Goal: Task Accomplishment & Management: Use online tool/utility

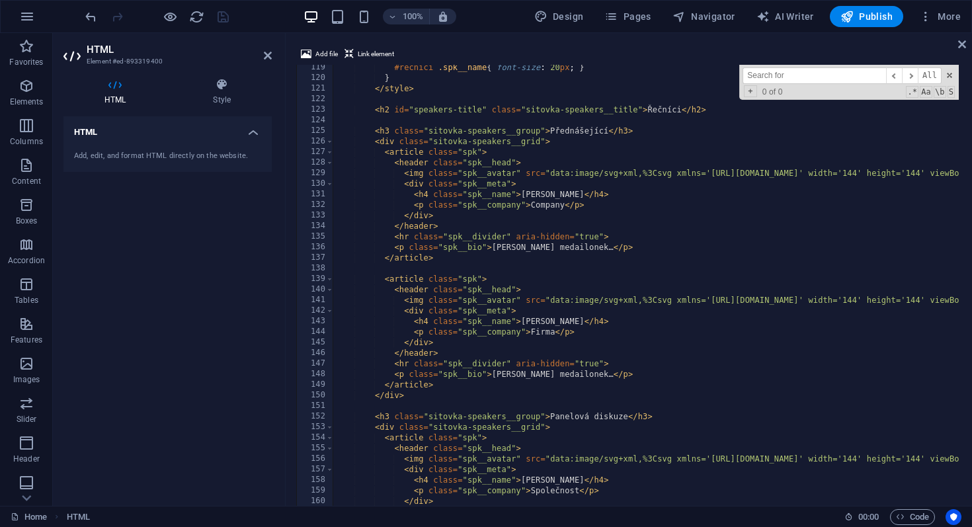
scroll to position [1247, 0]
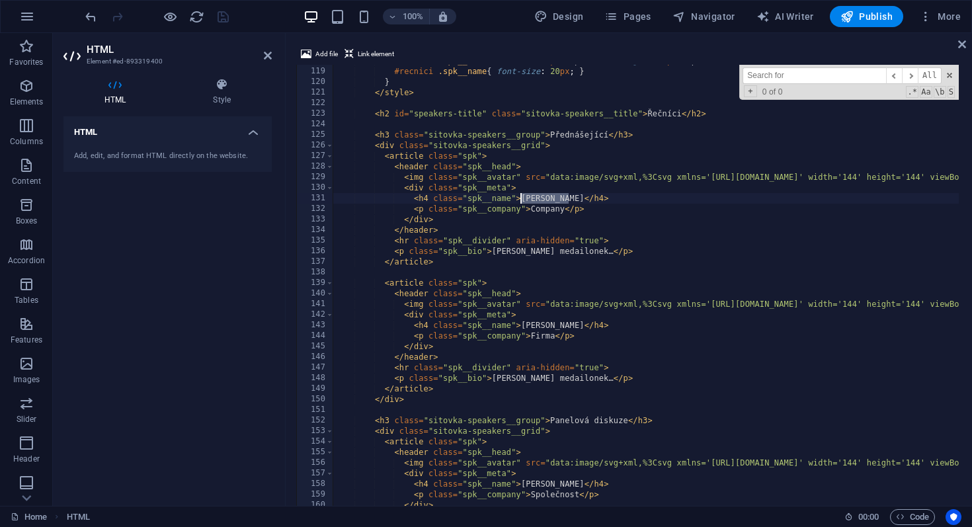
drag, startPoint x: 568, startPoint y: 199, endPoint x: 522, endPoint y: 198, distance: 46.3
drag, startPoint x: 563, startPoint y: 209, endPoint x: 528, endPoint y: 212, distance: 35.2
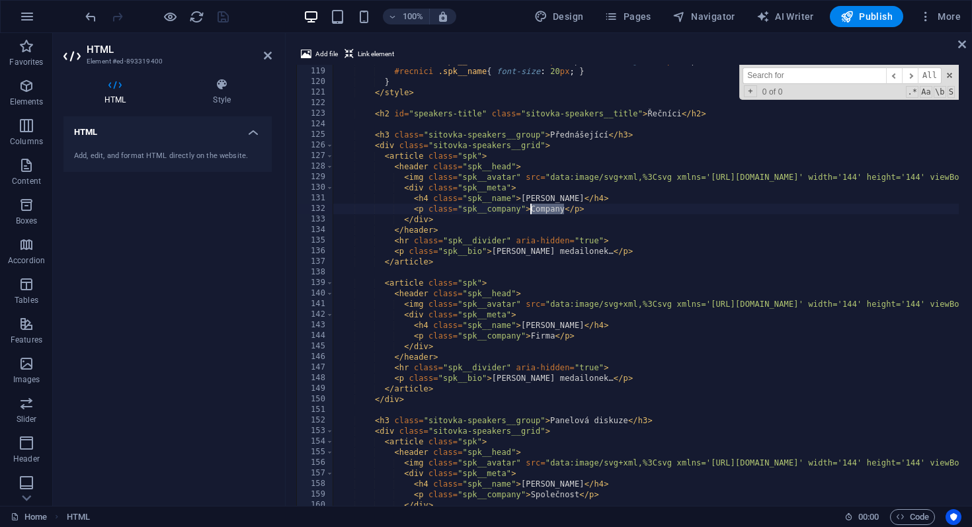
drag, startPoint x: 520, startPoint y: 327, endPoint x: 559, endPoint y: 326, distance: 38.4
type textarea "<h4 class="spk__name">[PERSON_NAME]</h4>"
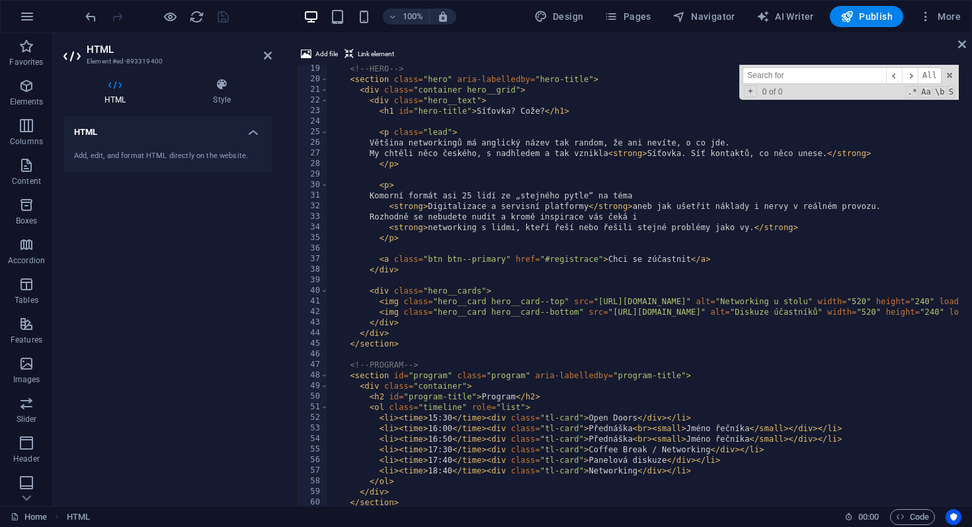
scroll to position [0, 0]
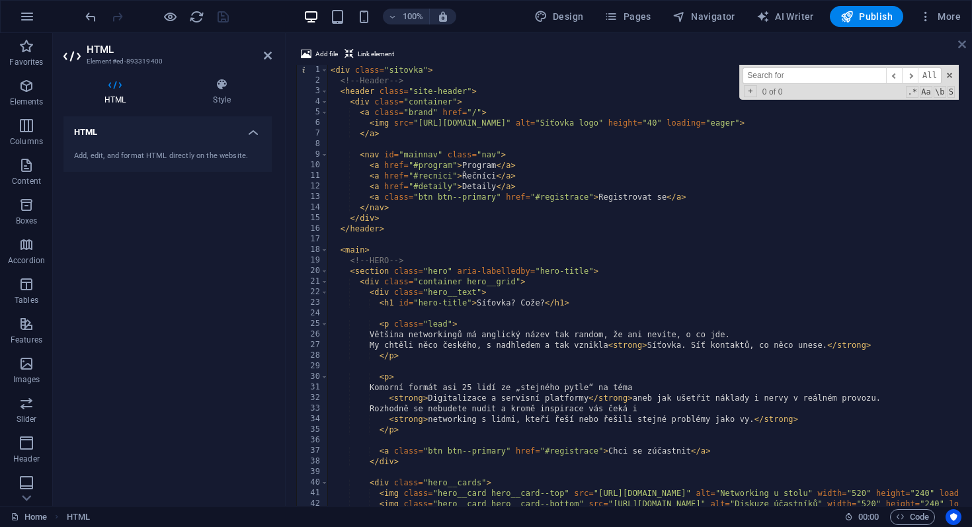
click at [963, 44] on icon at bounding box center [962, 44] width 8 height 11
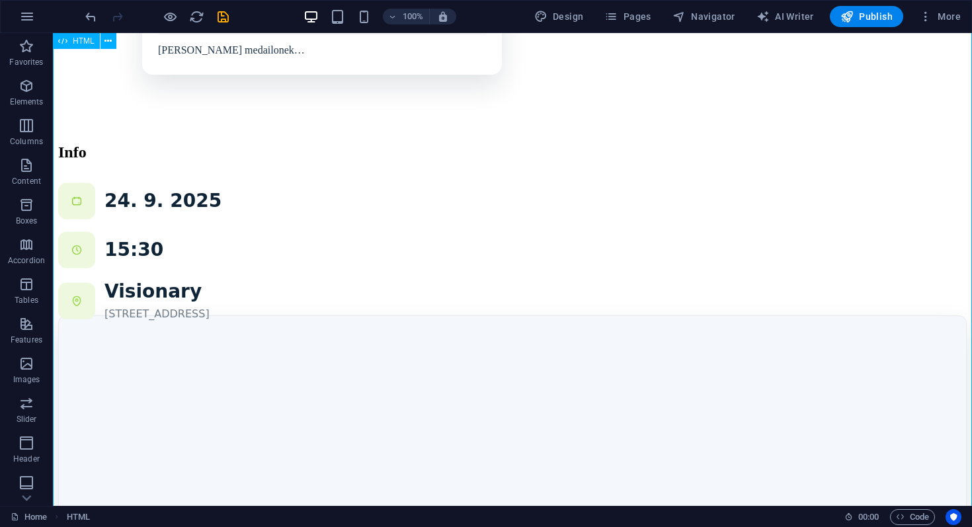
scroll to position [1018, 0]
click at [895, 259] on div "Program Řečníci Detaily Registrovat se [GEOGRAPHIC_DATA]? Cože? Většina network…" at bounding box center [512, 9] width 909 height 1955
click at [909, 311] on div "Program Řečníci Detaily Registrovat se [GEOGRAPHIC_DATA]? Cože? Většina network…" at bounding box center [512, 9] width 909 height 1955
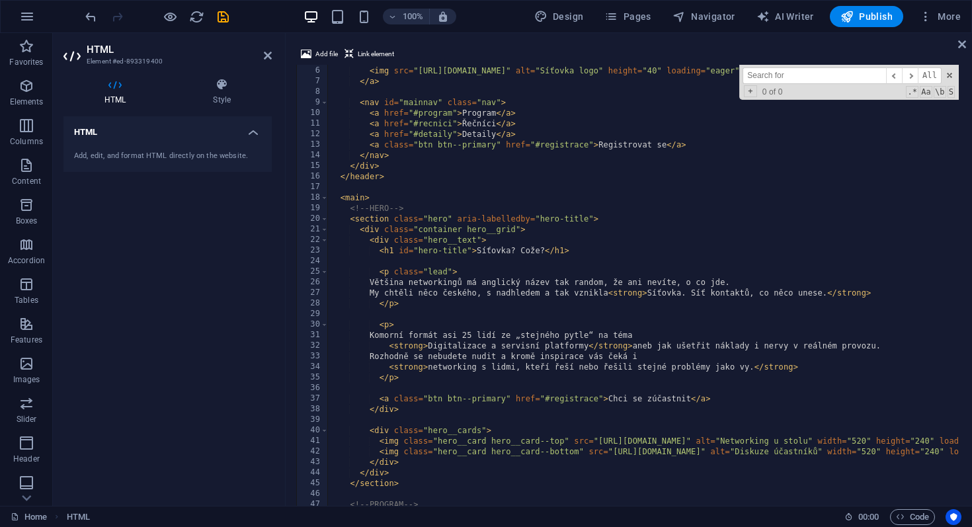
scroll to position [101, 0]
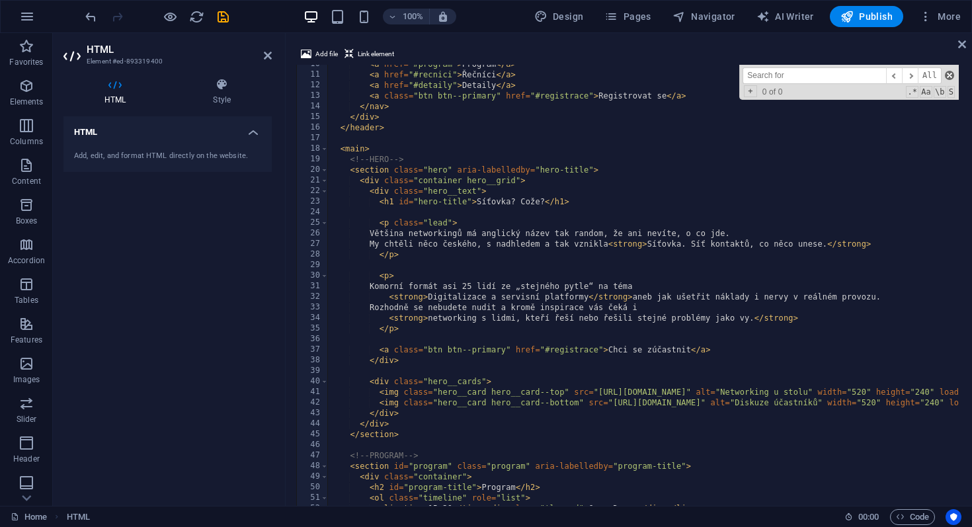
click at [949, 77] on span at bounding box center [949, 75] width 9 height 9
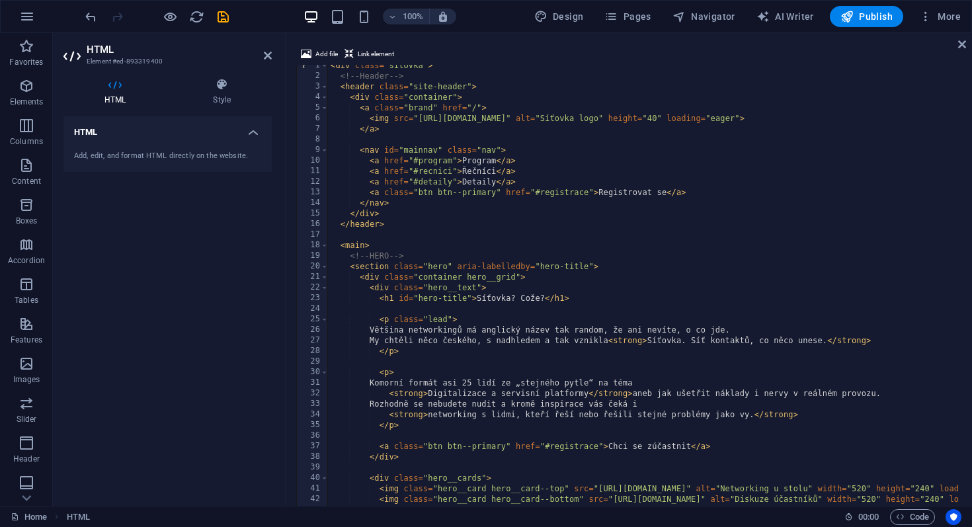
scroll to position [0, 0]
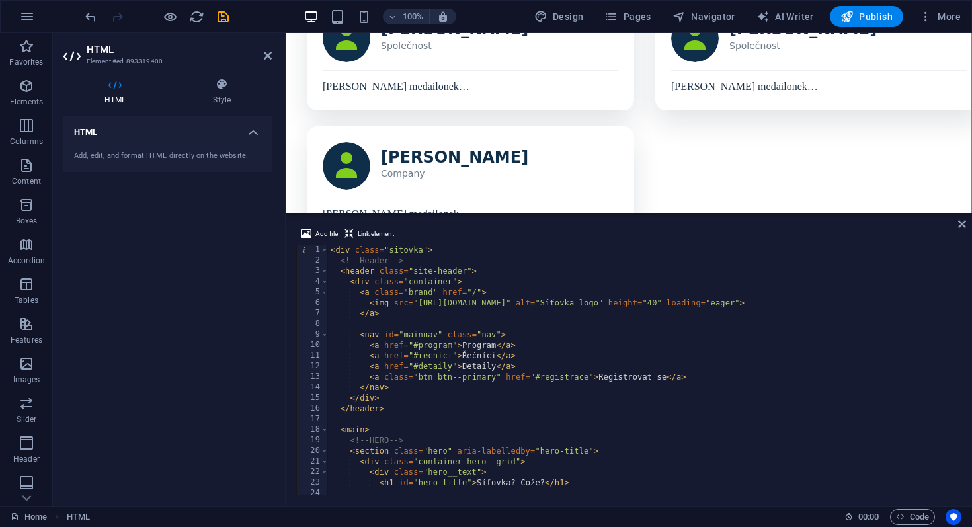
drag, startPoint x: 484, startPoint y: 34, endPoint x: 464, endPoint y: 247, distance: 213.9
click at [464, 247] on aside "Add file Link element <h4 class="spk__name">[PERSON_NAME]</h4> 1 2 3 4 5 6 7 8 …" at bounding box center [629, 359] width 686 height 293
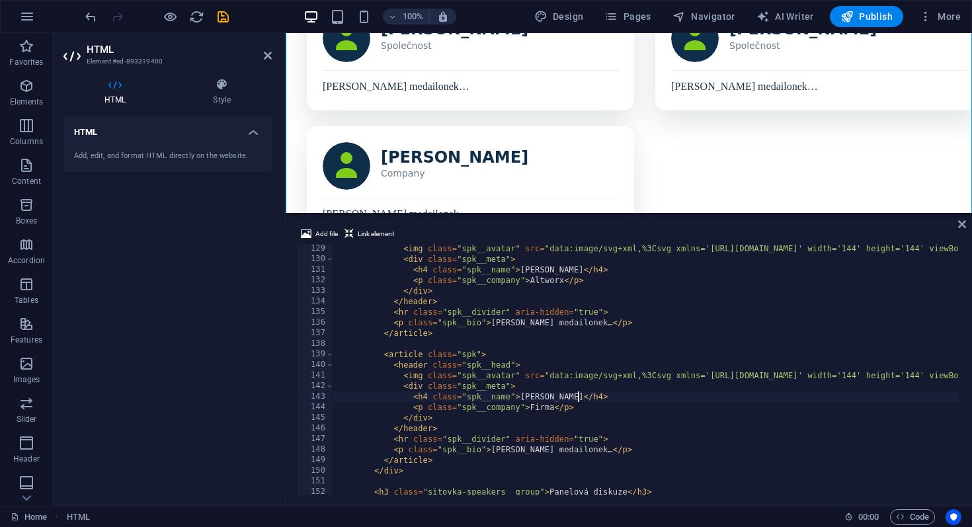
scroll to position [1356, 0]
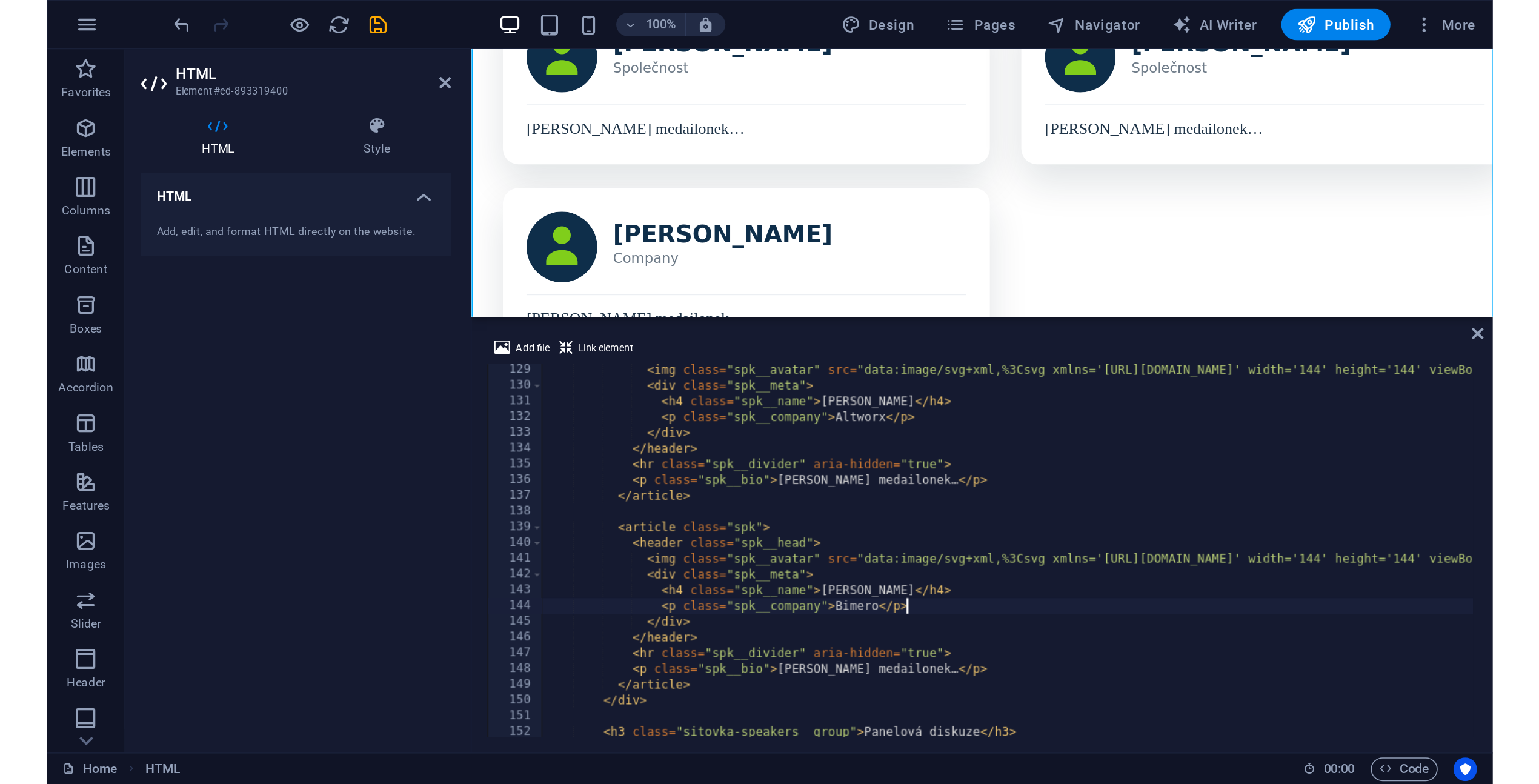
scroll to position [0, 10]
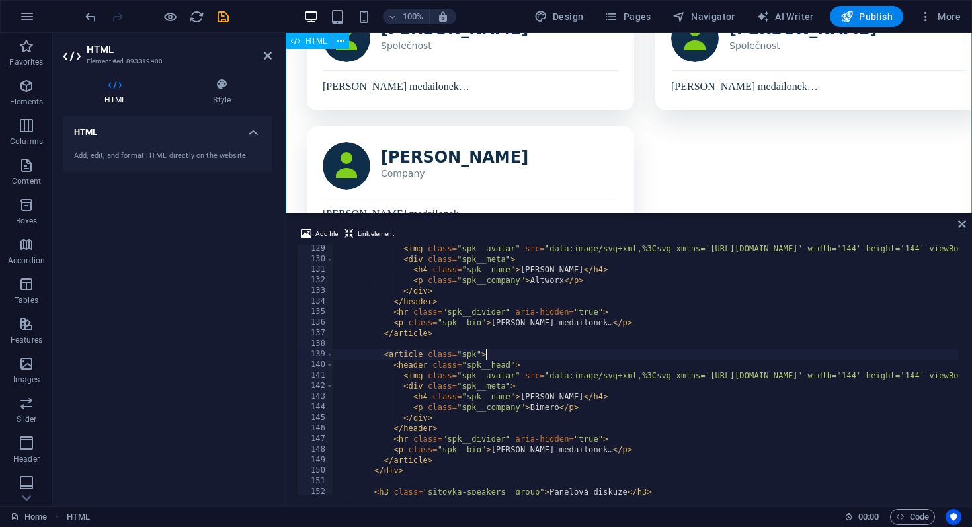
type textarea "<article class="spk">"
click at [628, 144] on div "Program Řečníci Detaily Registrovat se [GEOGRAPHIC_DATA]? Cože? Většina network…" at bounding box center [629, 89] width 676 height 2114
click at [229, 21] on icon "save" at bounding box center [223, 16] width 15 height 15
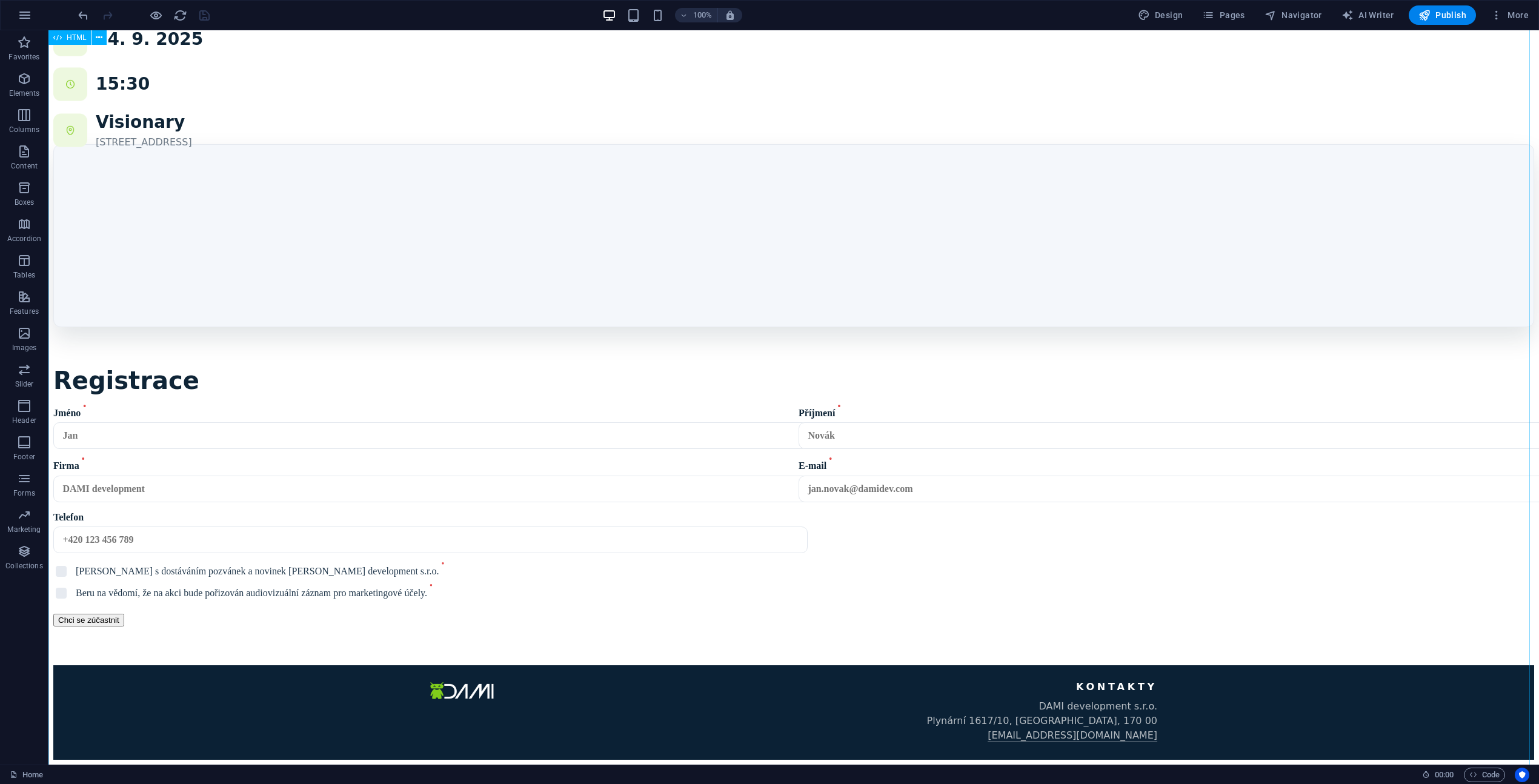
scroll to position [1586, 0]
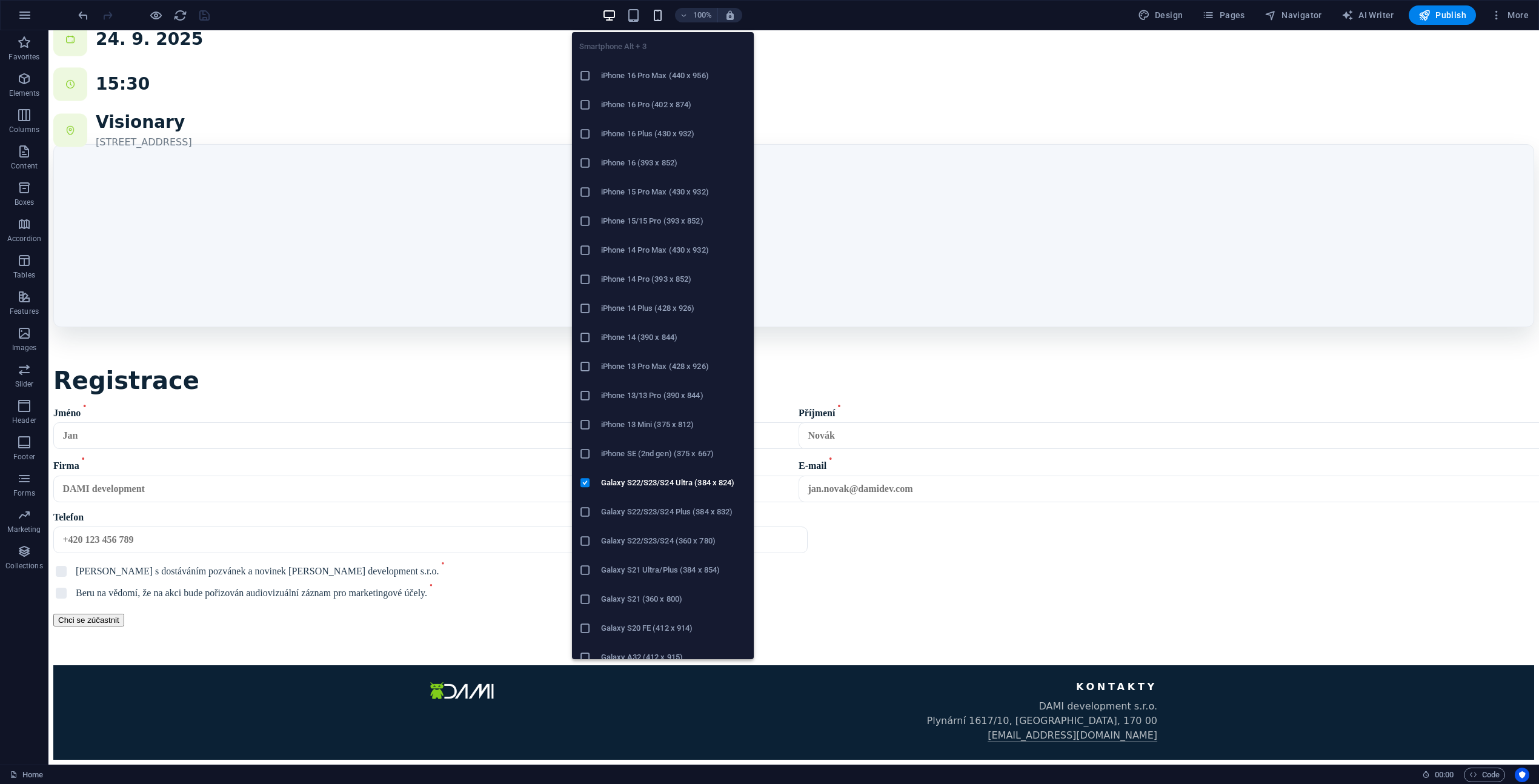
click at [657, 14] on icon "button" at bounding box center [657, 15] width 14 height 14
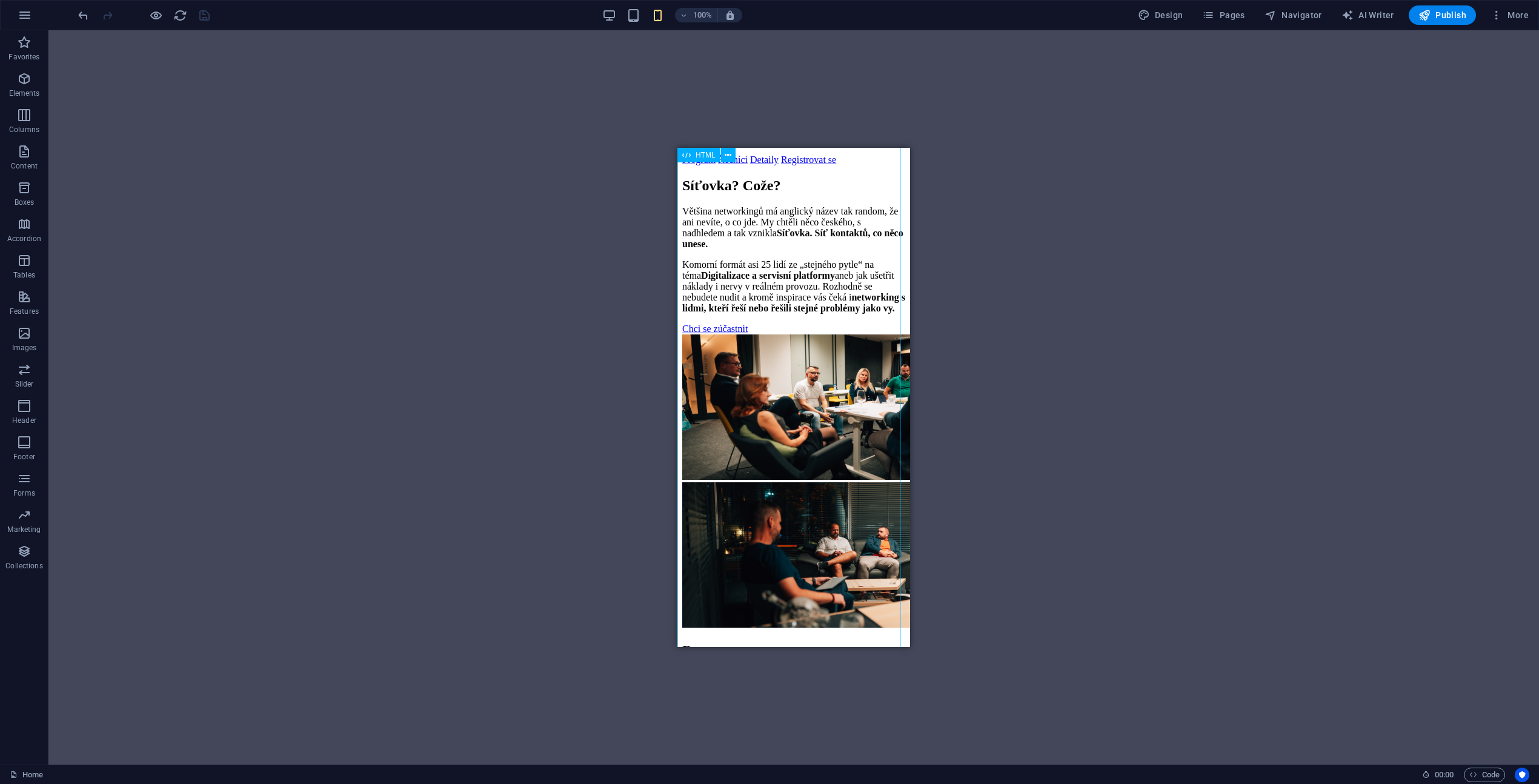
scroll to position [0, 0]
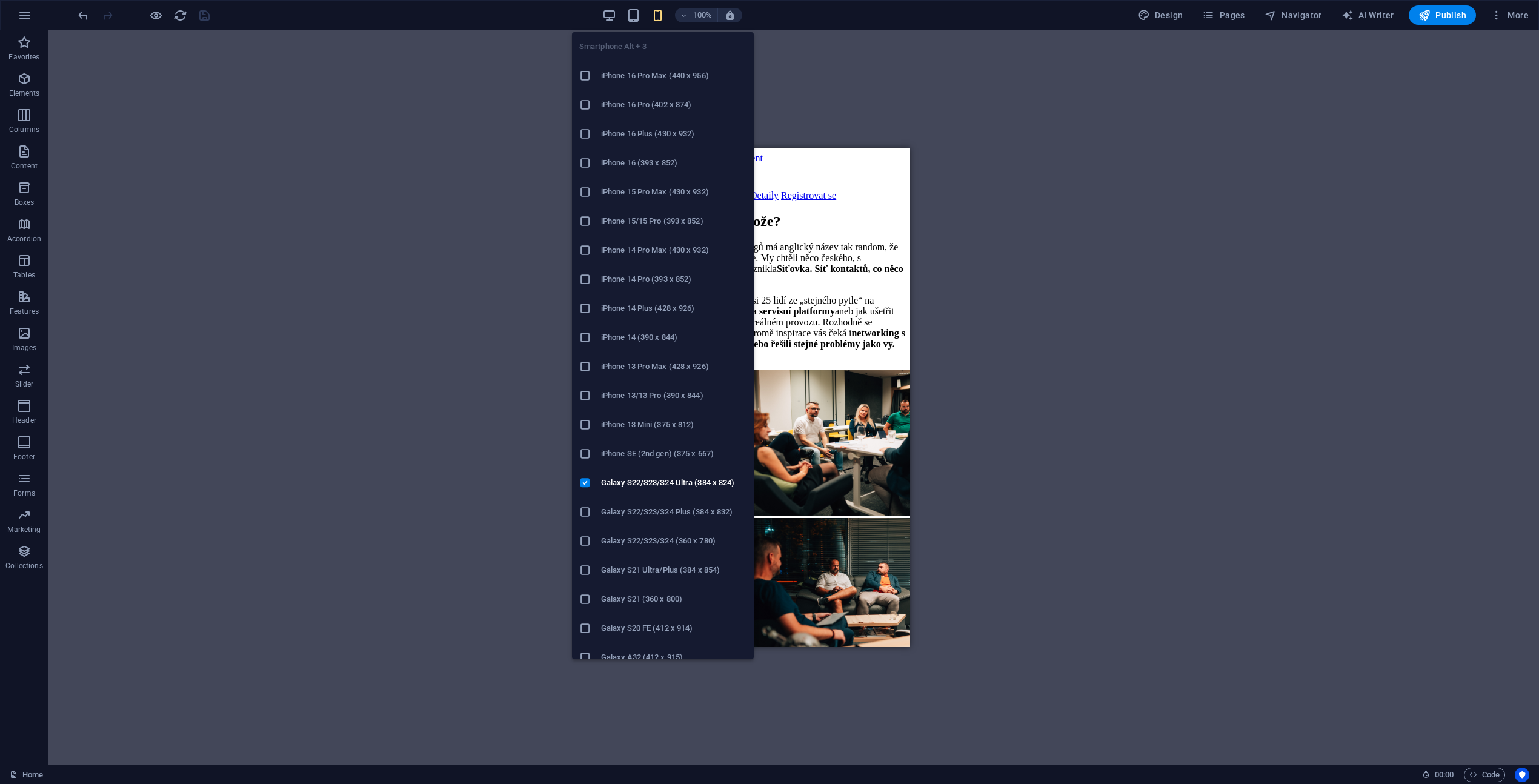
click at [679, 78] on h6 "iPhone 16 Pro Max (440 x 956)" at bounding box center [673, 76] width 146 height 15
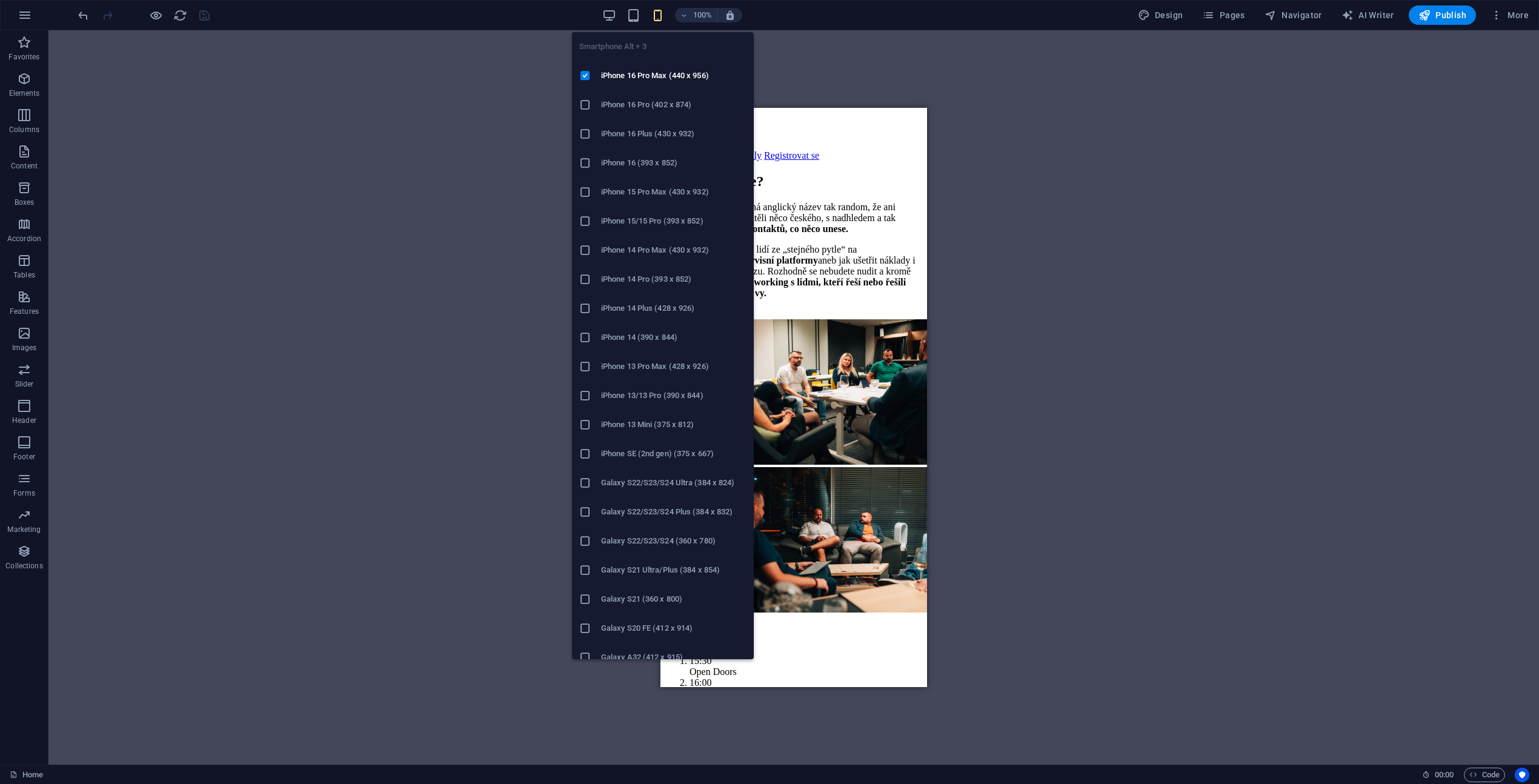
click at [661, 17] on icon "button" at bounding box center [657, 15] width 14 height 14
click at [645, 482] on h6 "Galaxy S22/S23/S24 Ultra (384 x 824)" at bounding box center [673, 483] width 146 height 15
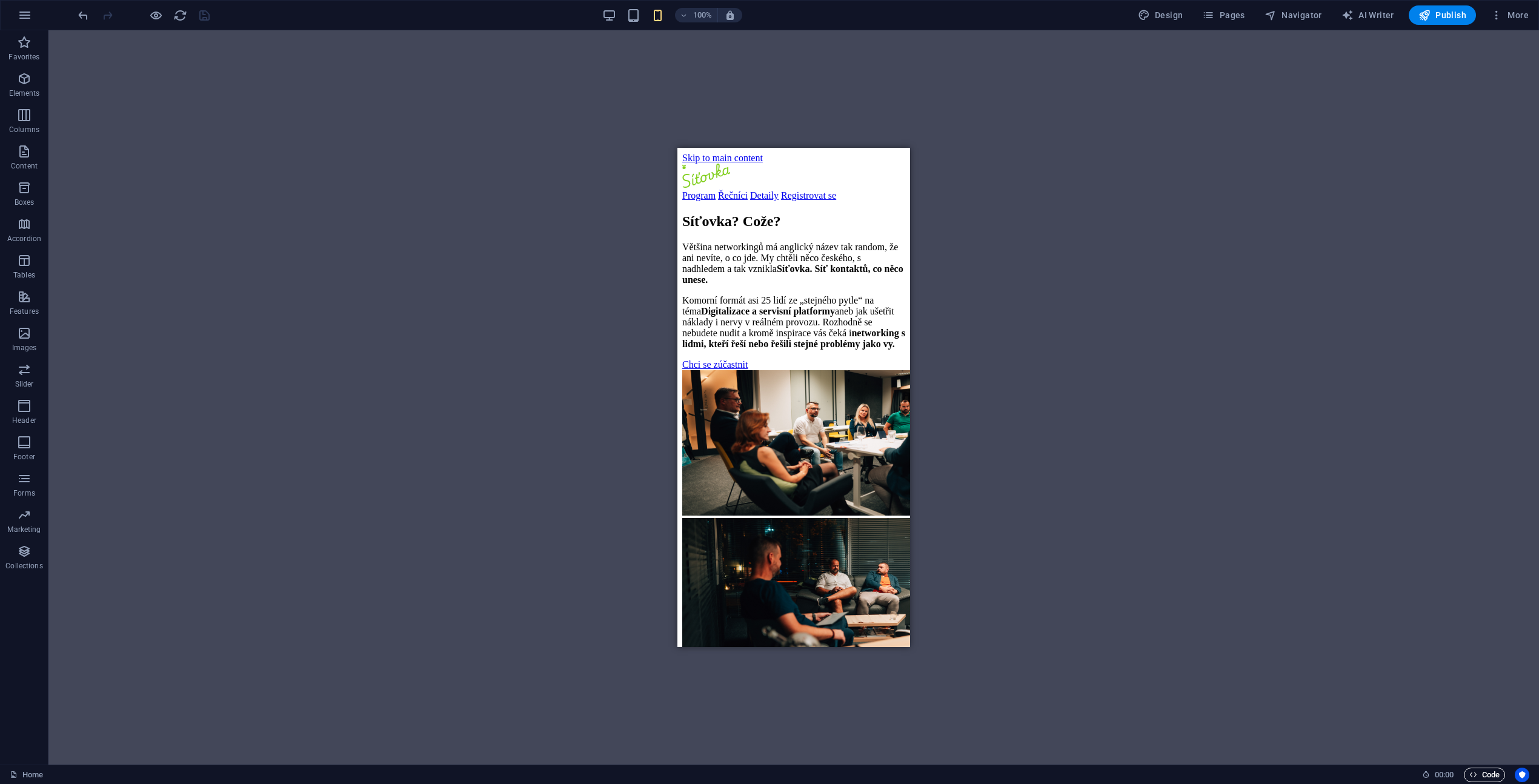
click at [890, 482] on span "Code" at bounding box center [1484, 775] width 30 height 15
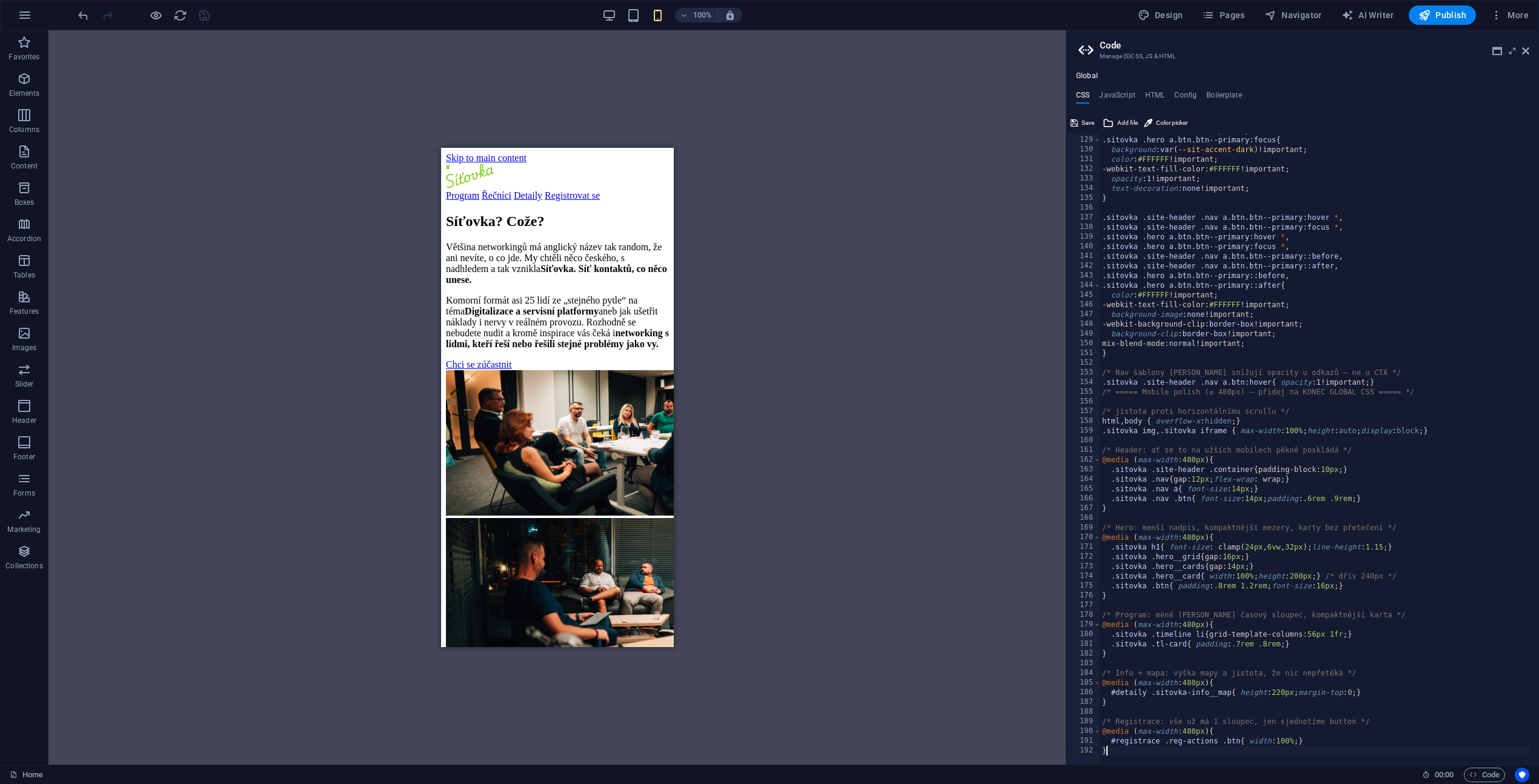
scroll to position [1239, 0]
type textarea "}"
click at [890, 121] on span "Save" at bounding box center [1088, 123] width 13 height 15
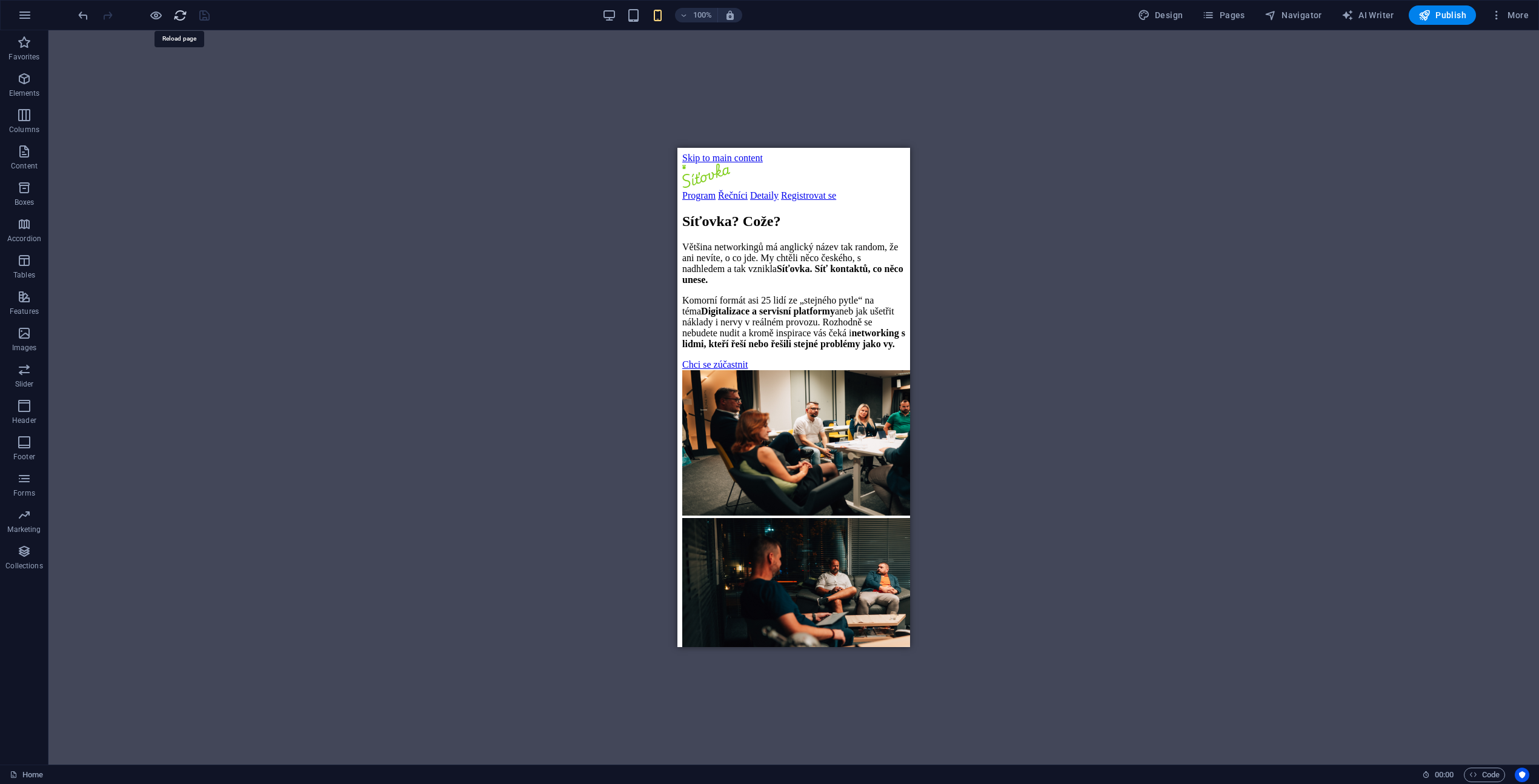
click at [179, 16] on icon "reload" at bounding box center [180, 15] width 14 height 14
click at [890, 482] on span "Code" at bounding box center [1484, 775] width 30 height 15
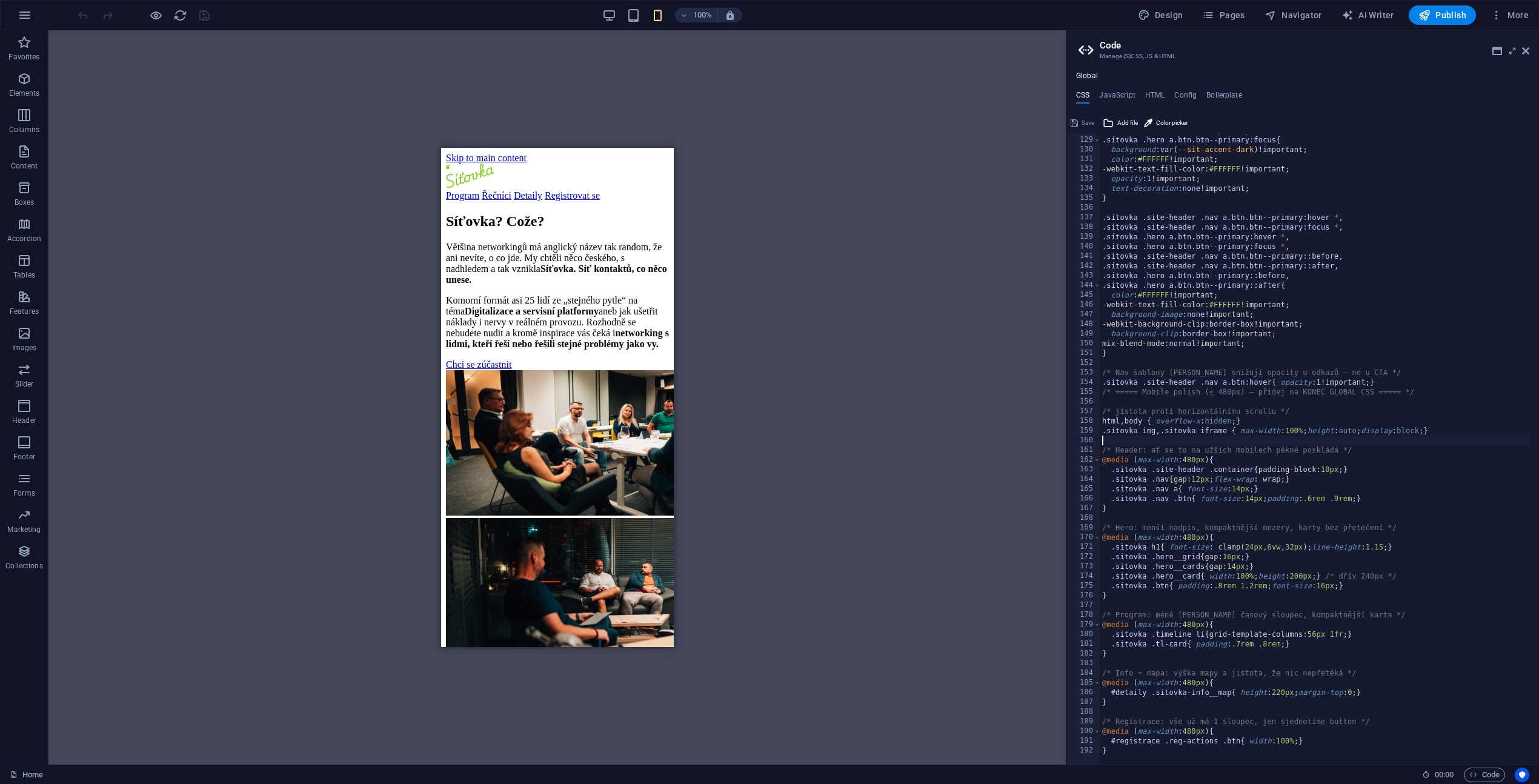
click at [890, 438] on div ".sitovka .hero a.btn.btn--primary:hover , .sitovka .hero a.btn.btn--primary:foc…" at bounding box center [1361, 446] width 525 height 641
click at [890, 482] on div ".sitovka .hero a.btn.btn--primary:hover , .sitovka .hero a.btn.btn--primary:foc…" at bounding box center [1361, 446] width 525 height 641
type textarea "}"
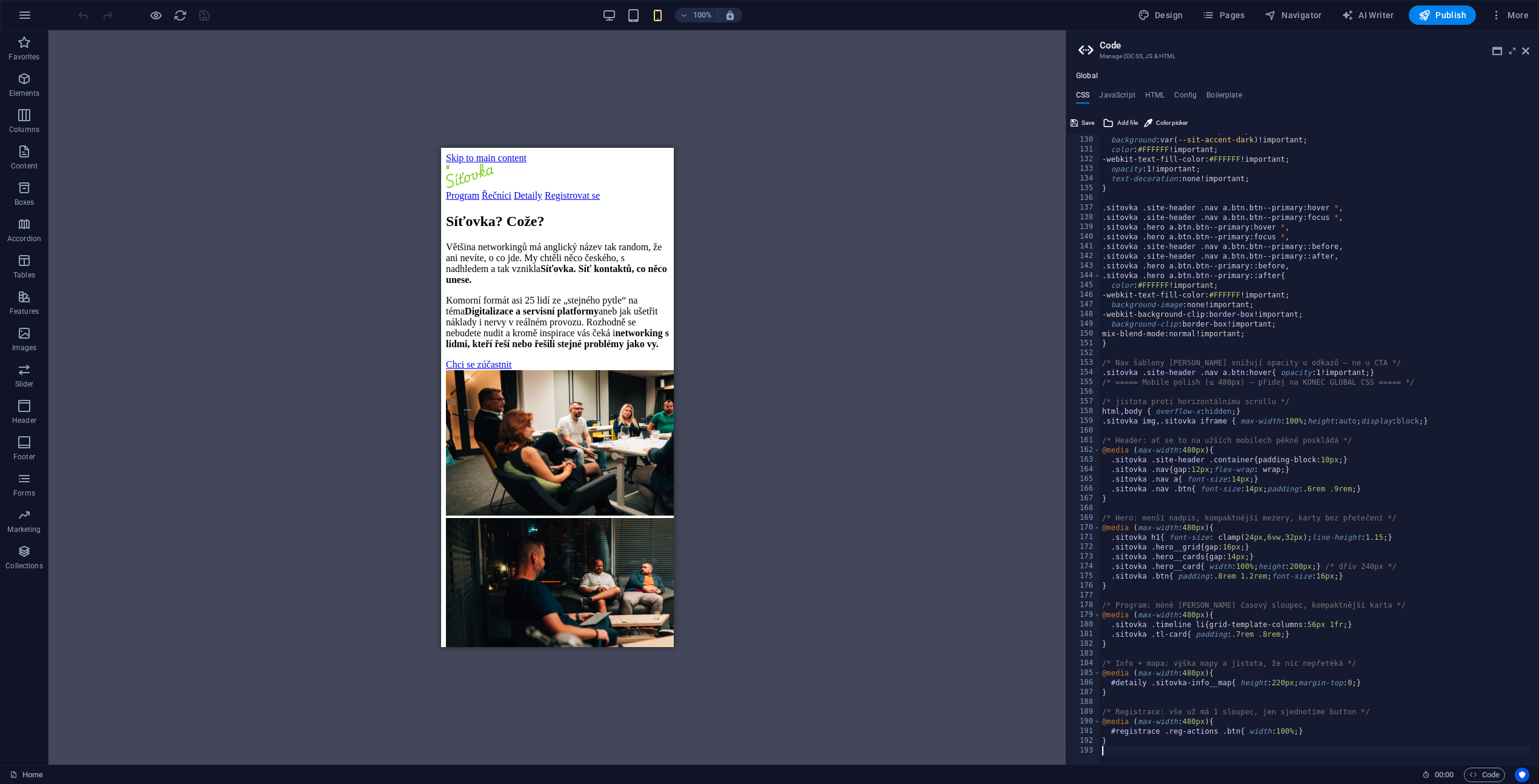
scroll to position [1578, 0]
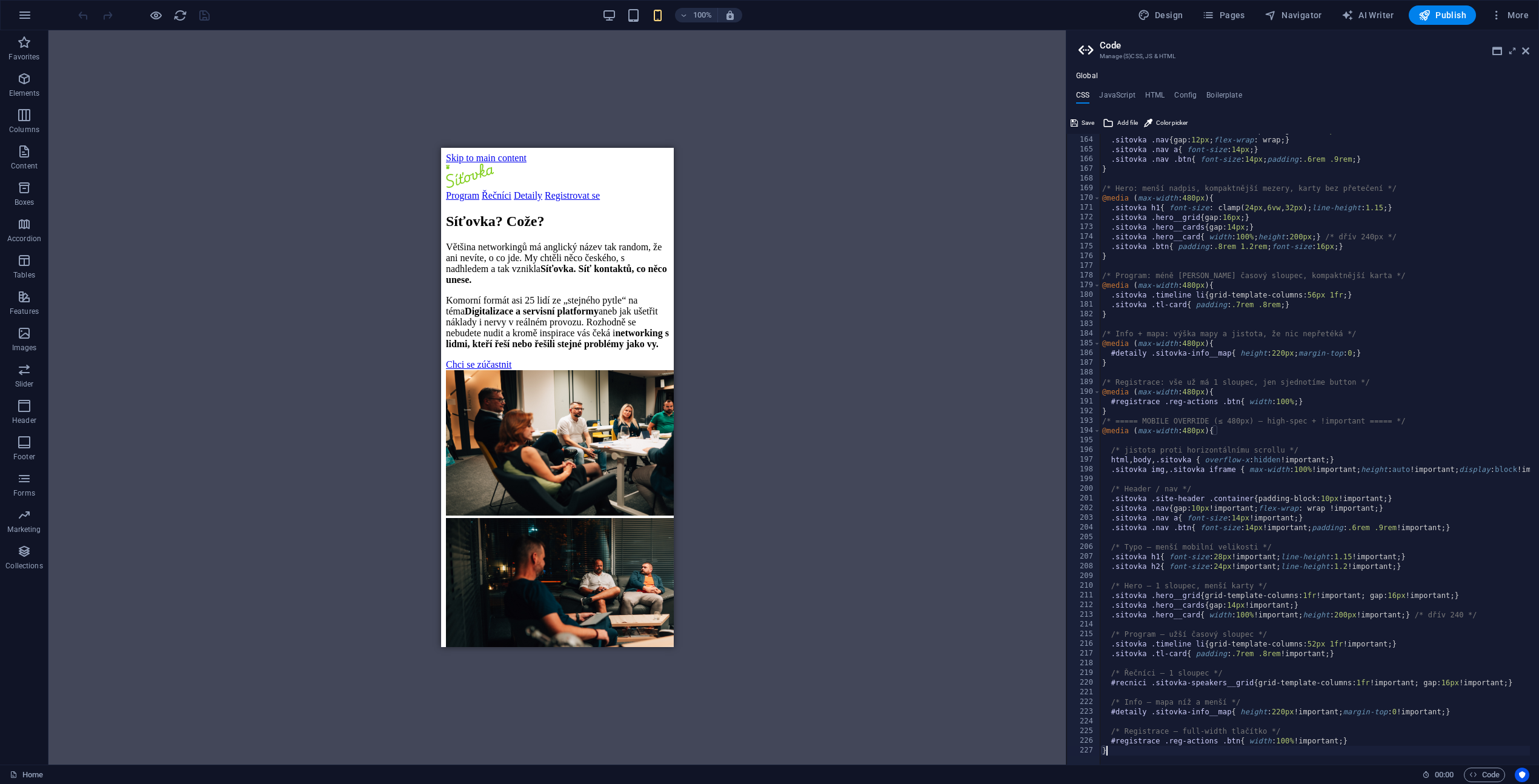
click at [890, 352] on div ".sitovka .site-header .container { padding-block: 10px ; } .sitovka .nav { gap:…" at bounding box center [1361, 446] width 525 height 641
type textarea "#detaily .sitovka-info__map{ height: 220px; margin-top: 0; }"
click at [890, 124] on icon at bounding box center [1075, 123] width 7 height 15
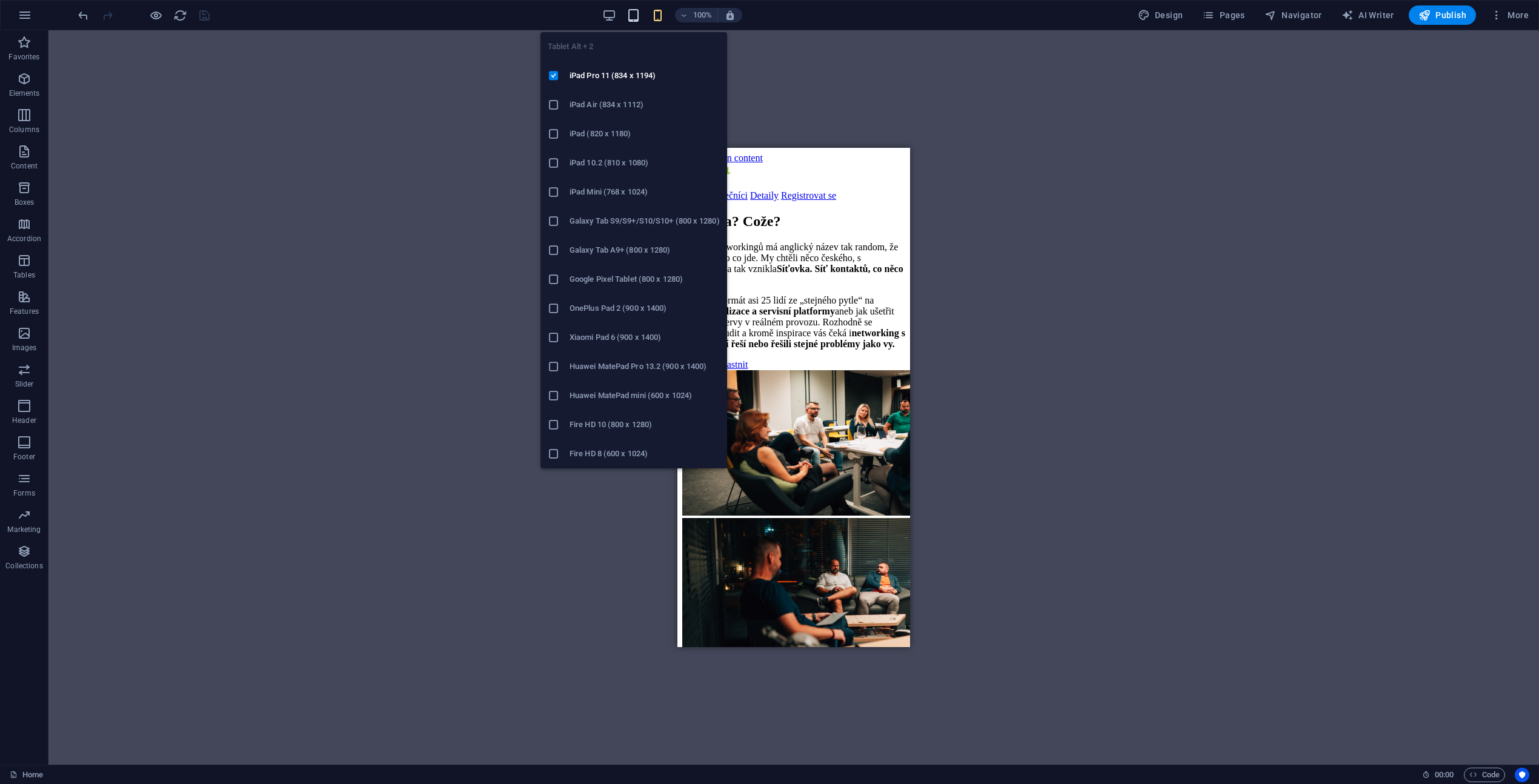
click at [638, 19] on icon "button" at bounding box center [633, 15] width 14 height 14
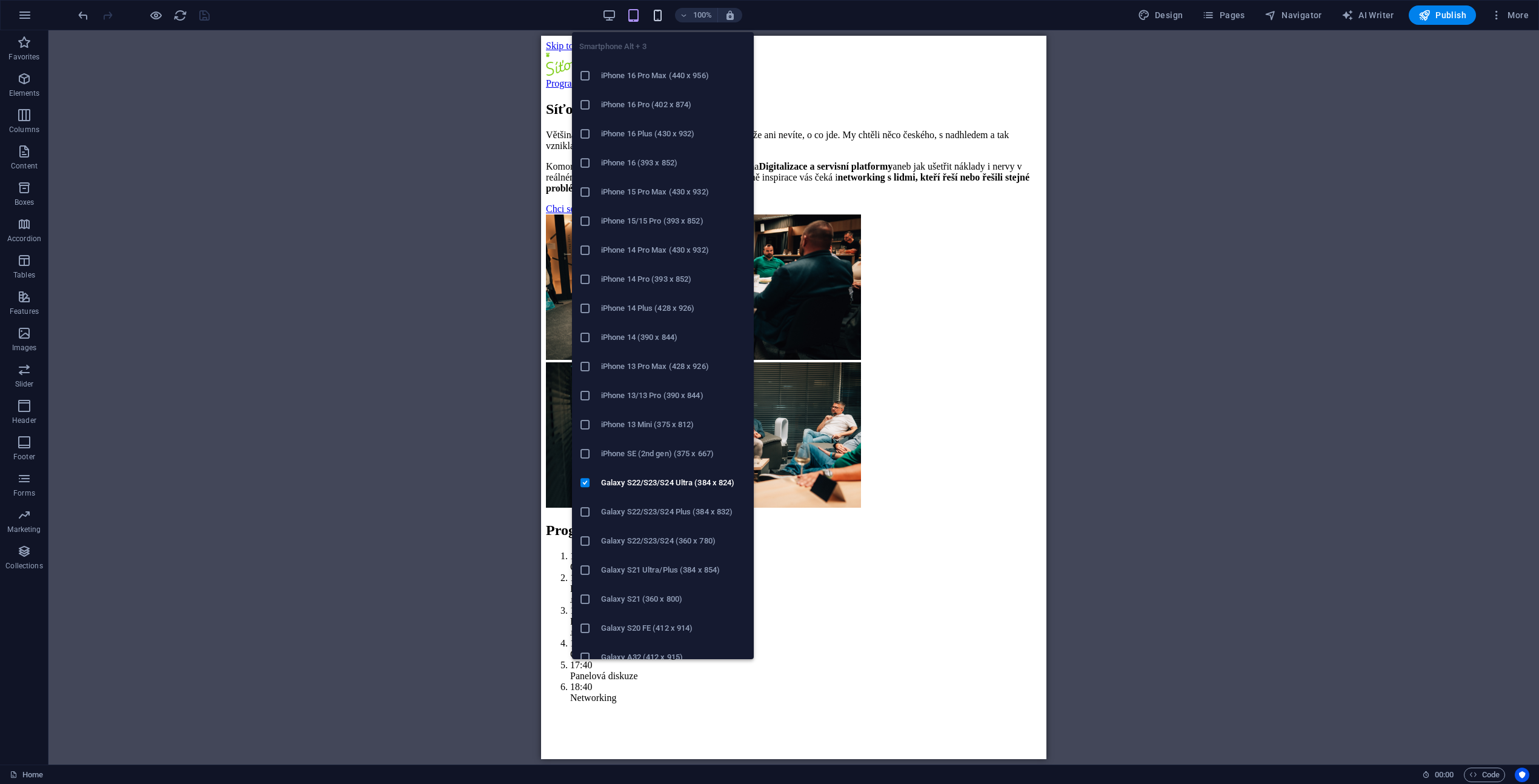
click at [656, 15] on icon "button" at bounding box center [657, 15] width 14 height 14
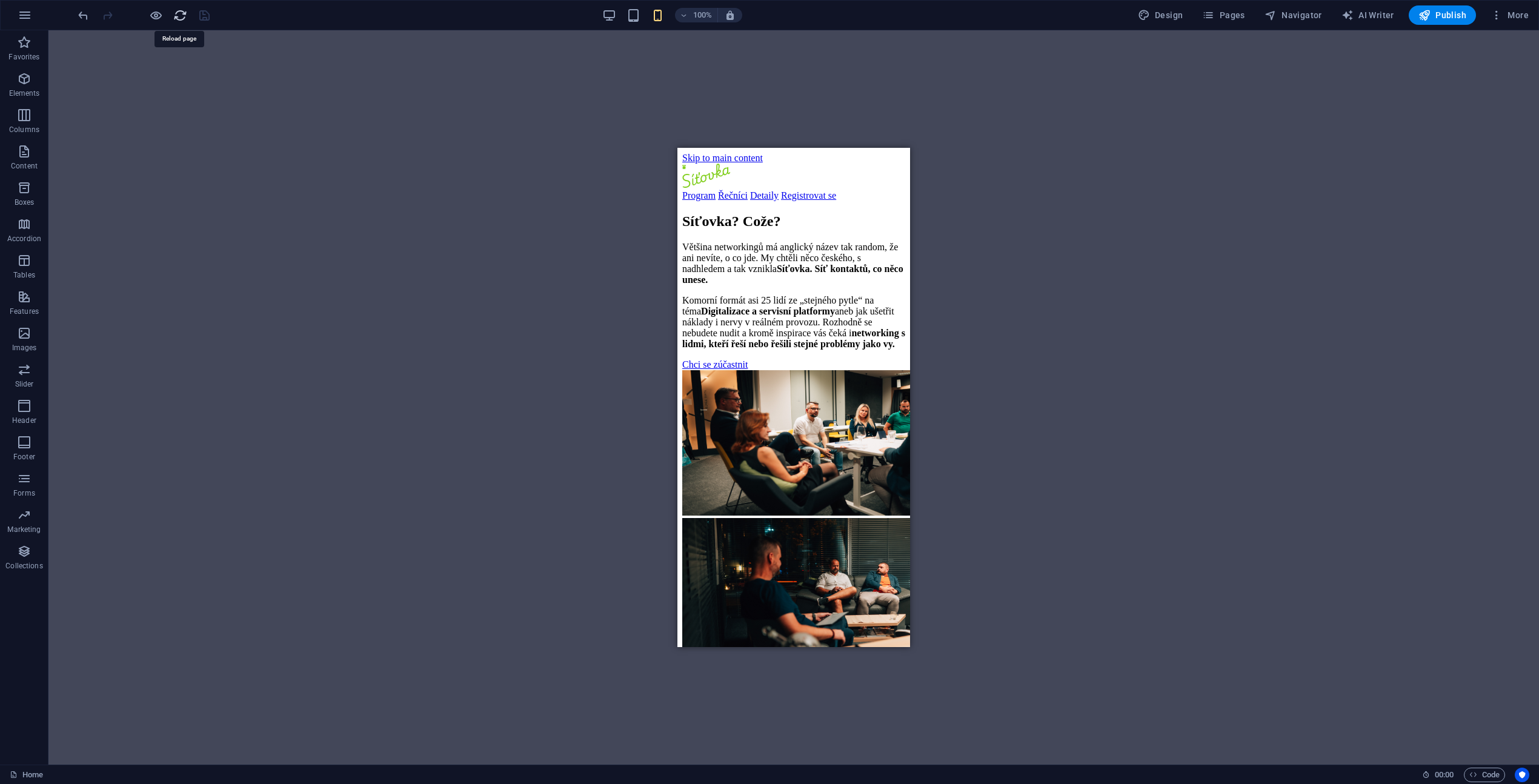
click at [179, 18] on icon "reload" at bounding box center [180, 15] width 14 height 14
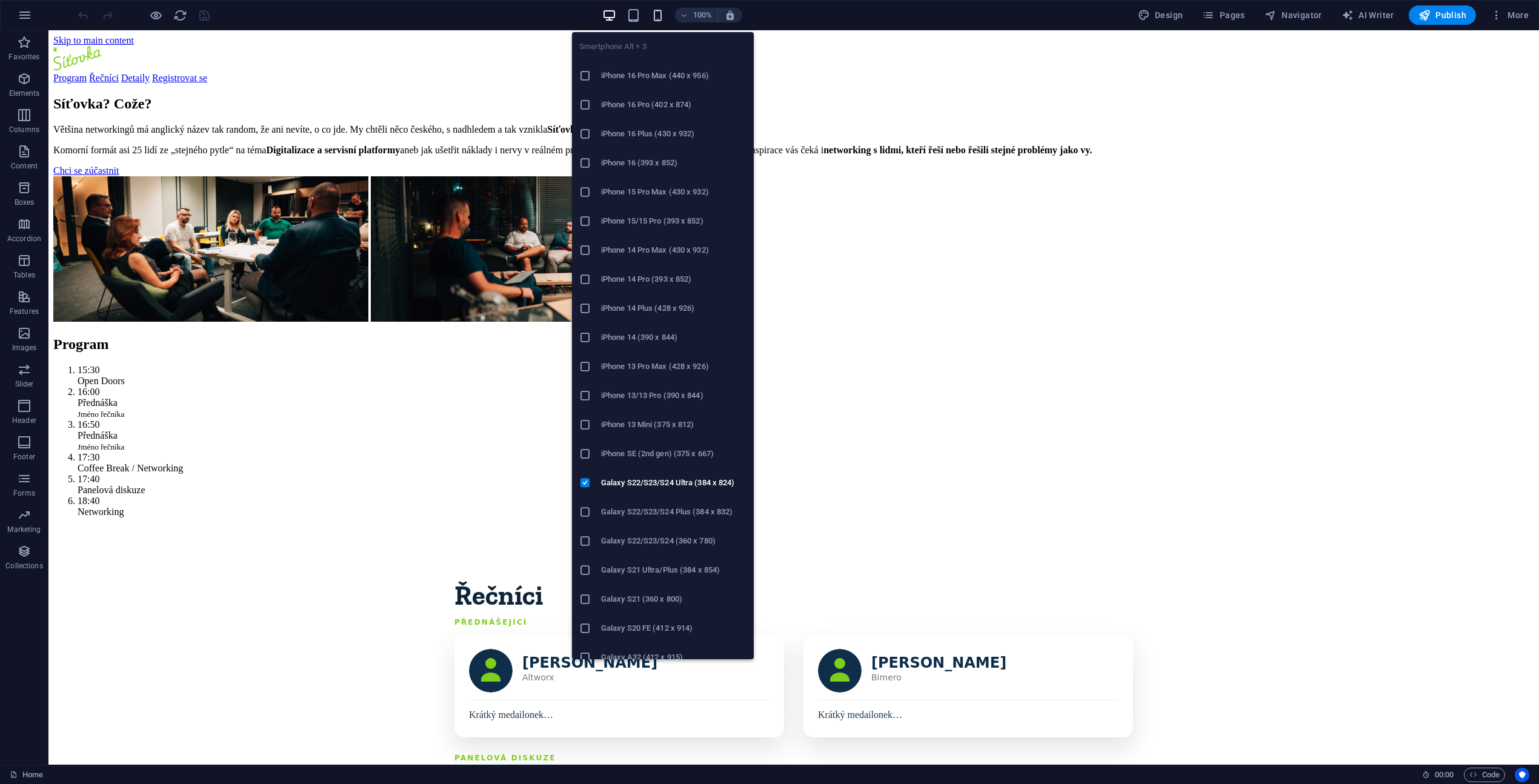
click at [661, 16] on icon "button" at bounding box center [657, 15] width 14 height 14
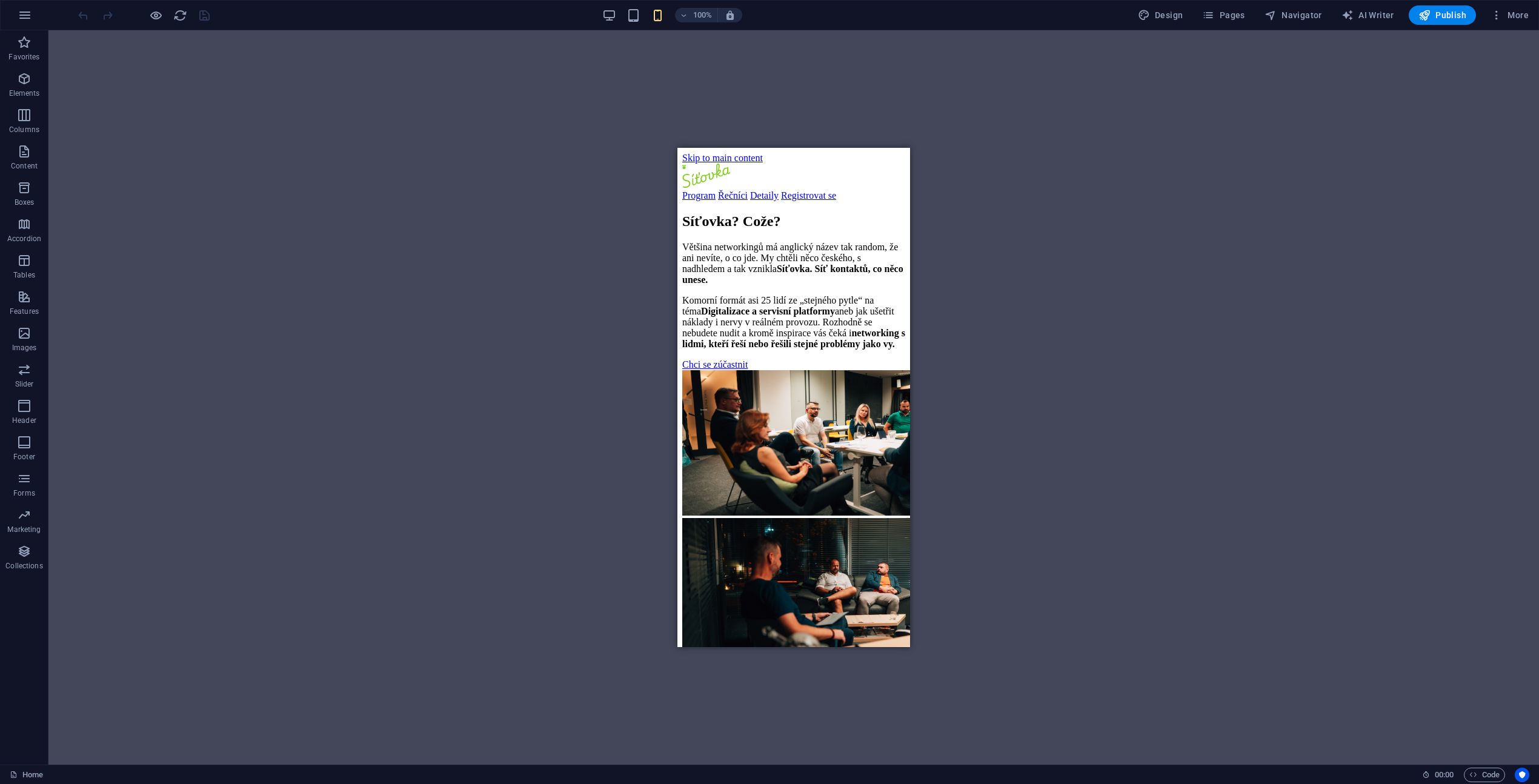
click at [1169, 249] on div "Drag here to replace the existing content. Press “Ctrl” if you want to create a…" at bounding box center [793, 397] width 1490 height 735
click at [1176, 562] on div "Drag here to replace the existing content. Press “Ctrl” if you want to create a…" at bounding box center [793, 397] width 1490 height 735
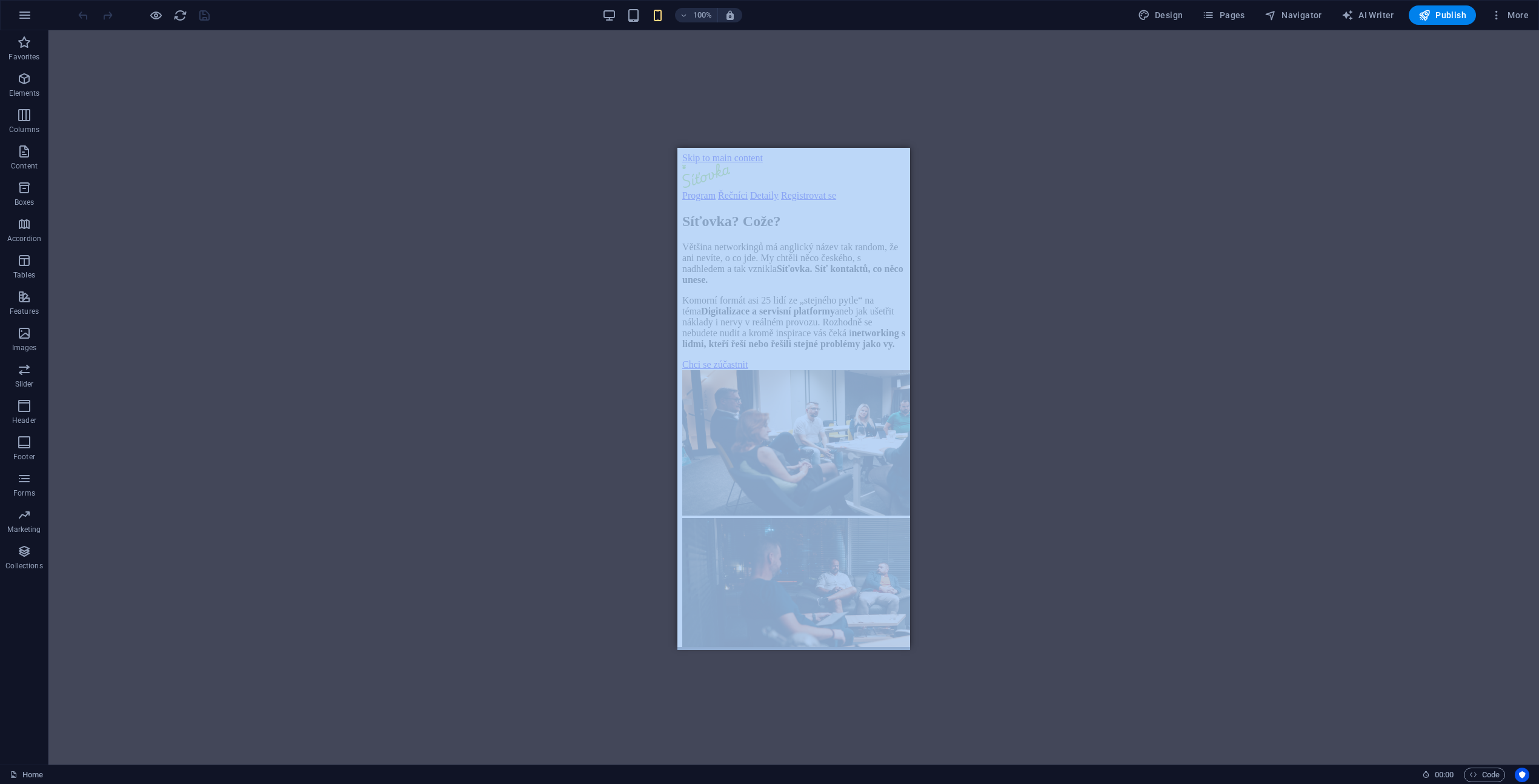
click at [1178, 562] on div "Drag here to replace the existing content. Press “Ctrl” if you want to create a…" at bounding box center [793, 397] width 1490 height 735
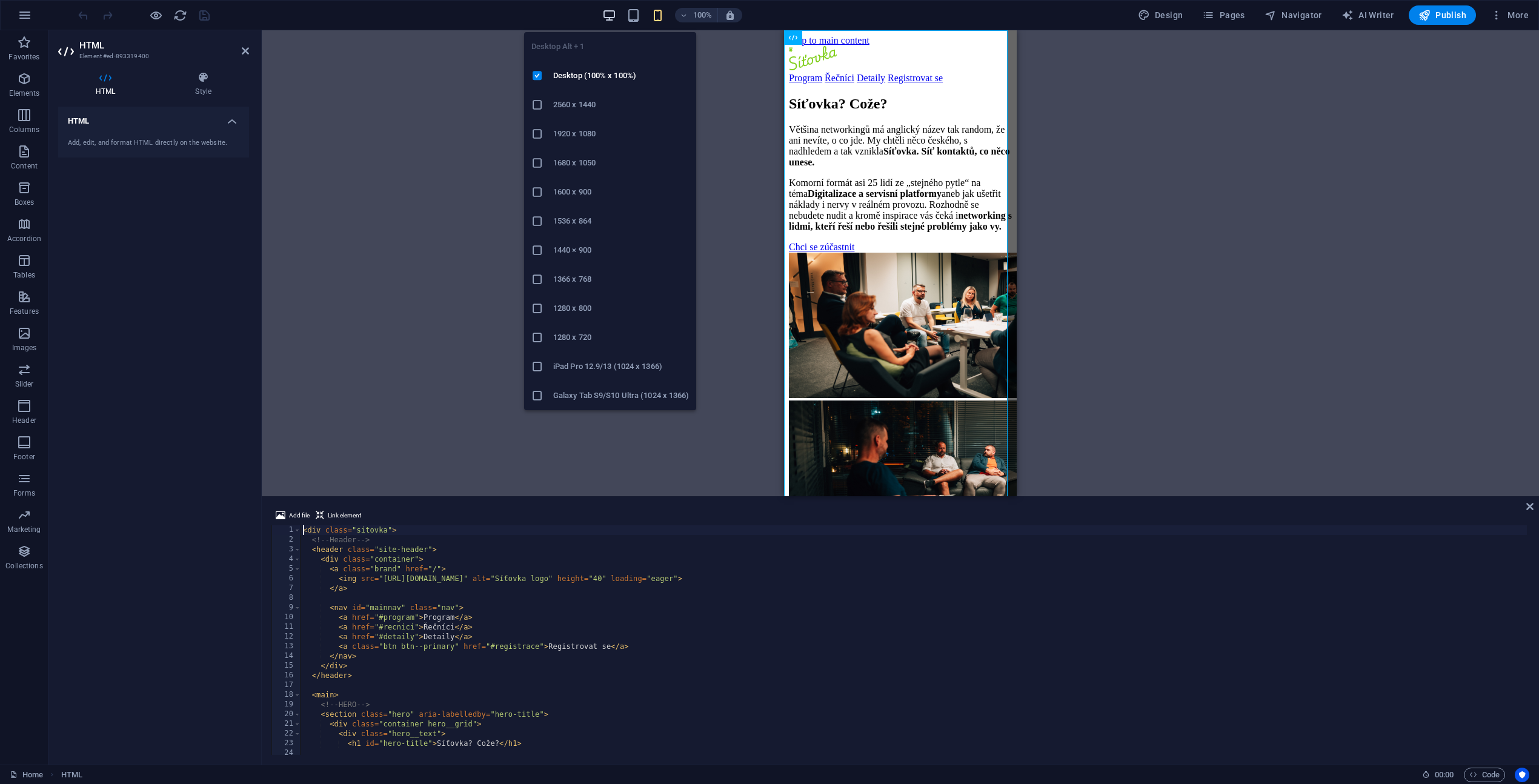
click at [611, 17] on icon "button" at bounding box center [608, 15] width 14 height 14
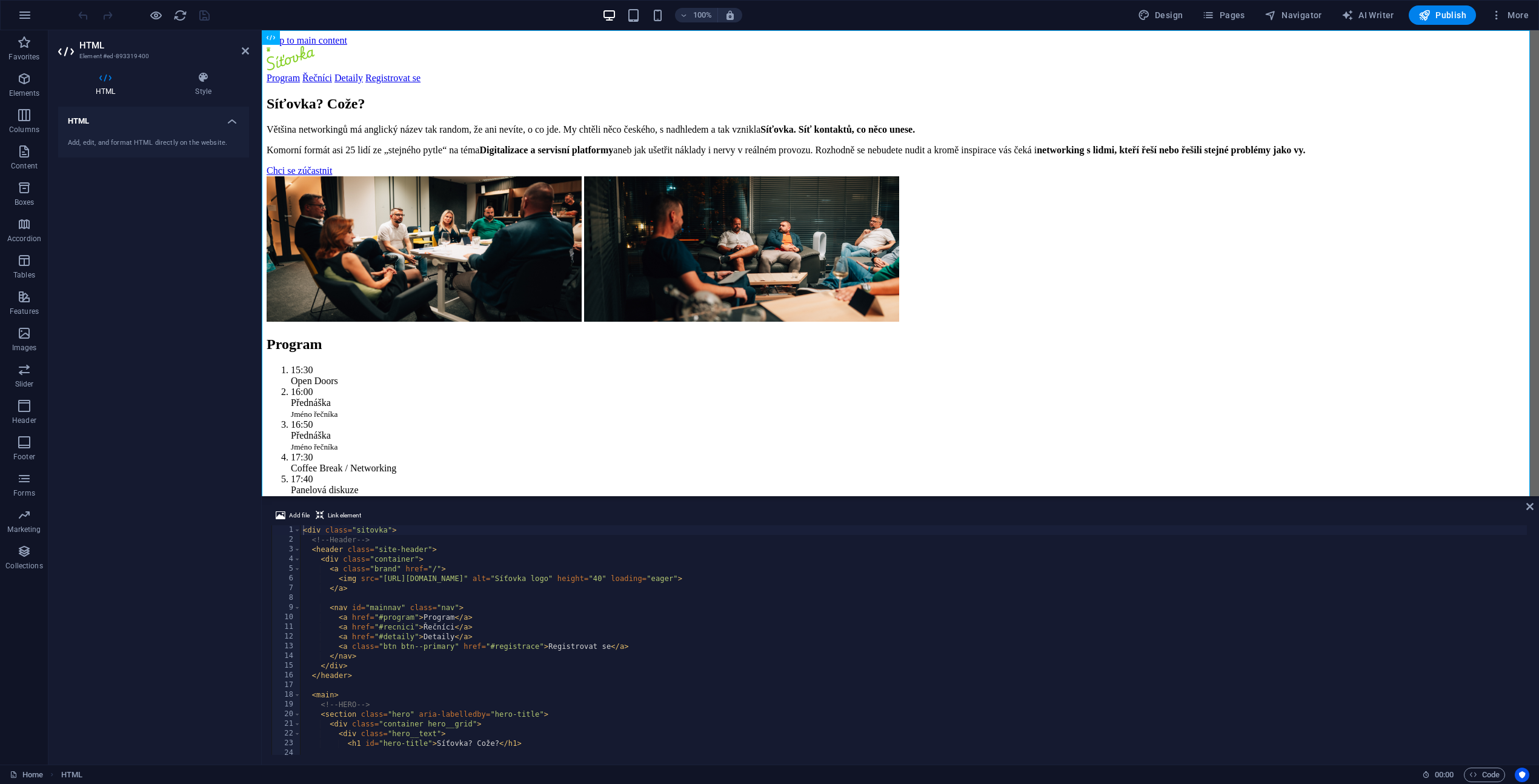
click at [395, 557] on div "< div class = "sitovka" > <!-- Header --> < header class = "site-header" > < di…" at bounding box center [1245, 648] width 1890 height 246
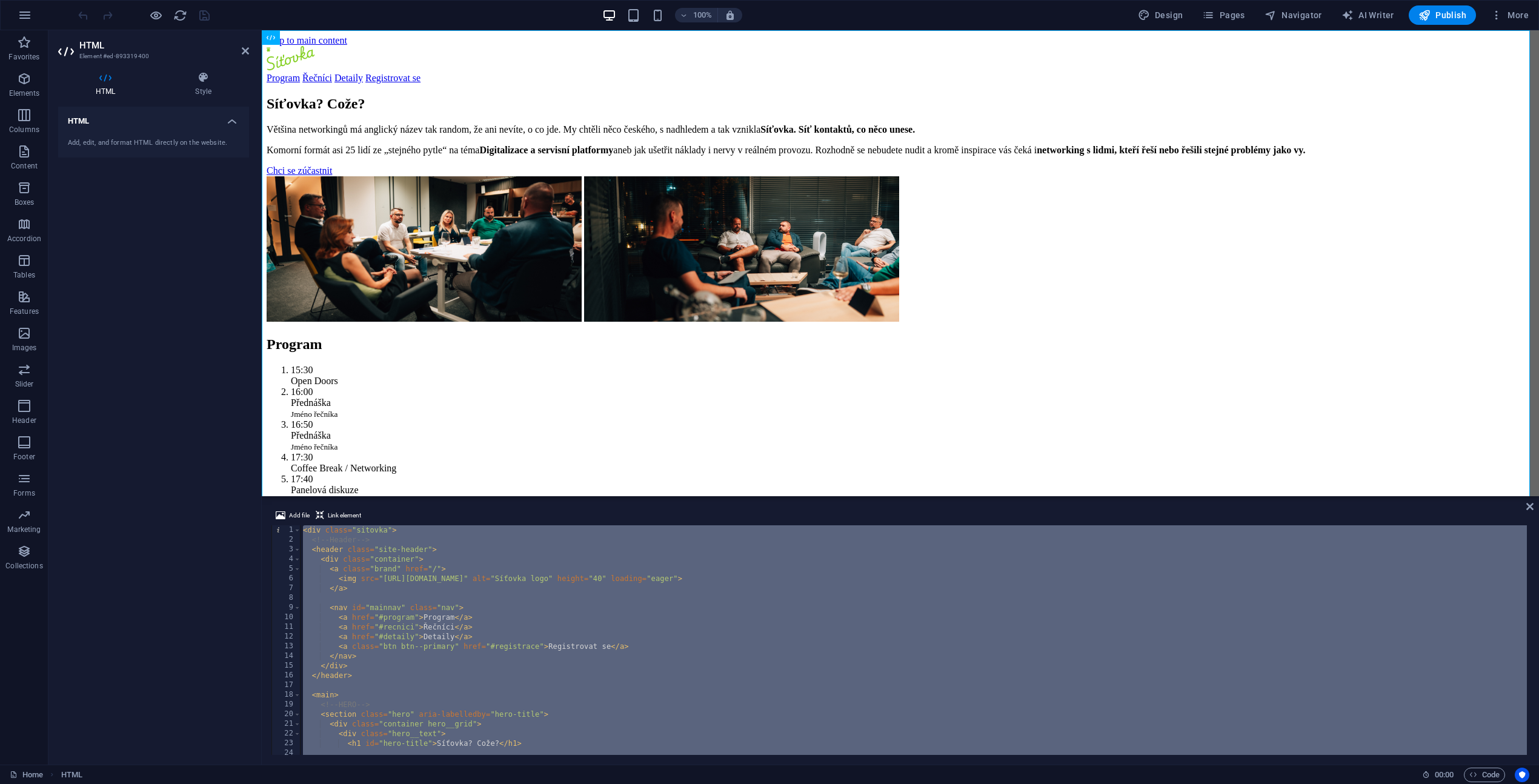
paste textarea
type textarea "</div>"
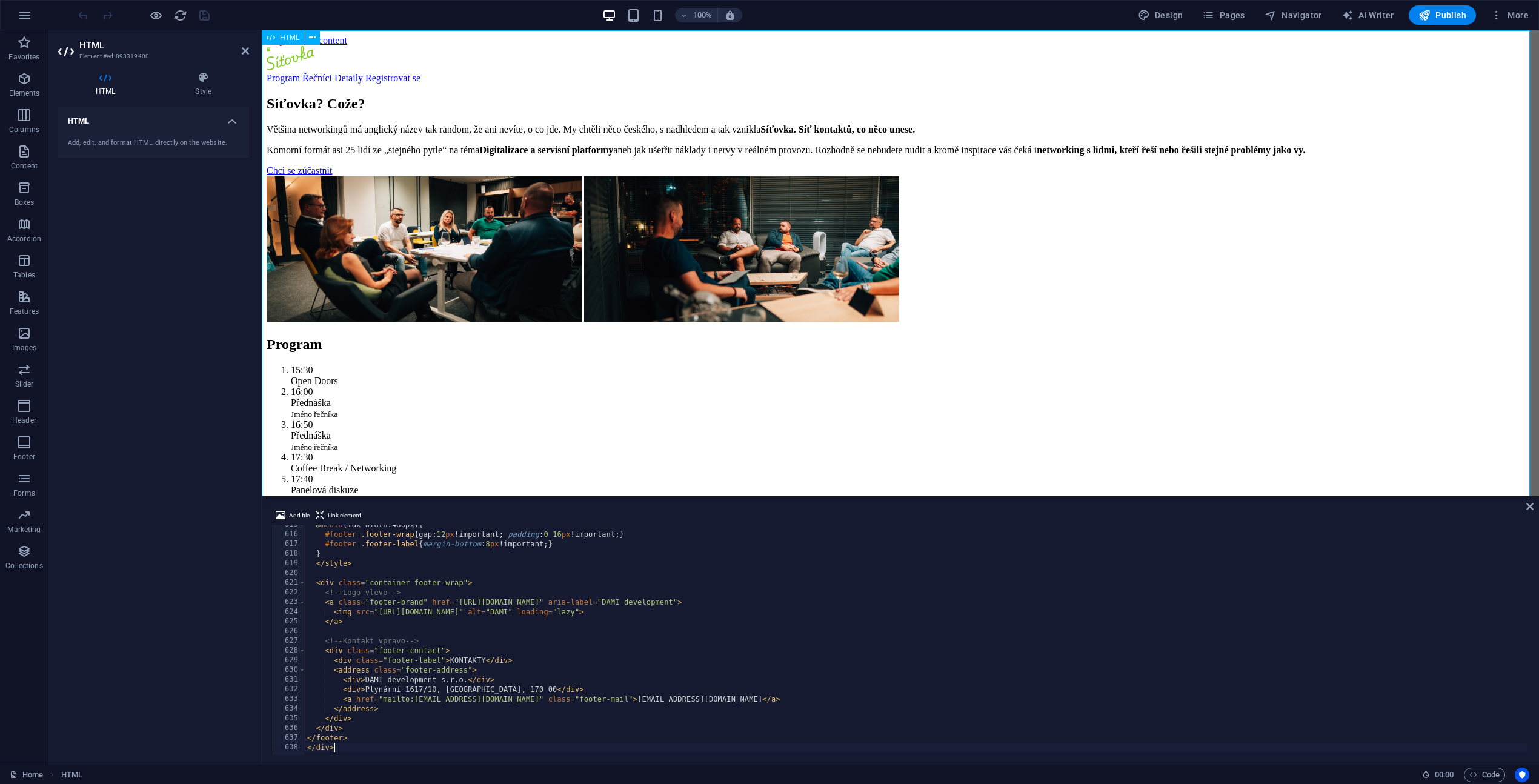
drag, startPoint x: 1527, startPoint y: 506, endPoint x: 1474, endPoint y: 474, distance: 61.9
click at [1527, 506] on icon at bounding box center [1530, 506] width 7 height 10
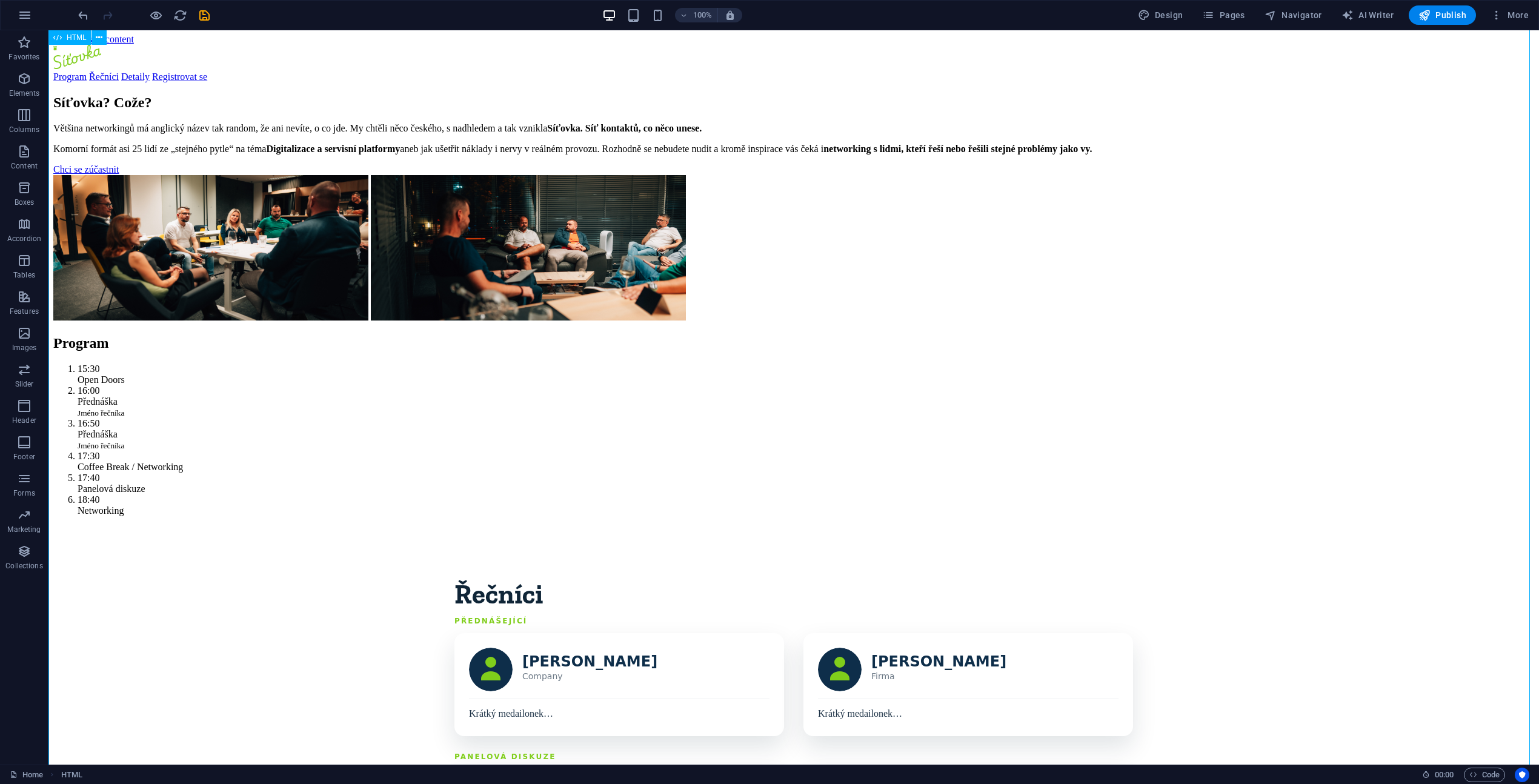
scroll to position [0, 0]
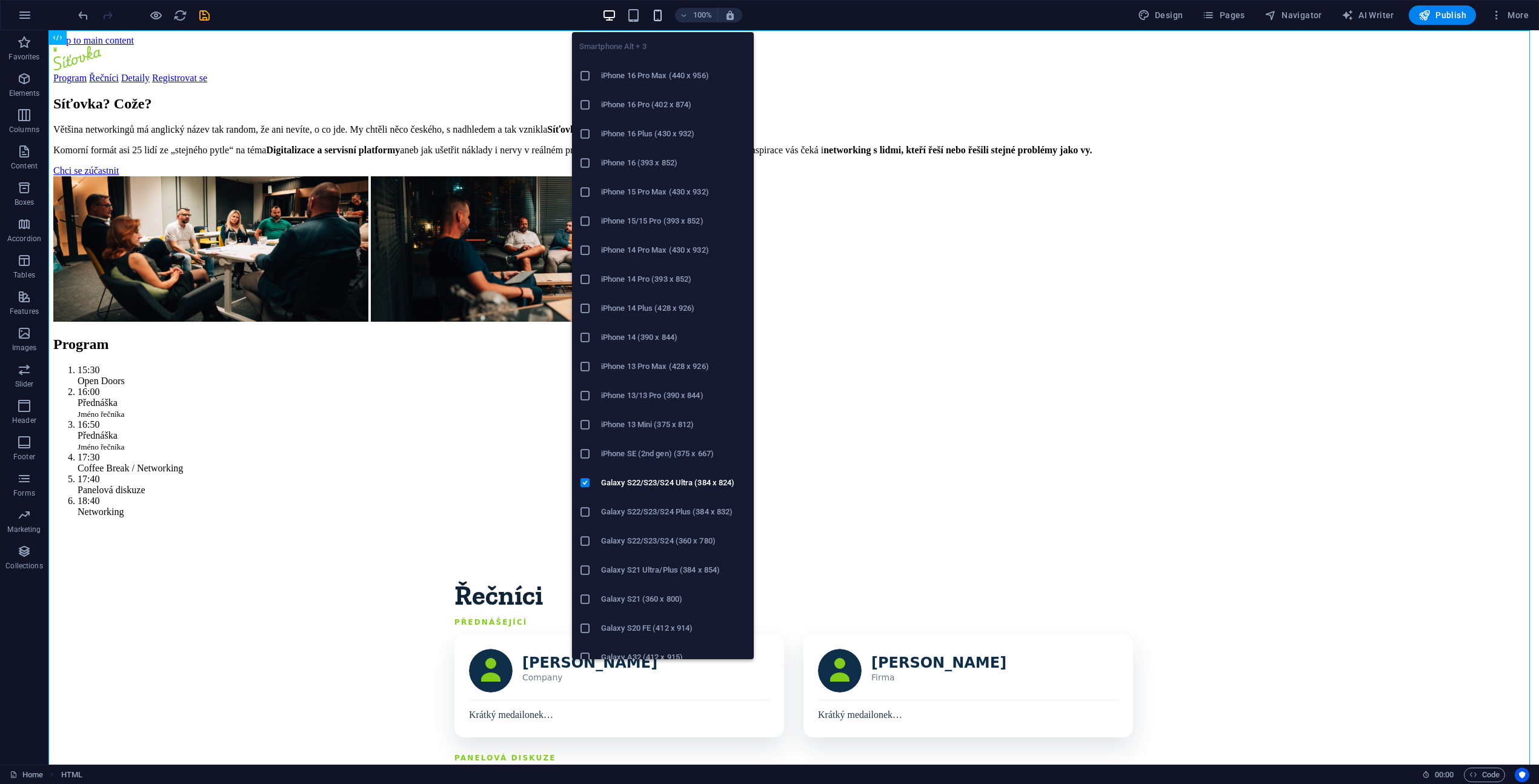
click at [660, 19] on icon "button" at bounding box center [657, 15] width 14 height 14
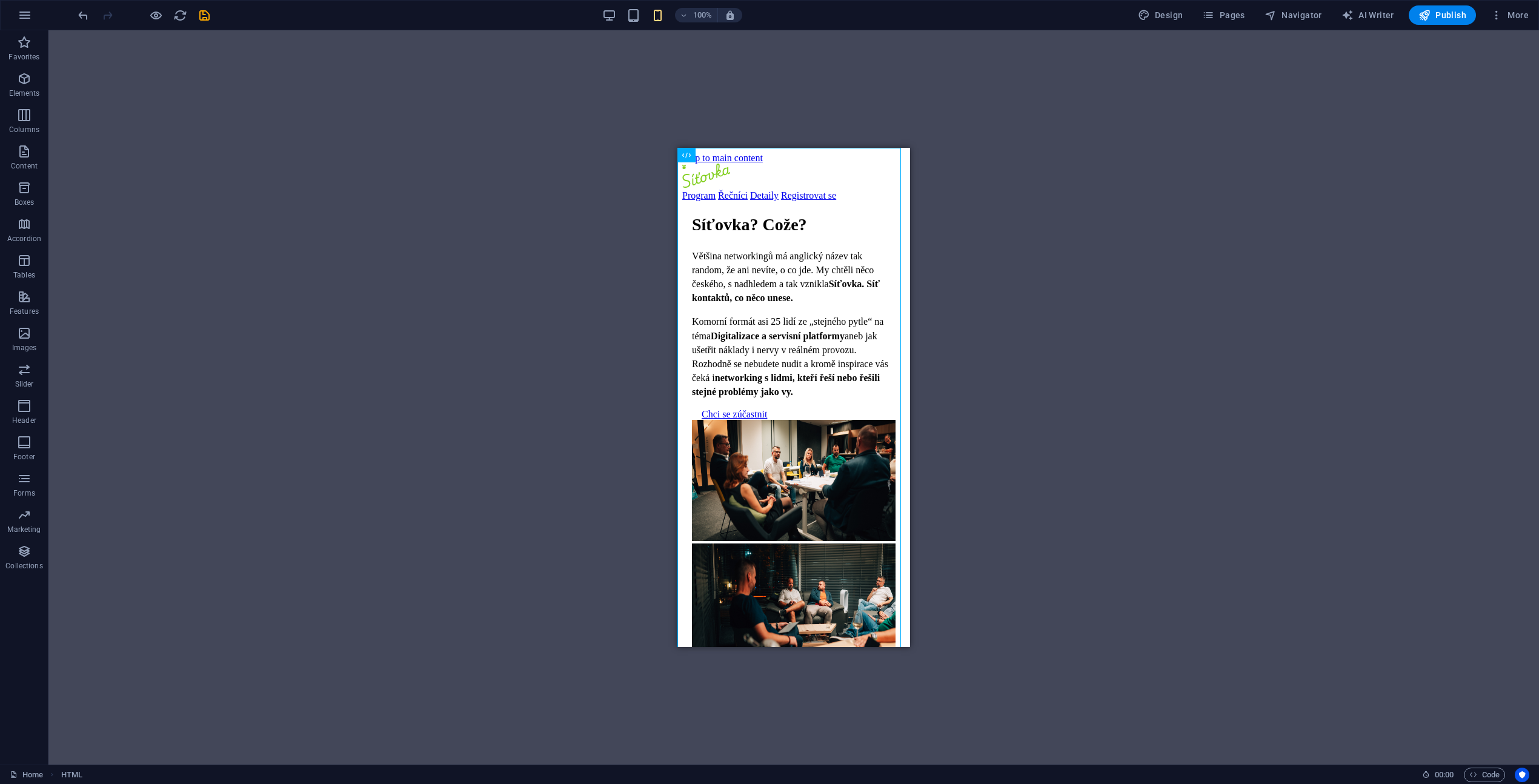
click at [1125, 240] on div "Drag here to replace the existing content. Press “Ctrl” if you want to create a…" at bounding box center [793, 397] width 1490 height 735
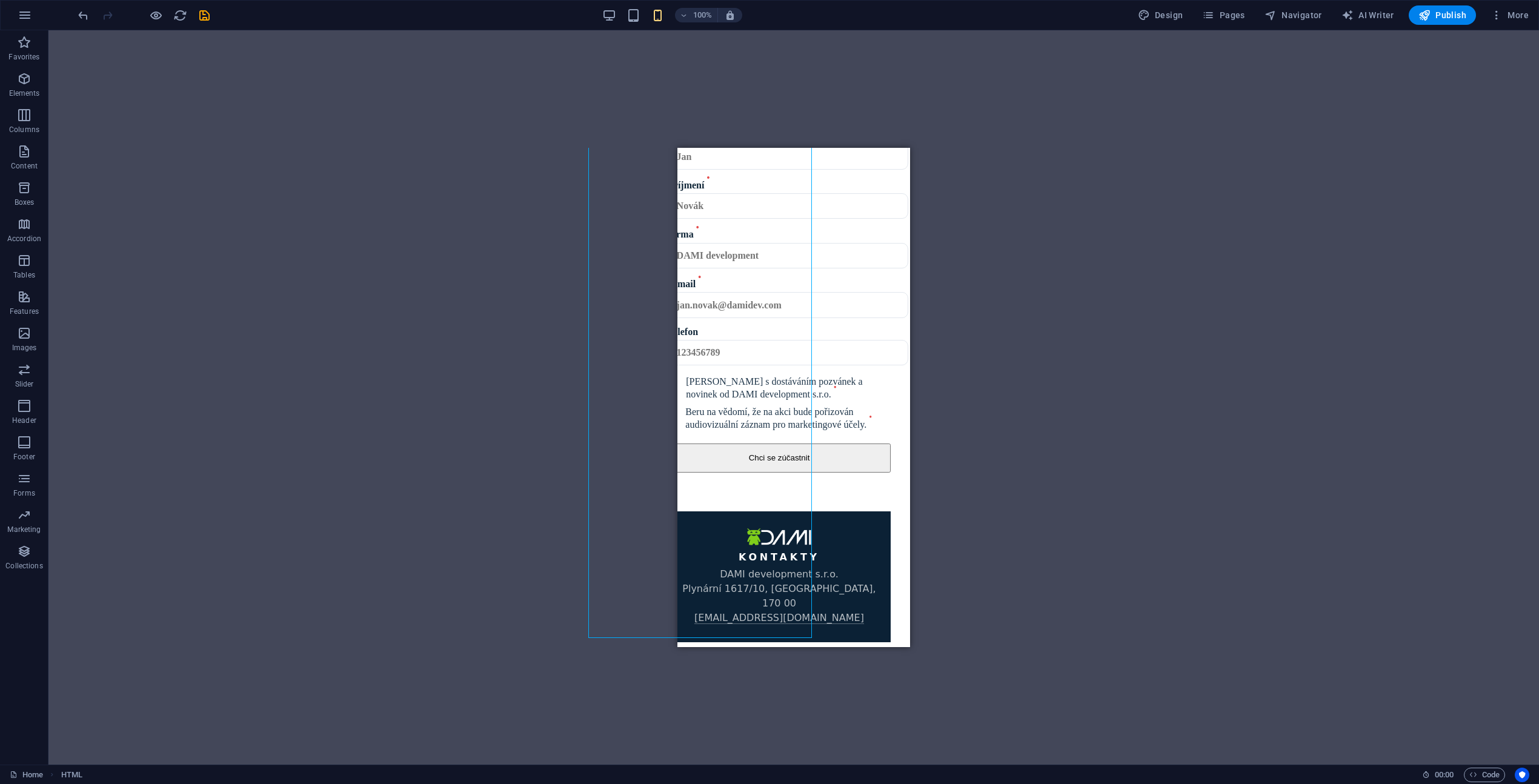
scroll to position [2296, 0]
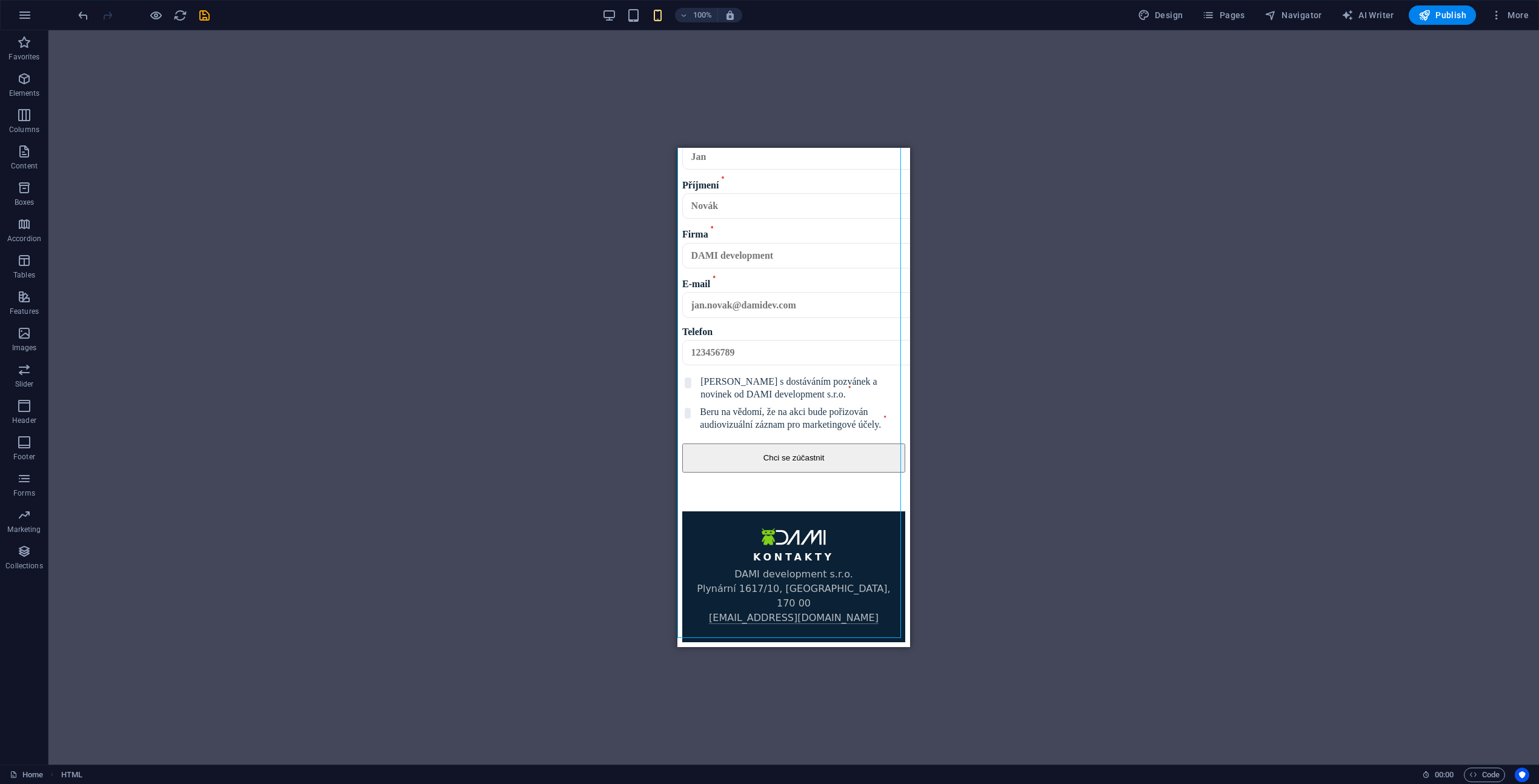
click at [1058, 430] on div "Drag here to replace the existing content. Press “Ctrl” if you want to create a…" at bounding box center [793, 397] width 1490 height 735
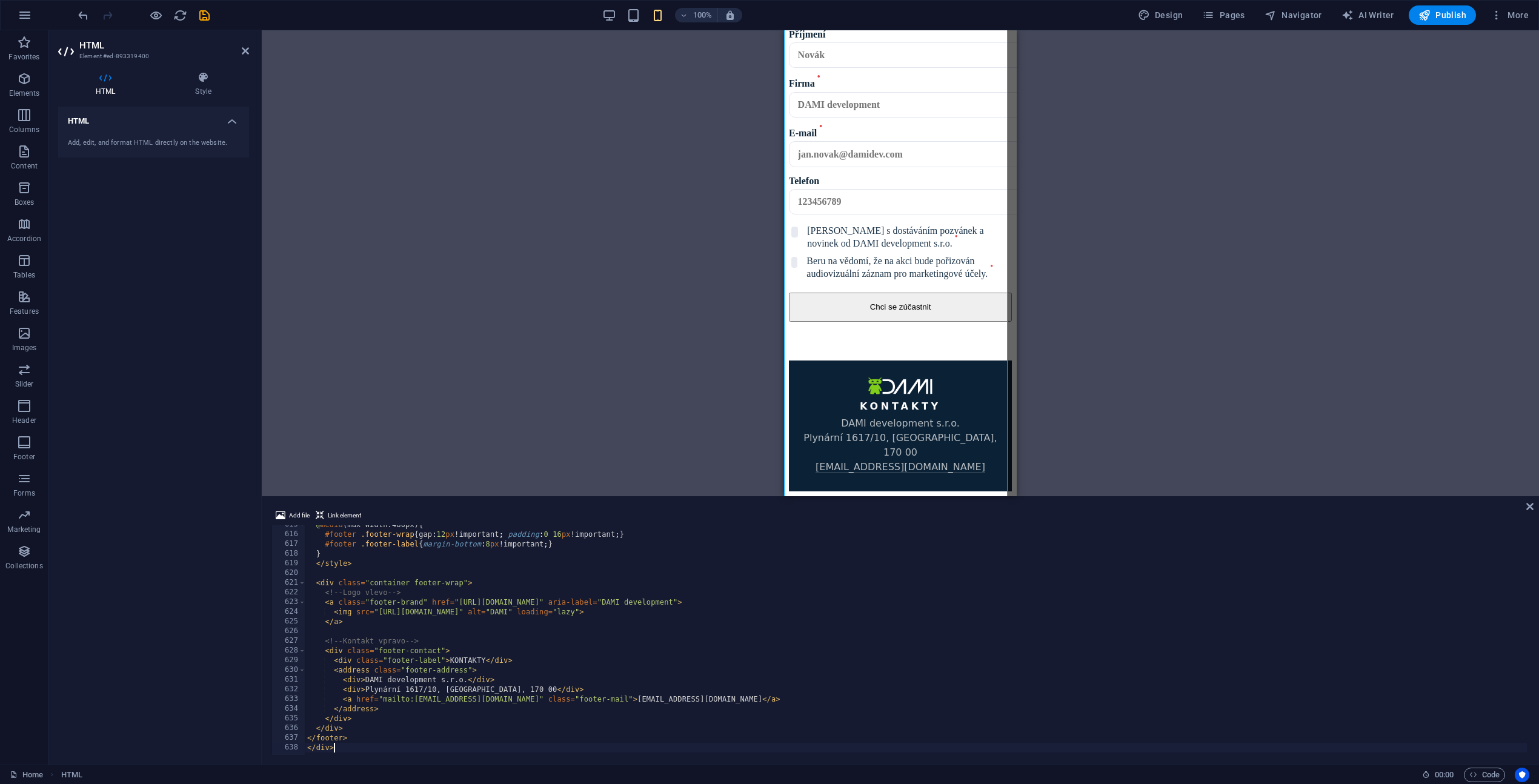
click at [495, 600] on div "@ media (max-width:480px) { #footer .footer-wrap { gap : 12 px !important ; pad…" at bounding box center [1163, 642] width 1717 height 246
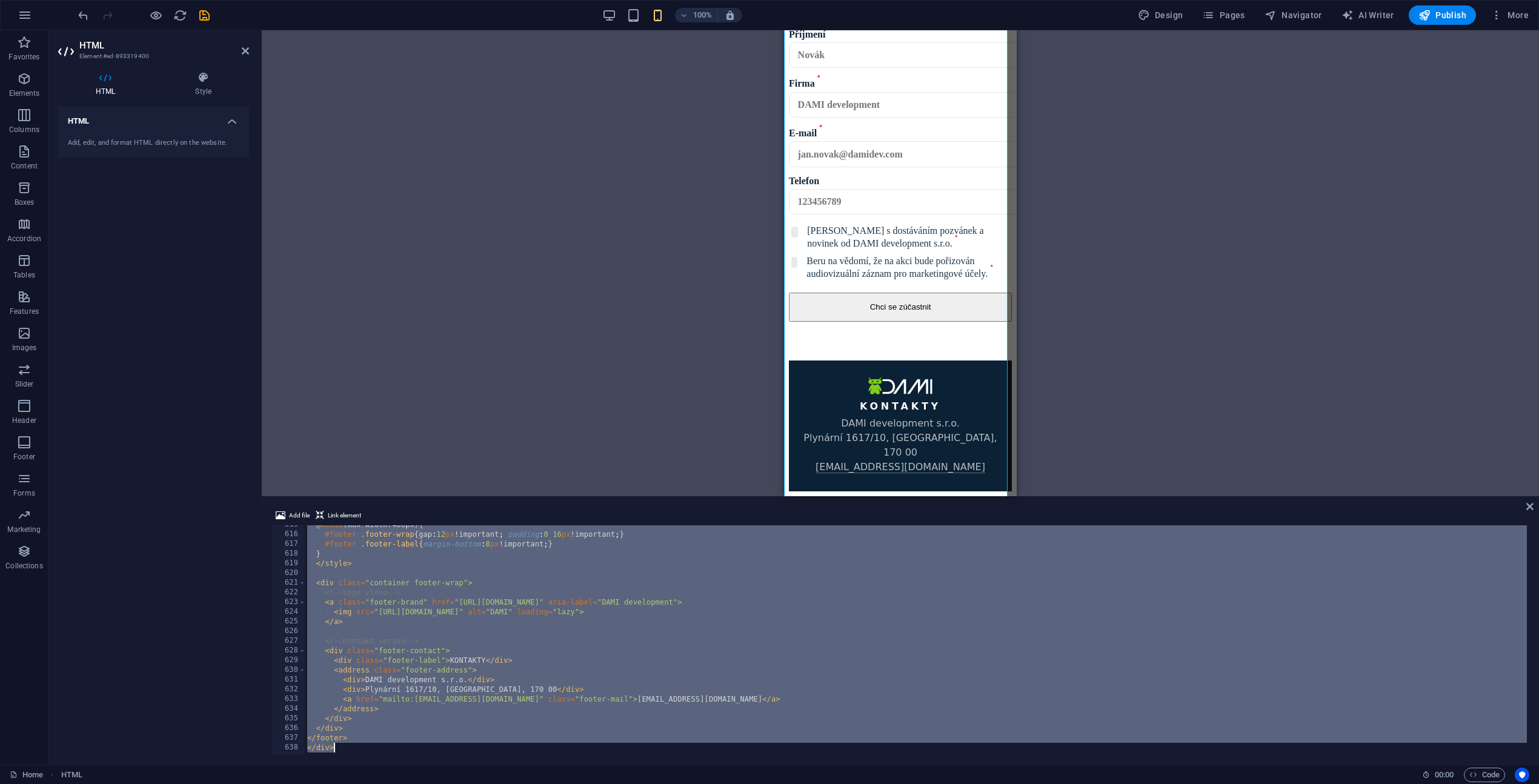
type textarea "</div>"
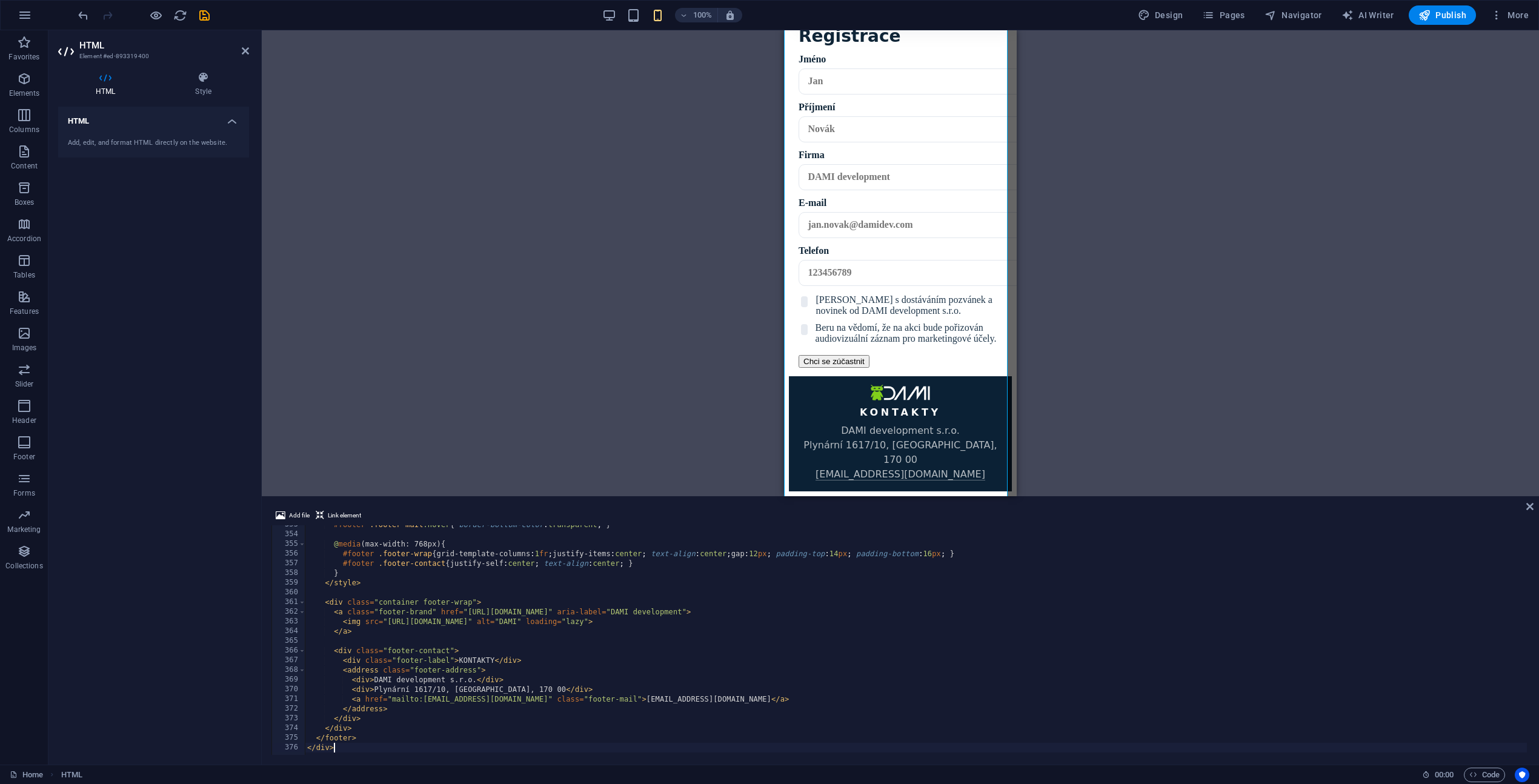
scroll to position [1900, 0]
click at [533, 387] on div "Drag here to replace the existing content. Press “Ctrl” if you want to create a…" at bounding box center [900, 263] width 1277 height 466
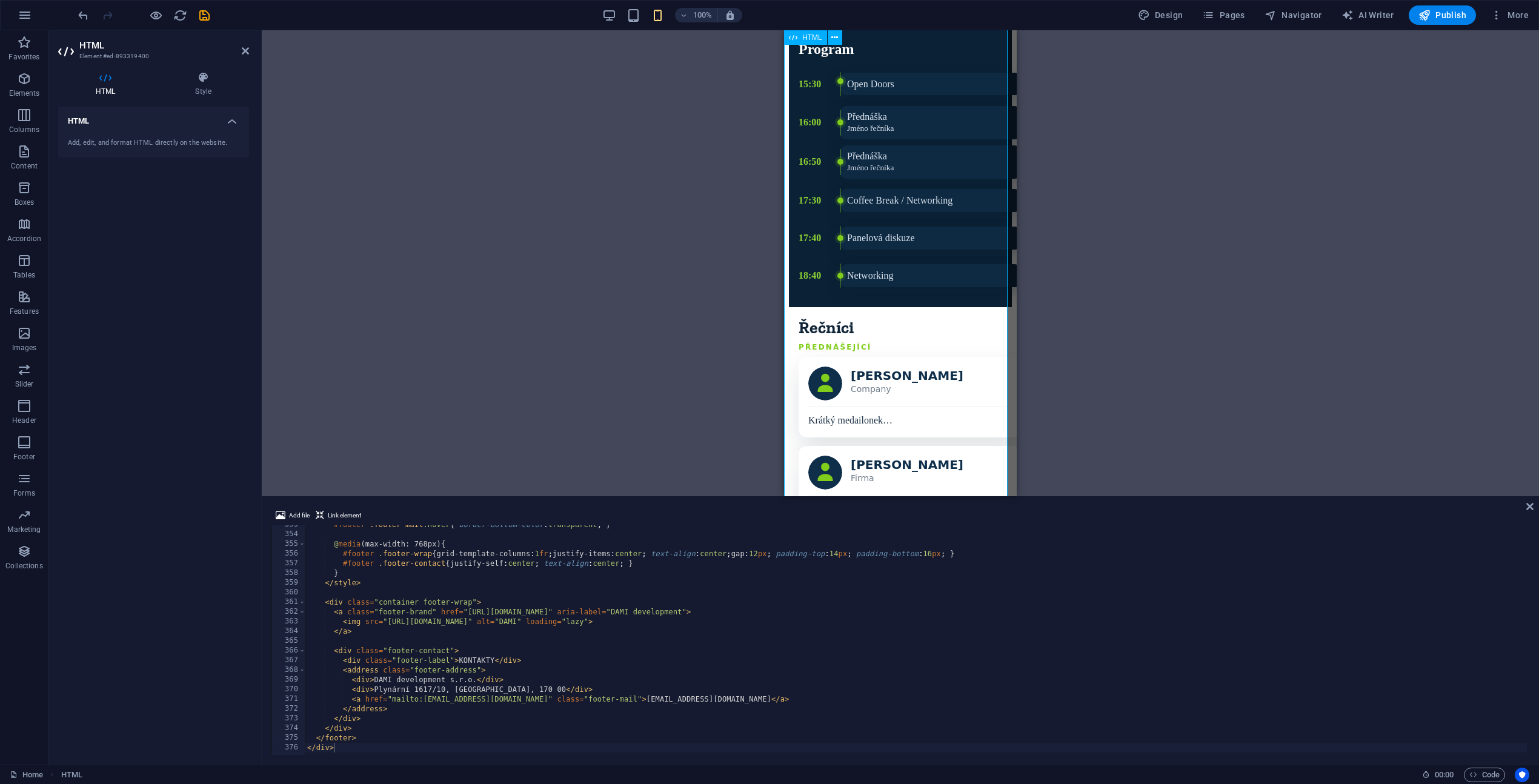
scroll to position [0, 0]
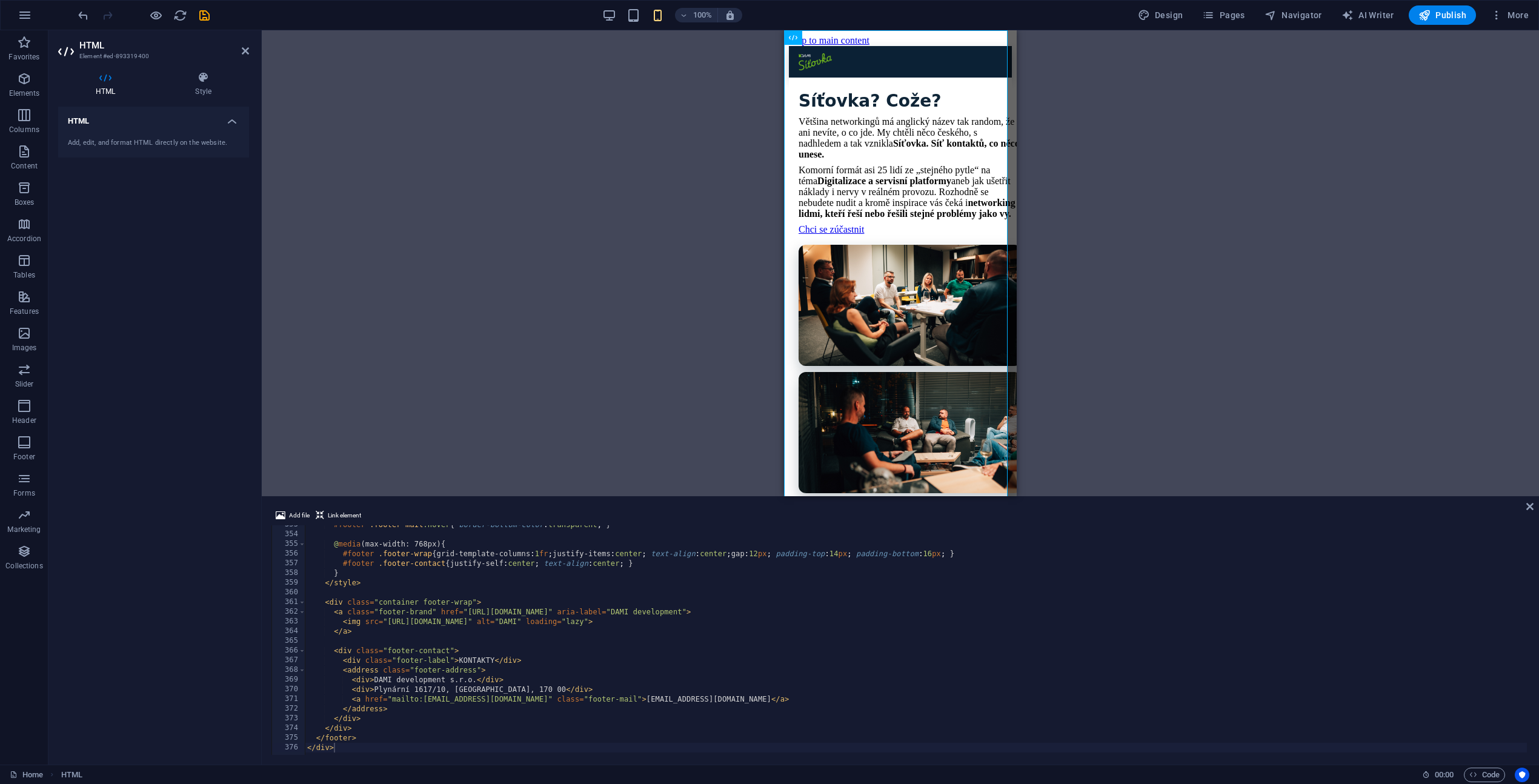
click at [1156, 159] on div "Drag here to replace the existing content. Press “Ctrl” if you want to create a…" at bounding box center [900, 263] width 1277 height 466
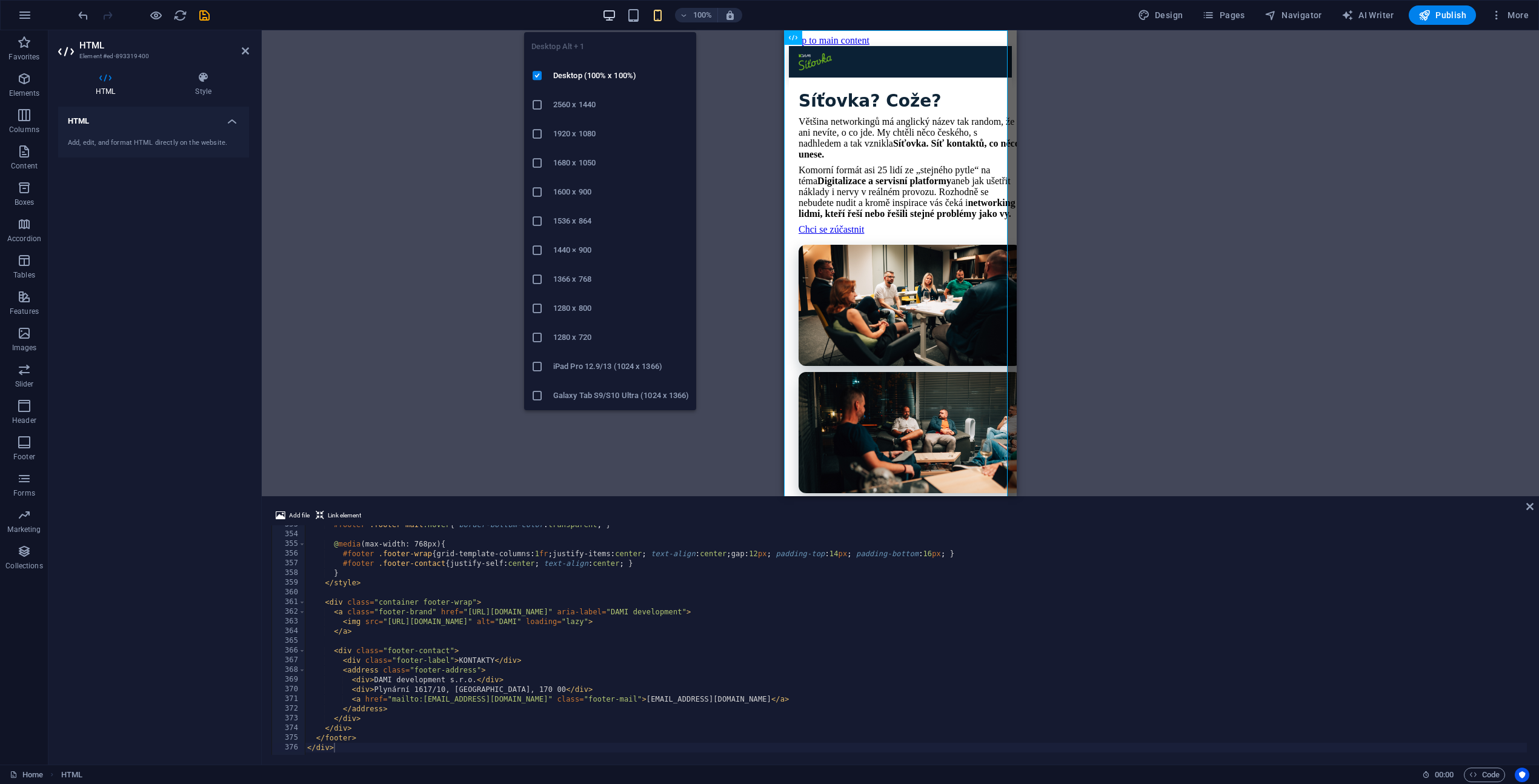
click at [617, 14] on icon "button" at bounding box center [608, 15] width 14 height 14
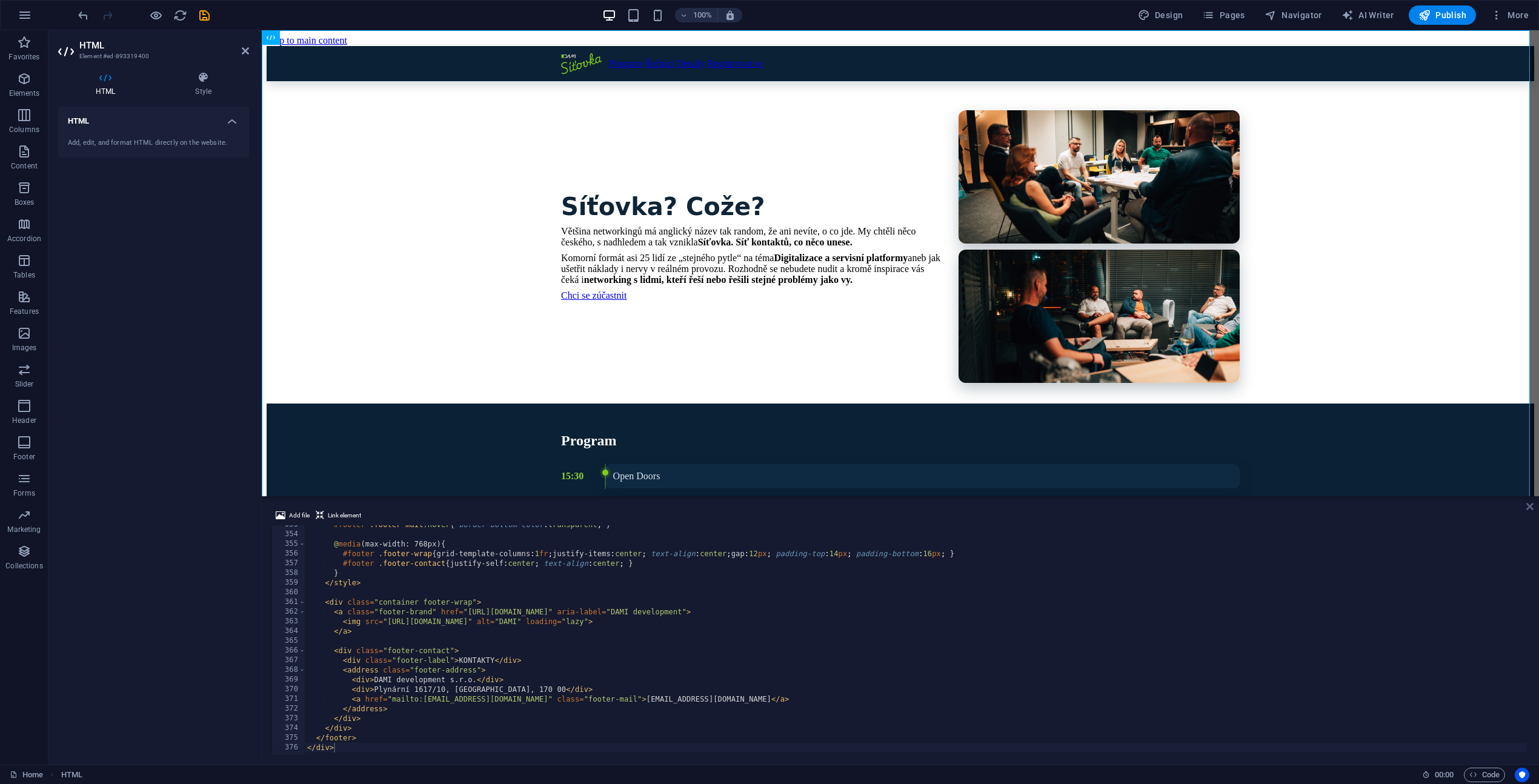
drag, startPoint x: 1530, startPoint y: 506, endPoint x: 1480, endPoint y: 476, distance: 58.3
click at [1530, 506] on icon at bounding box center [1530, 506] width 7 height 10
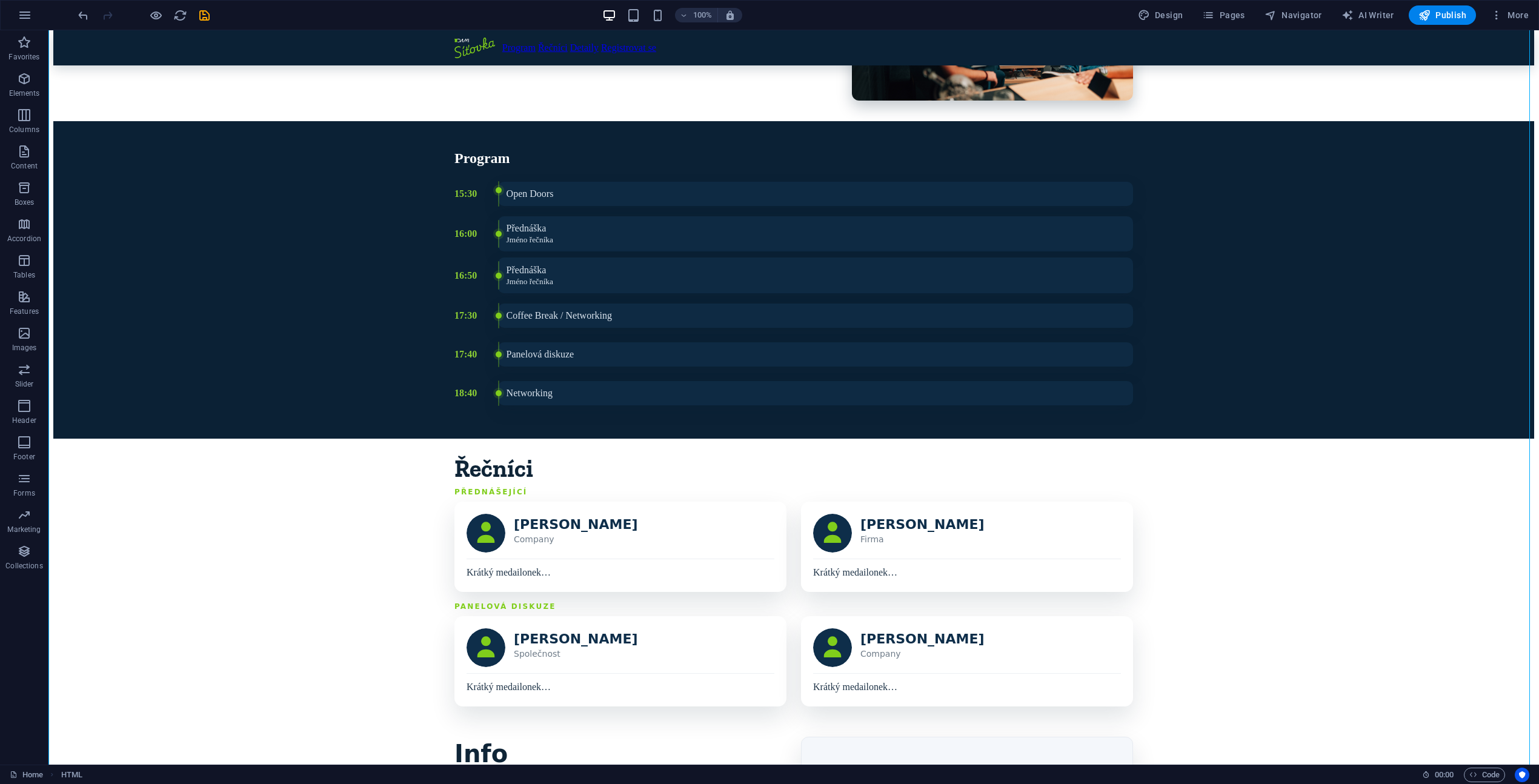
scroll to position [345, 0]
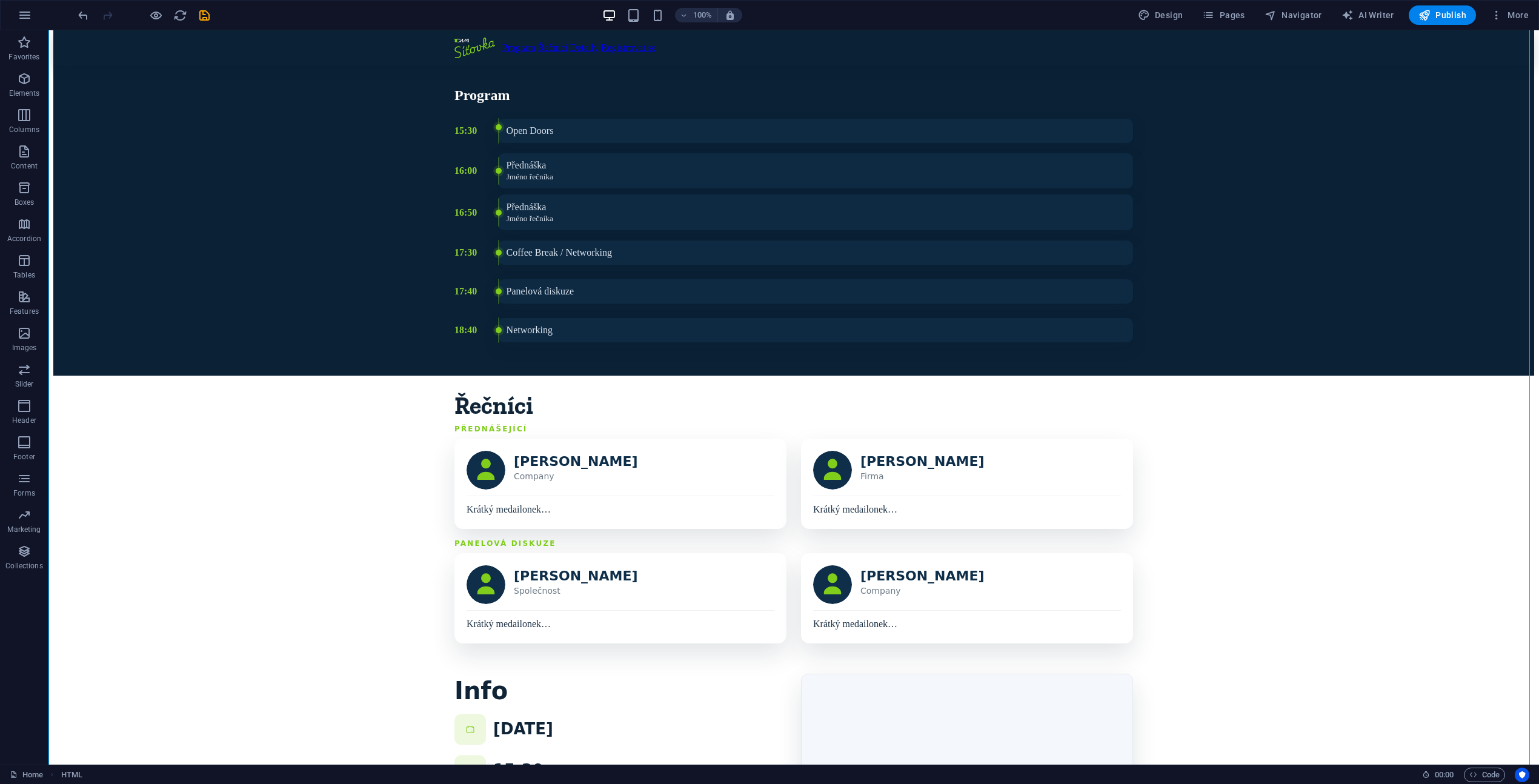
click at [692, 223] on div "Program Řečníci Detaily Registrovat se Síťovka? Cože? Většina networkingů má an…" at bounding box center [793, 449] width 1480 height 1497
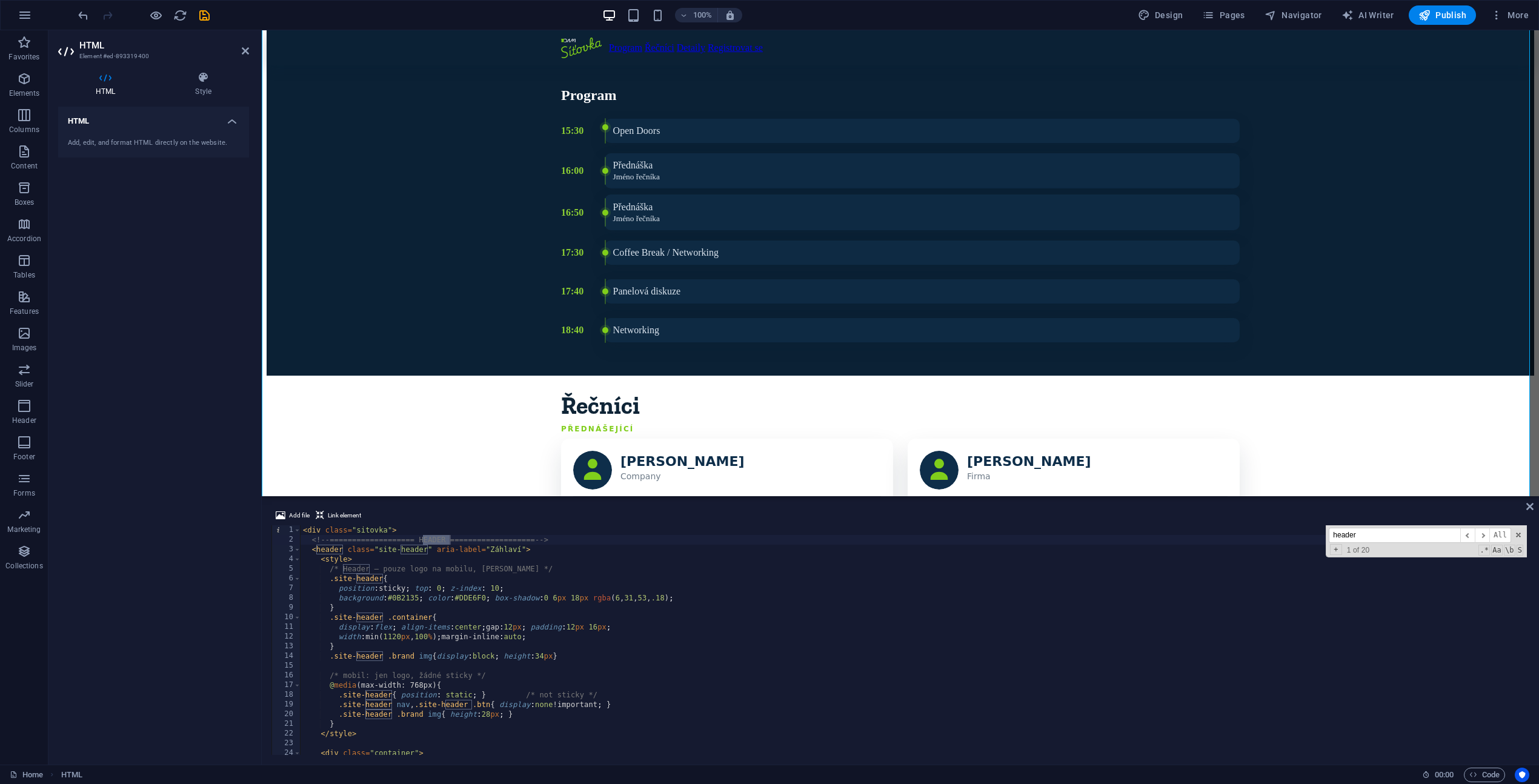
type input "header"
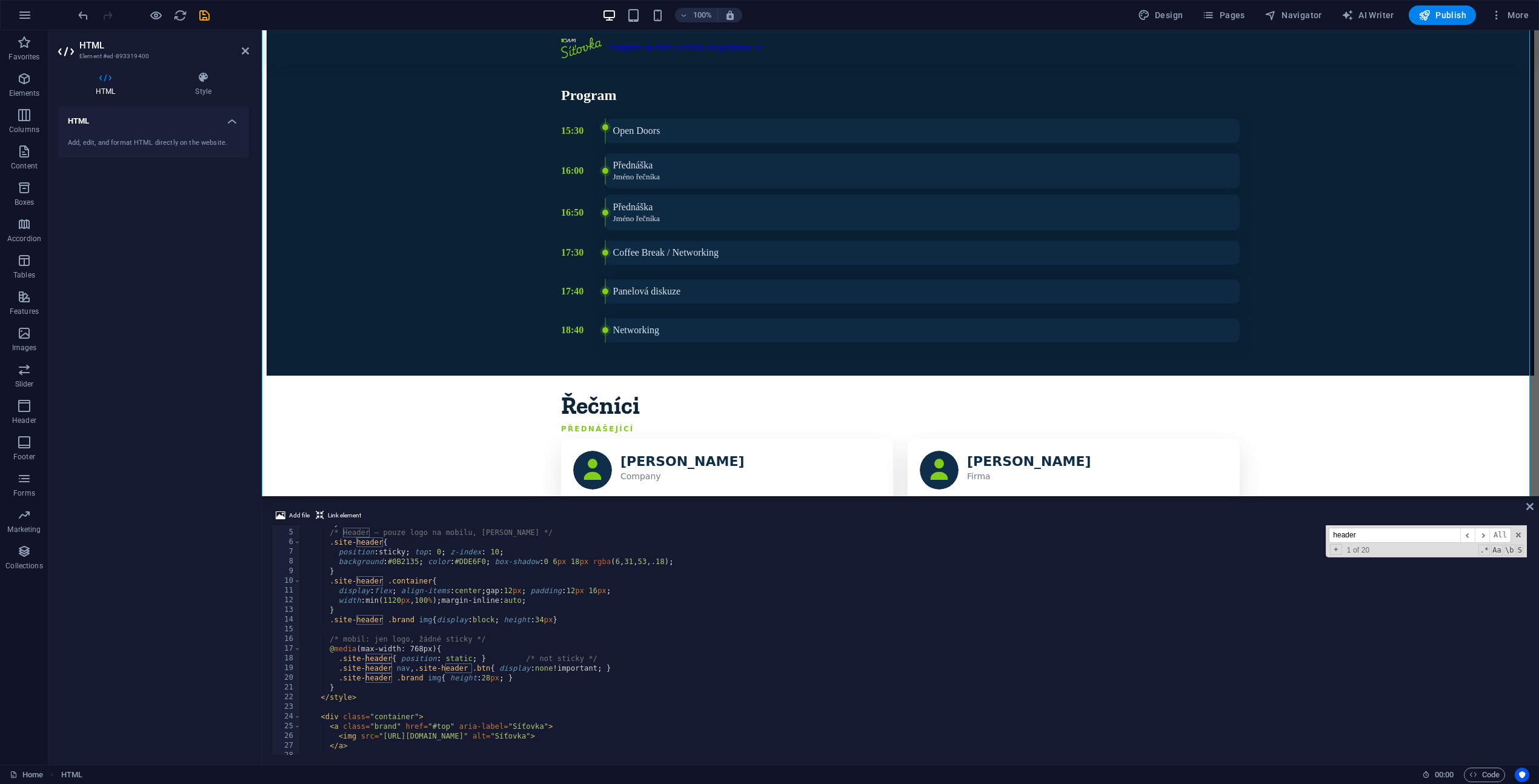
scroll to position [72, 0]
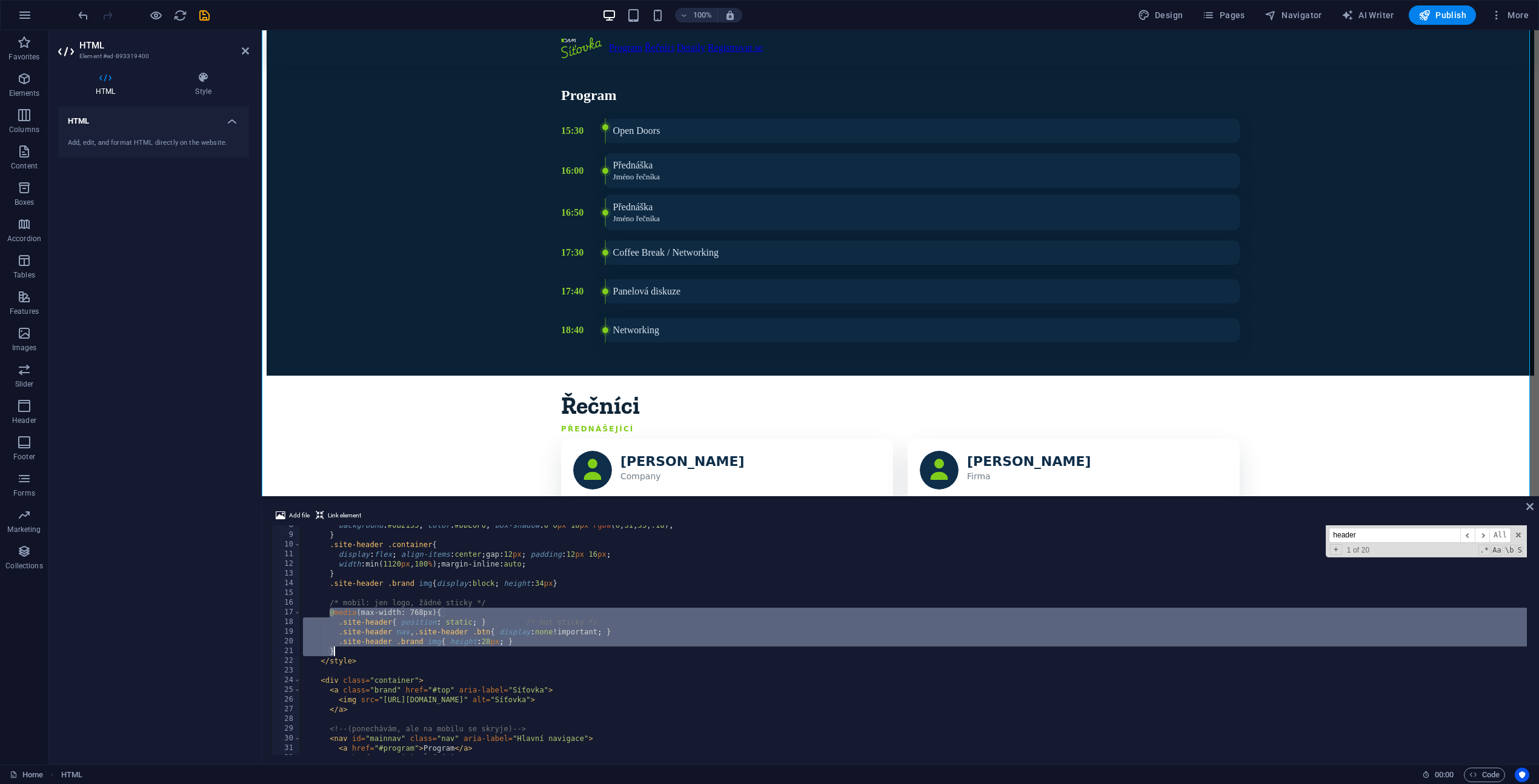
drag, startPoint x: 328, startPoint y: 611, endPoint x: 377, endPoint y: 647, distance: 60.8
click at [377, 647] on div "background : #0B2135 ; color : #DDE6F0 ; box-shadow : 0 6 px 18 px rgba ( 6 , 3…" at bounding box center [1130, 643] width 1659 height 246
paste textarea
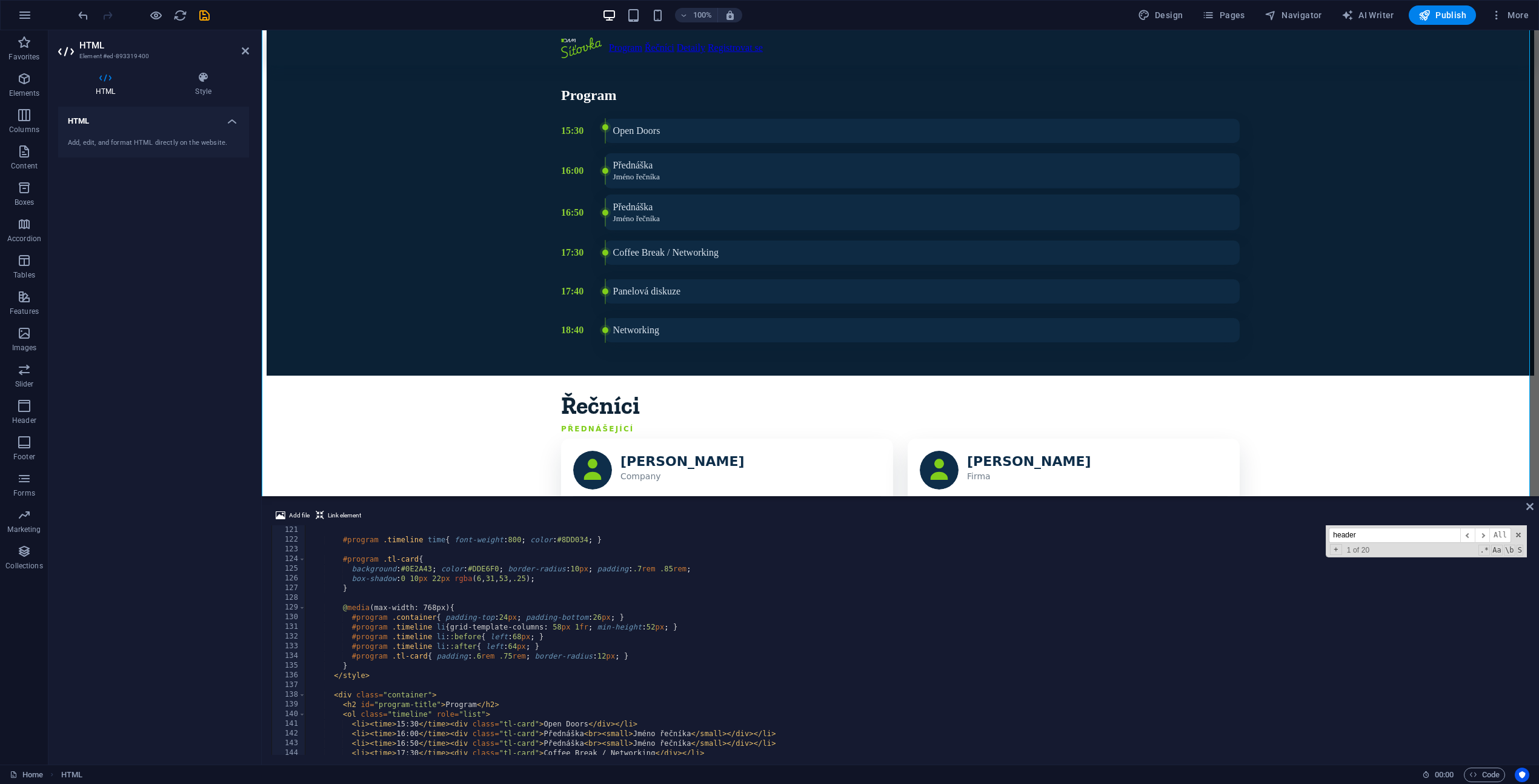
scroll to position [1163, 0]
click at [356, 666] on div "#program .timeline time { font-weight : 800 ; color : #8DD034 ; } #program .tl-…" at bounding box center [1134, 648] width 1659 height 246
type textarea "}"
paste textarea "}"
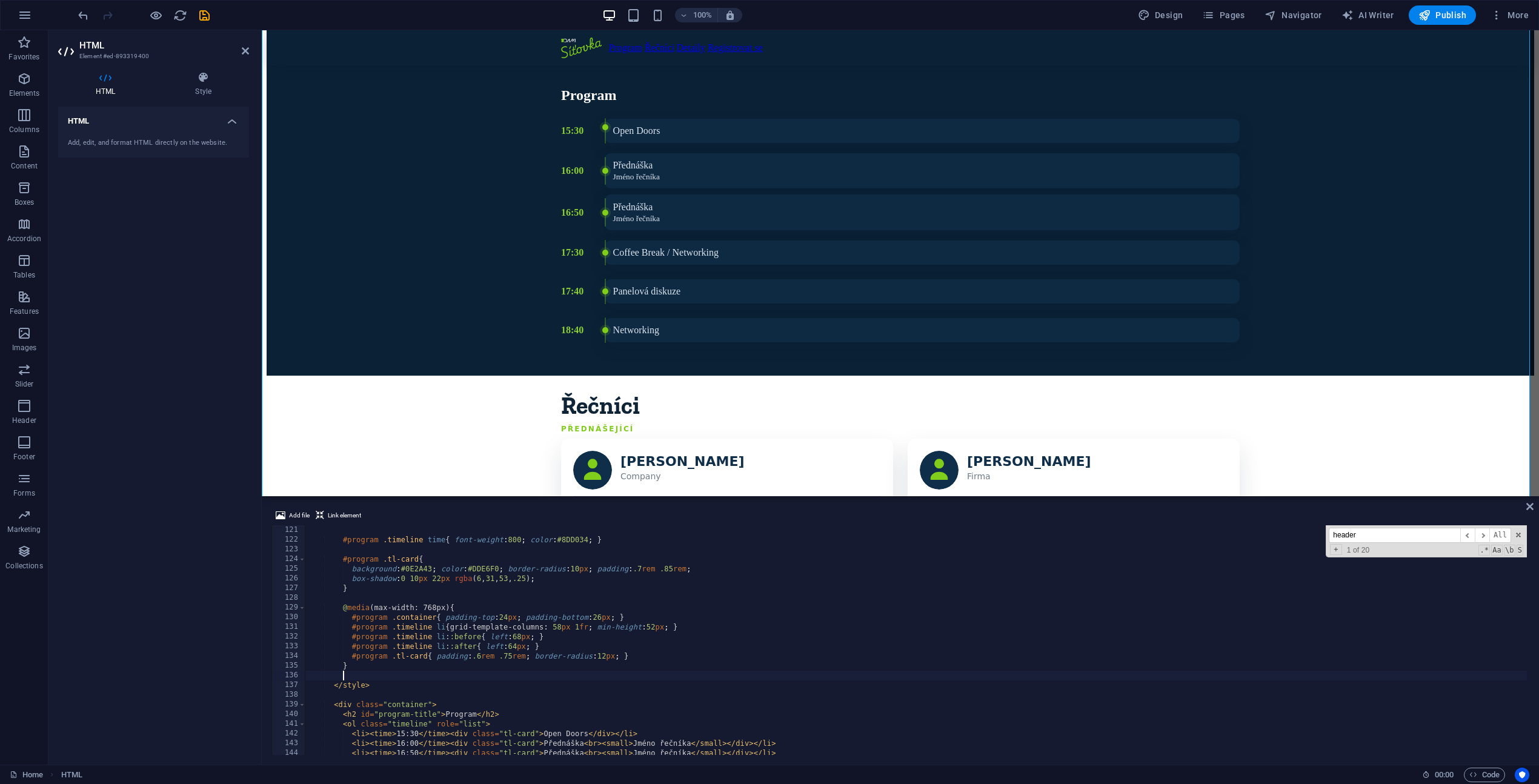
scroll to position [1304, 0]
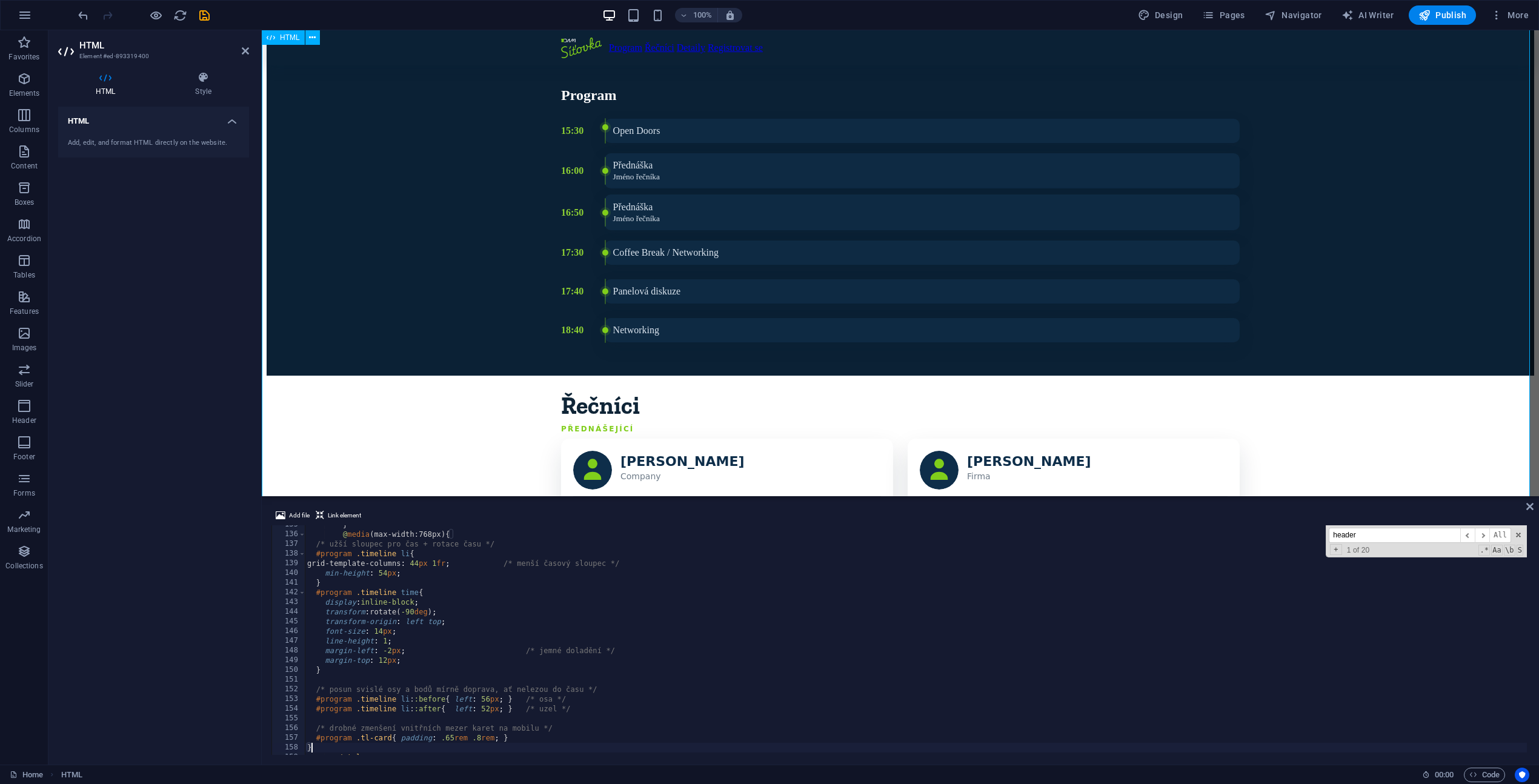
type textarea "}"
click at [345, 437] on div "Program Řečníci Detaily Registrovat se Síťovka? Cože? Většina networkingů má an…" at bounding box center [900, 449] width 1268 height 1497
click at [388, 302] on div "Program Řečníci Detaily Registrovat se Síťovka? Cože? Většina networkingů má an…" at bounding box center [900, 449] width 1268 height 1497
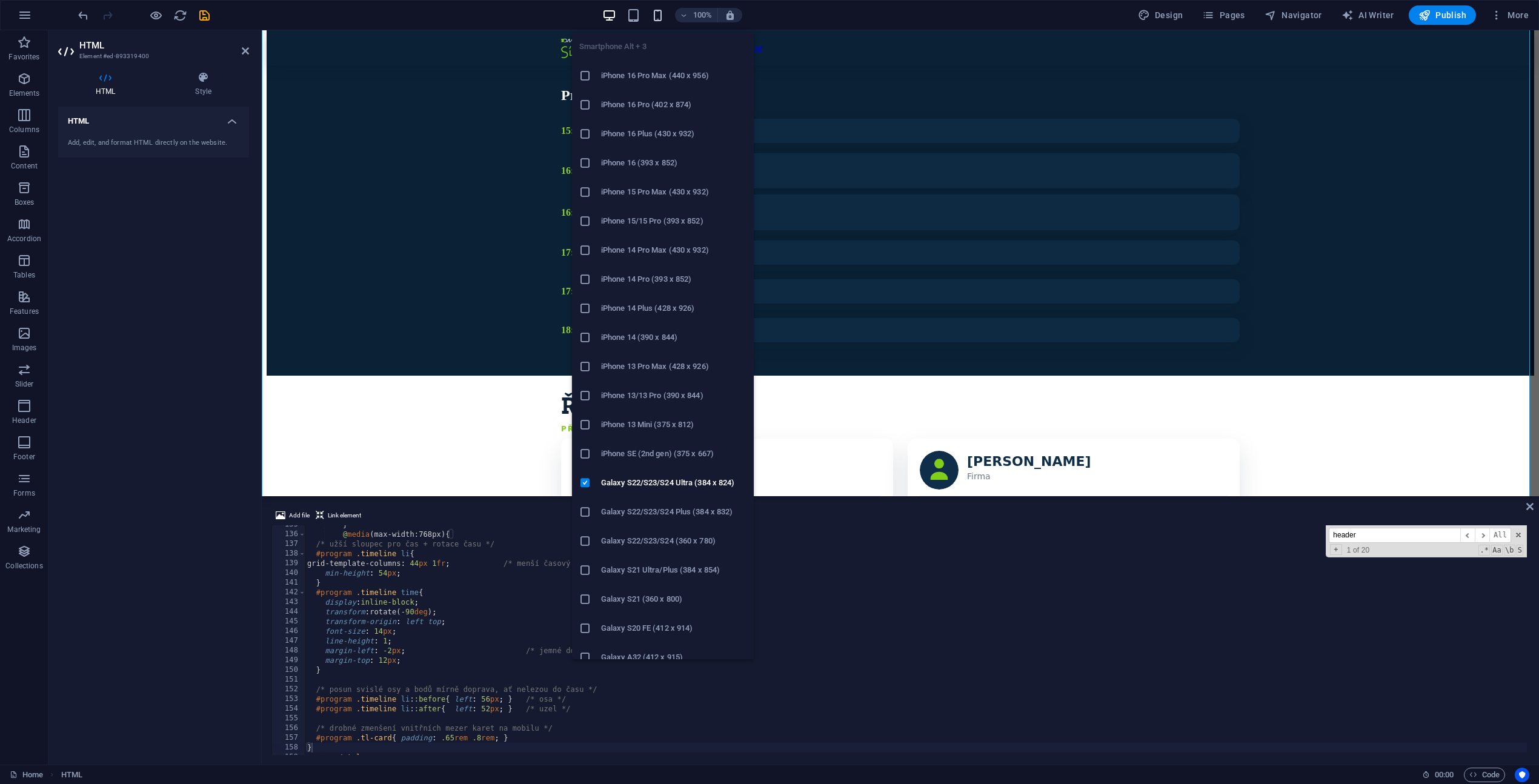
click at [661, 14] on icon "button" at bounding box center [657, 15] width 14 height 14
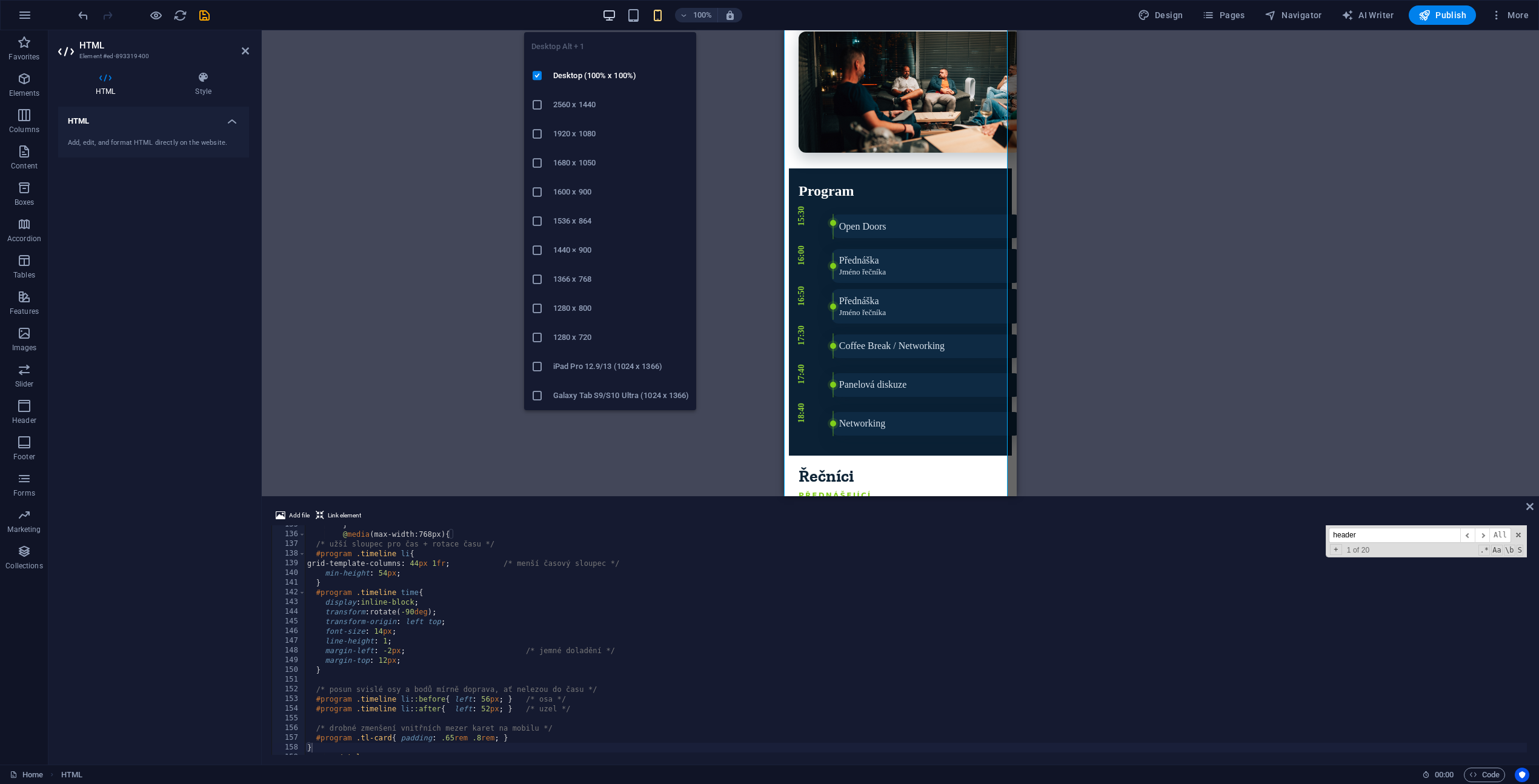
click at [607, 17] on icon "button" at bounding box center [608, 15] width 14 height 14
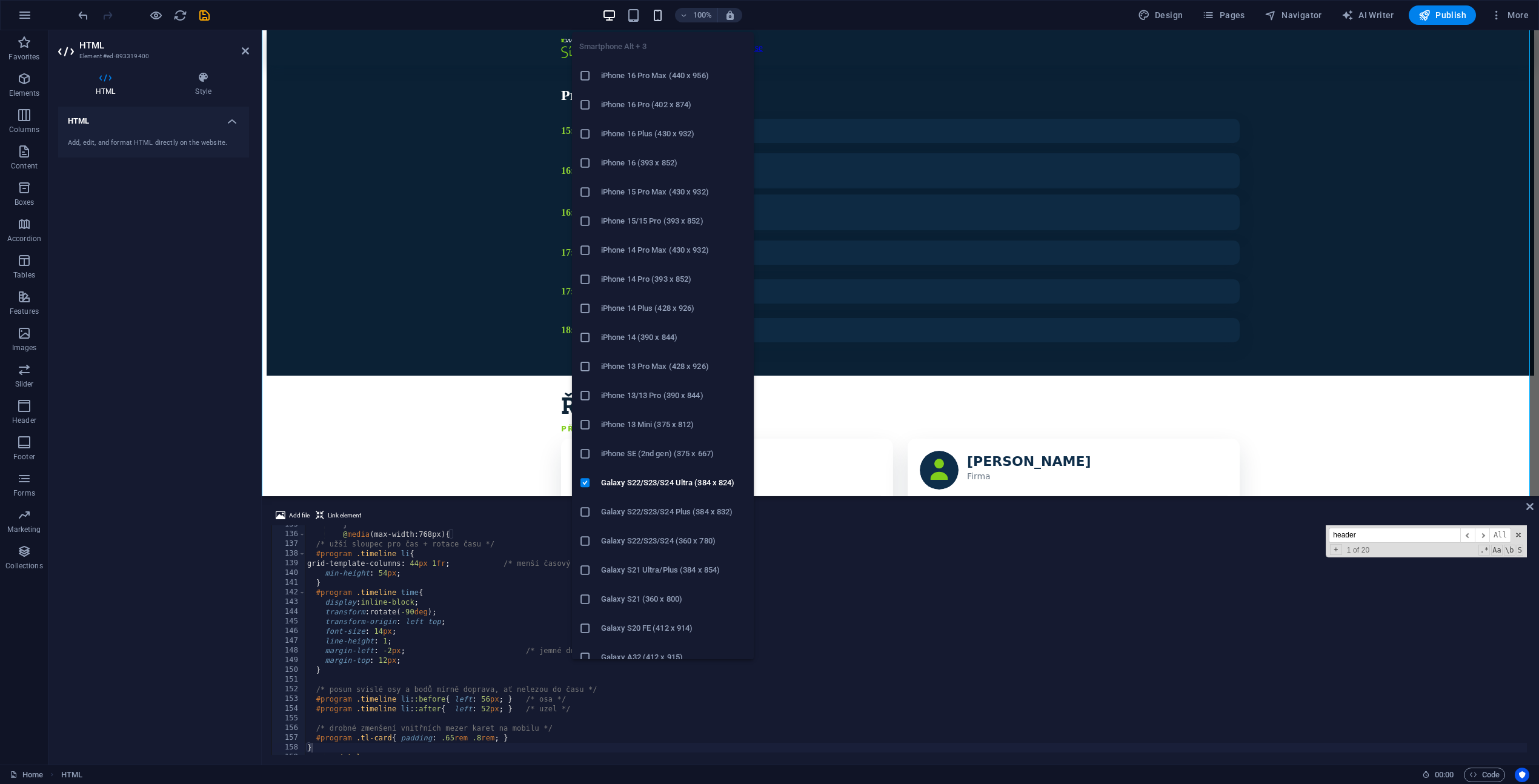
click at [661, 16] on icon "button" at bounding box center [657, 15] width 14 height 14
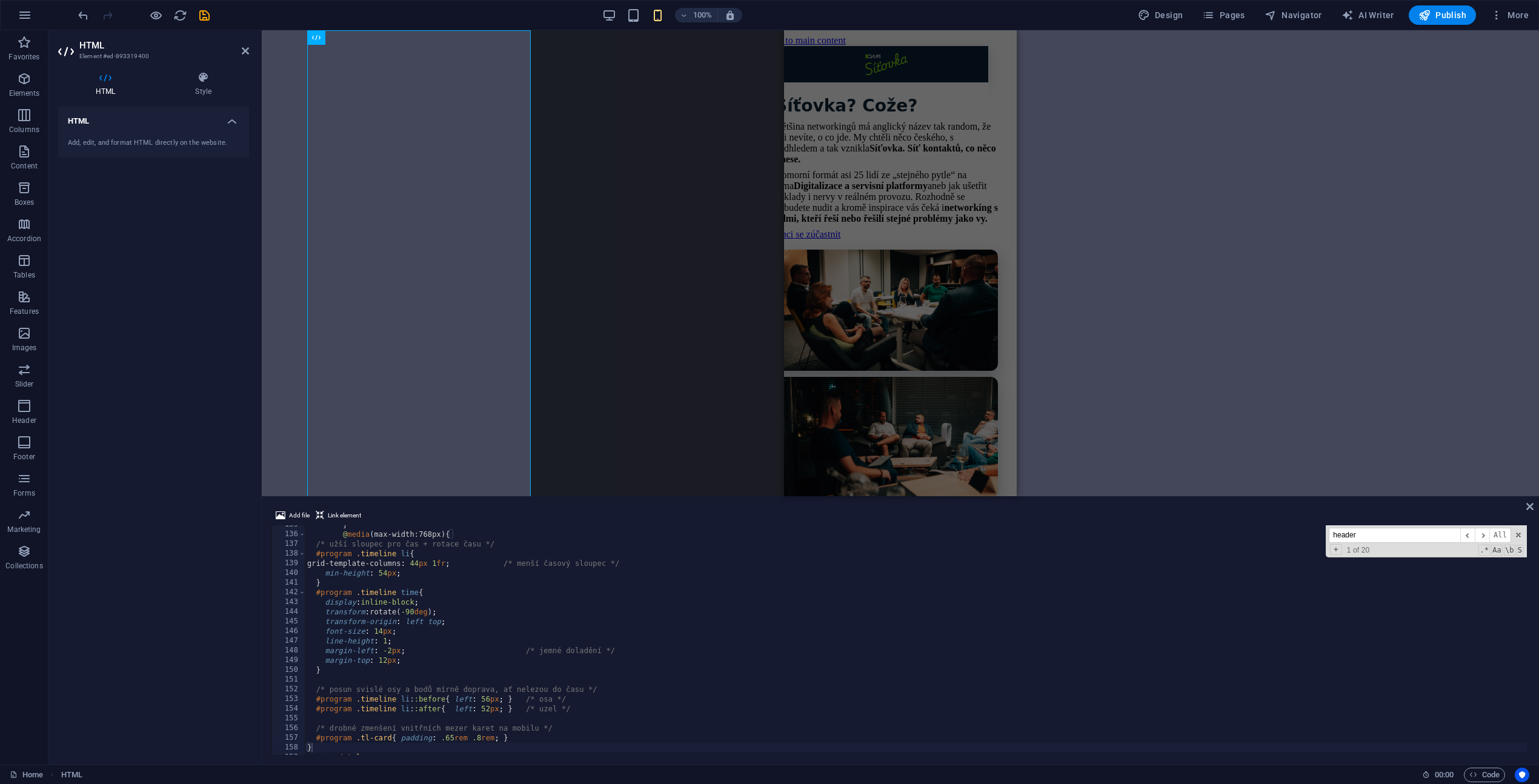
scroll to position [0, 0]
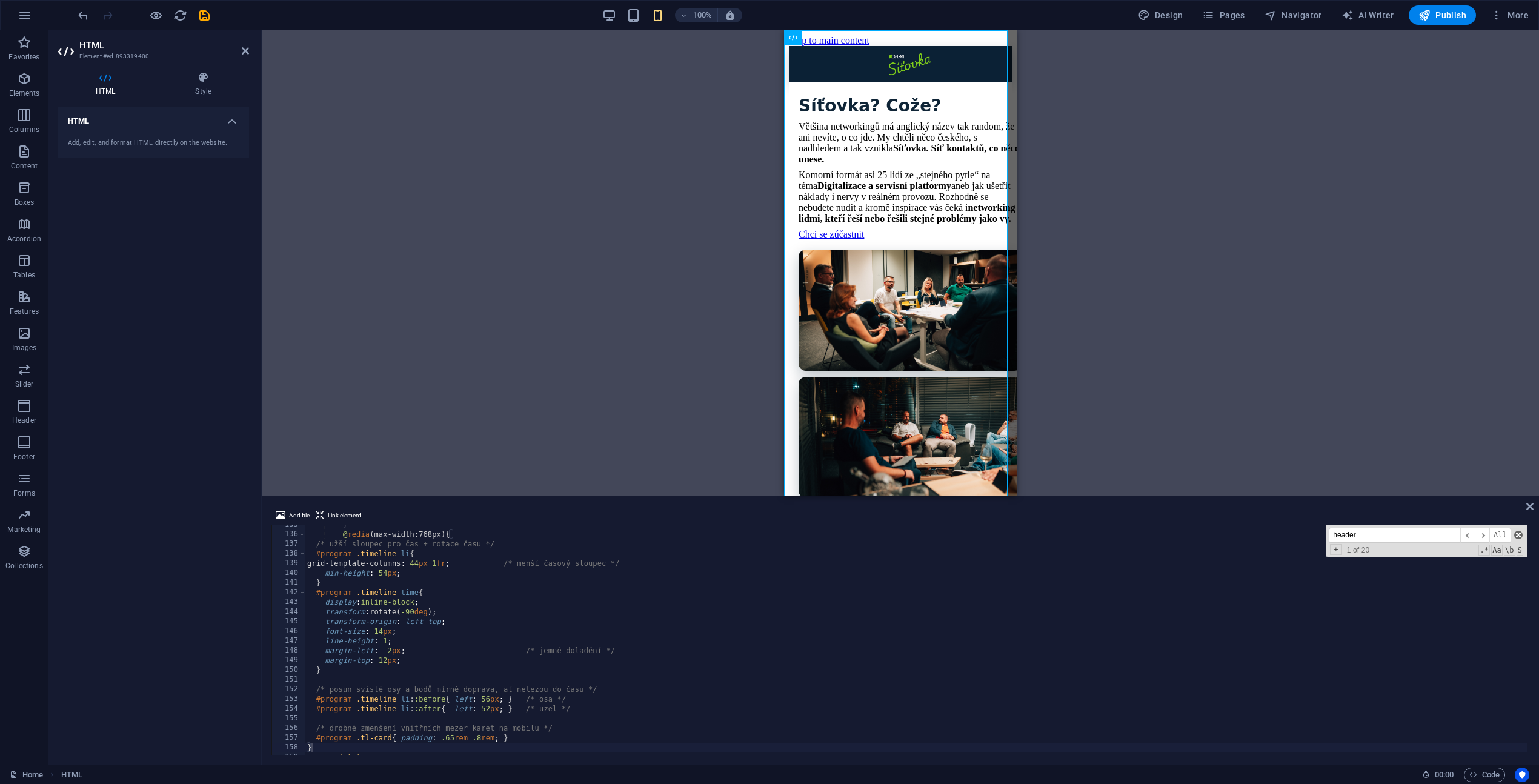
click at [1518, 536] on span at bounding box center [1518, 534] width 8 height 8
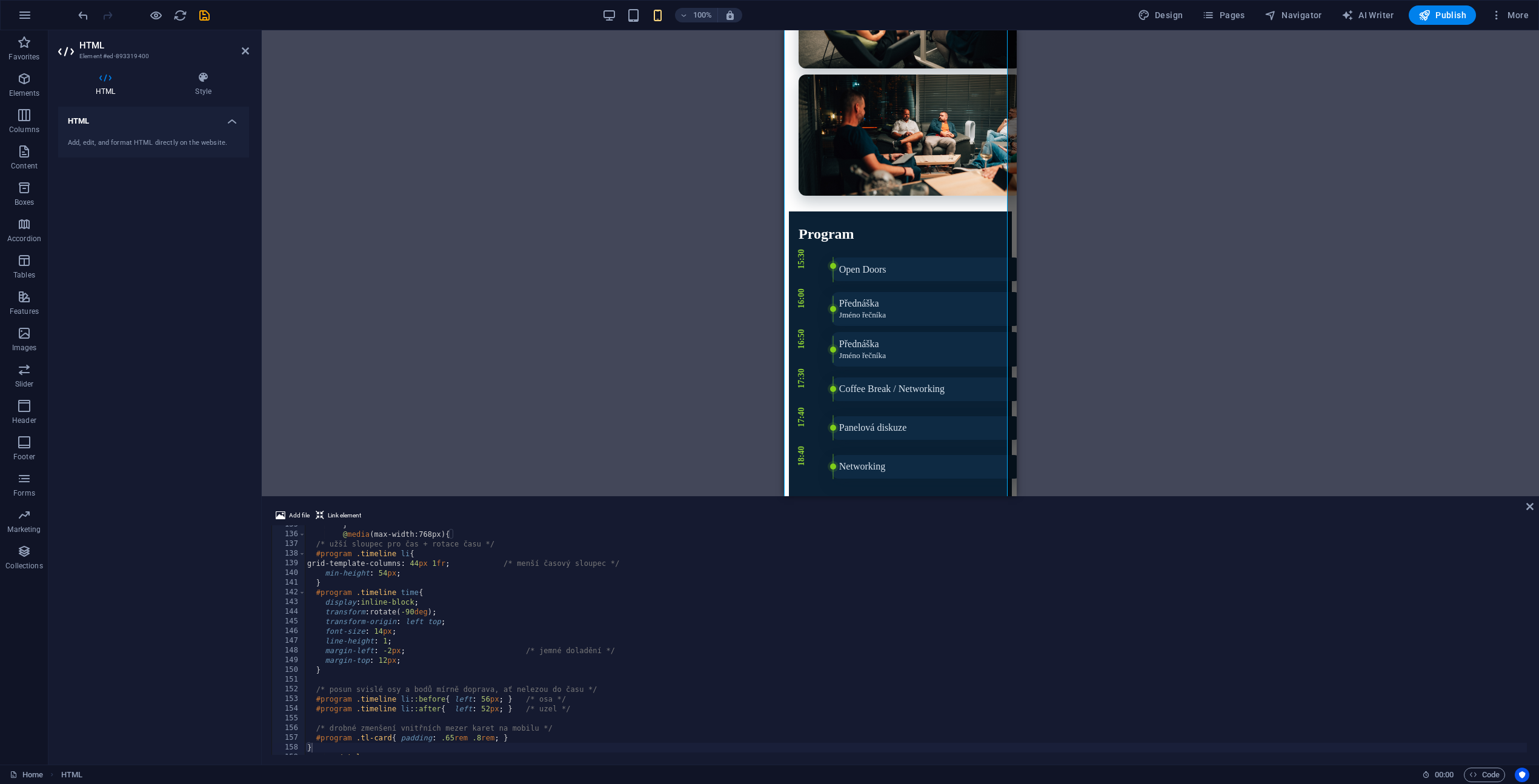
scroll to position [316, 0]
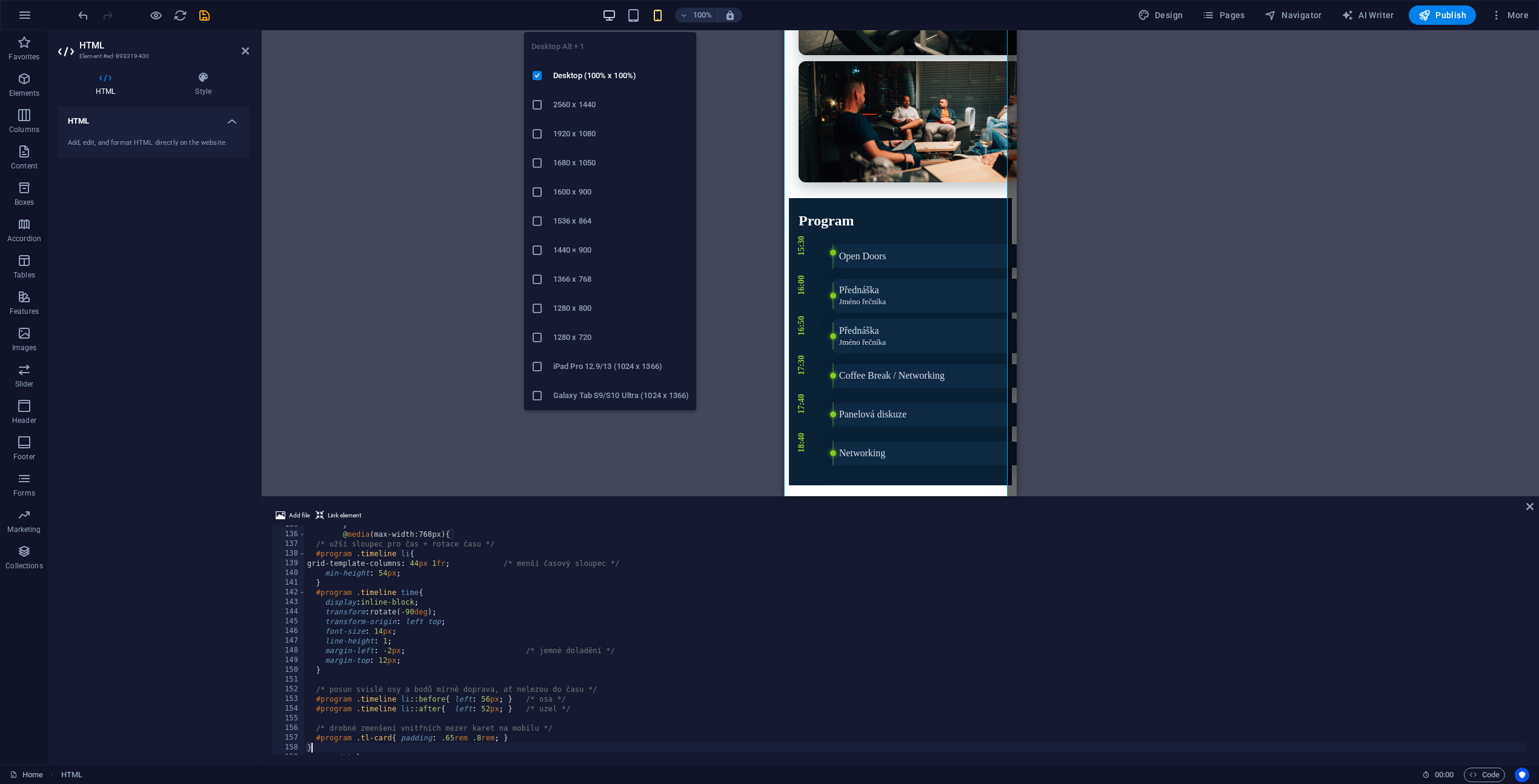
click at [608, 16] on icon "button" at bounding box center [608, 15] width 14 height 14
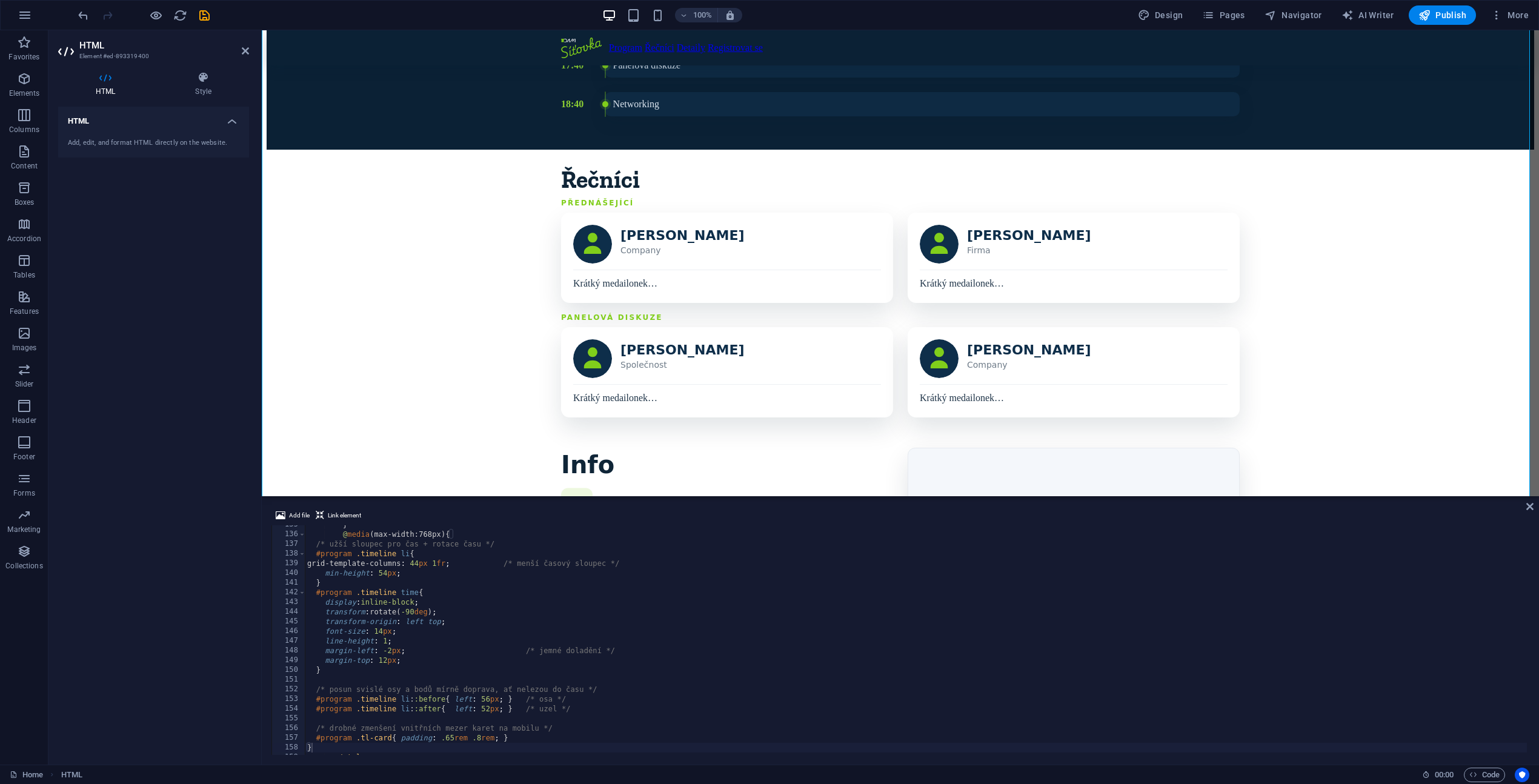
scroll to position [582, 0]
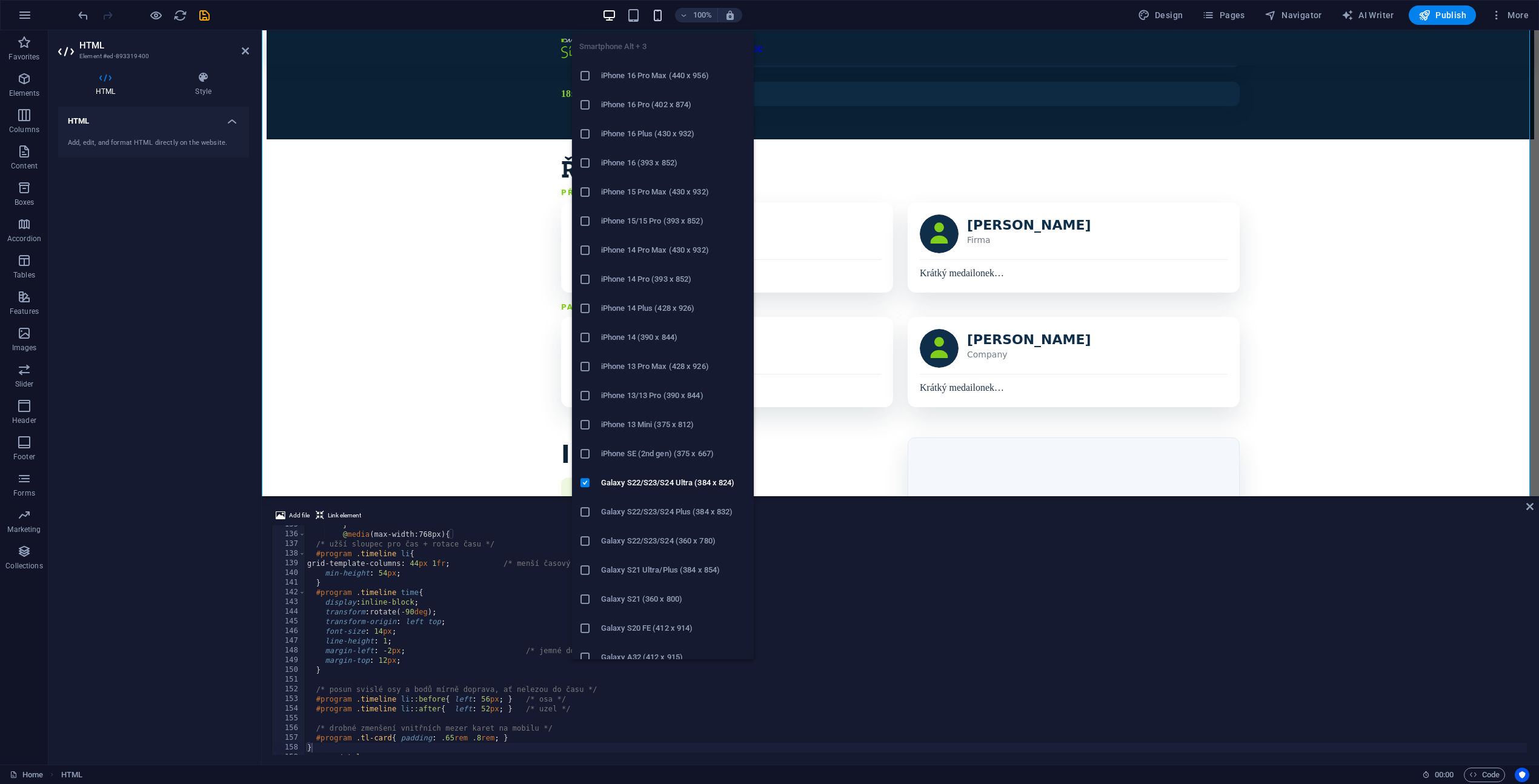
click at [660, 16] on icon "button" at bounding box center [657, 15] width 14 height 14
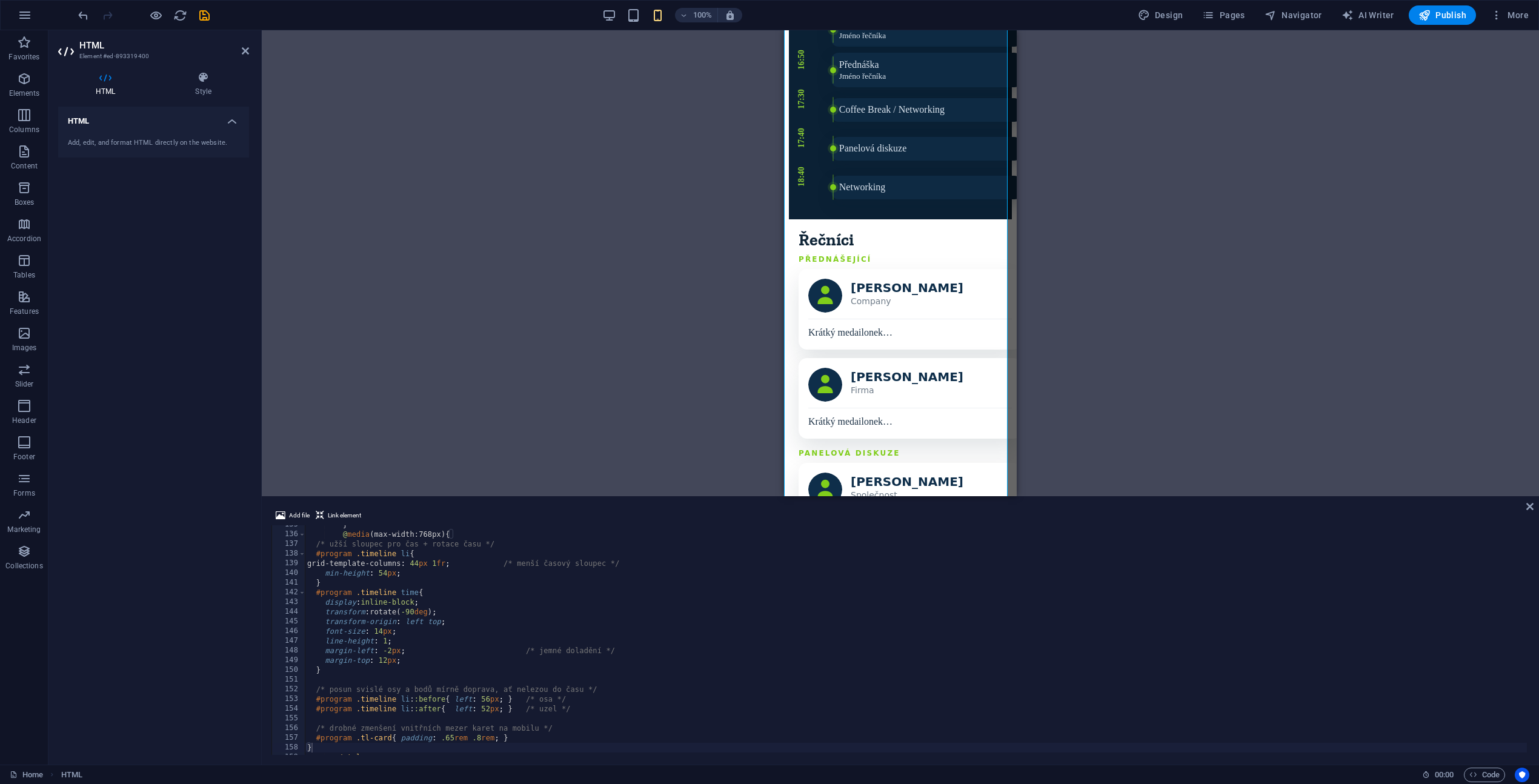
click at [650, 8] on button "button" at bounding box center [658, 16] width 15 height 15
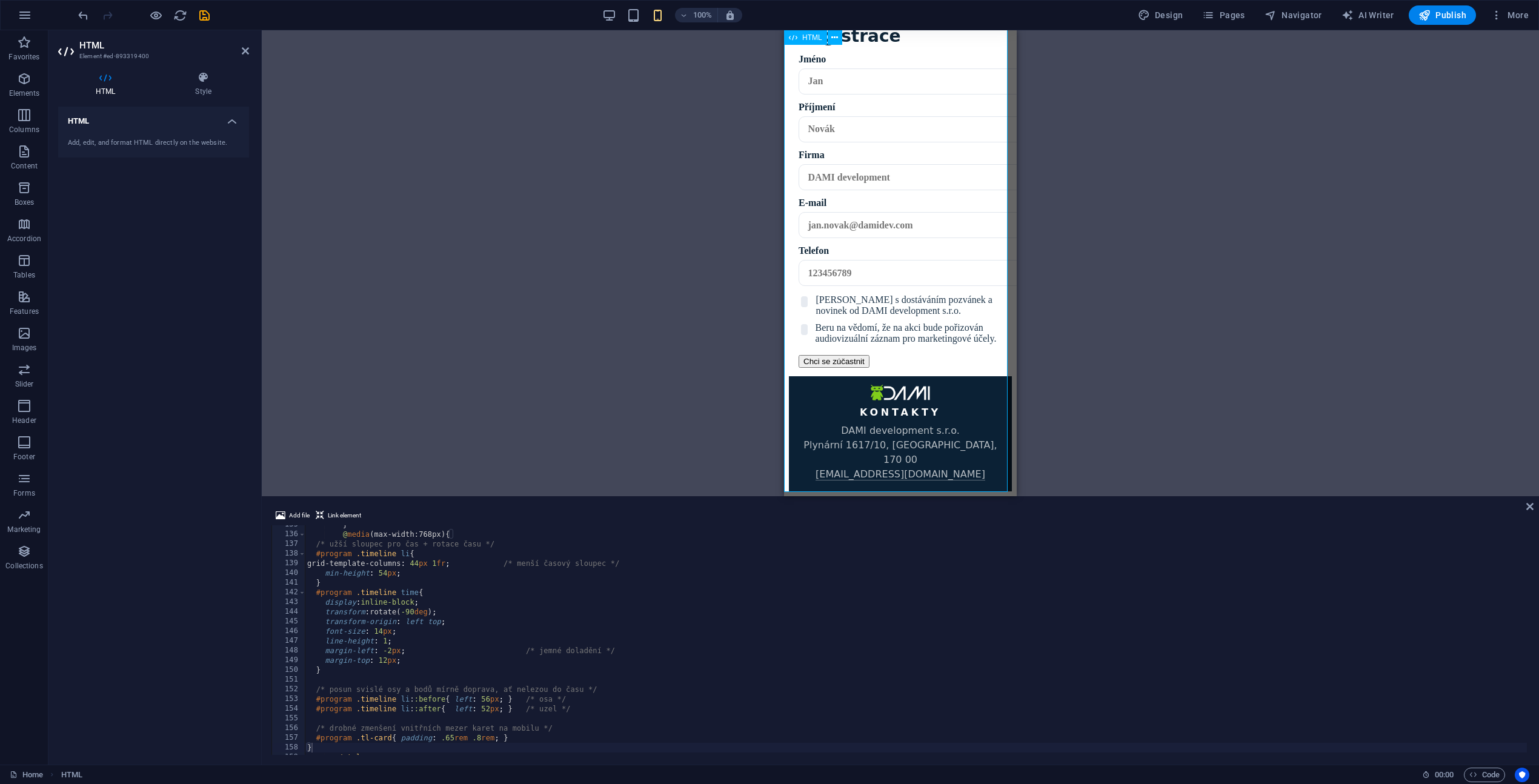
scroll to position [1906, 0]
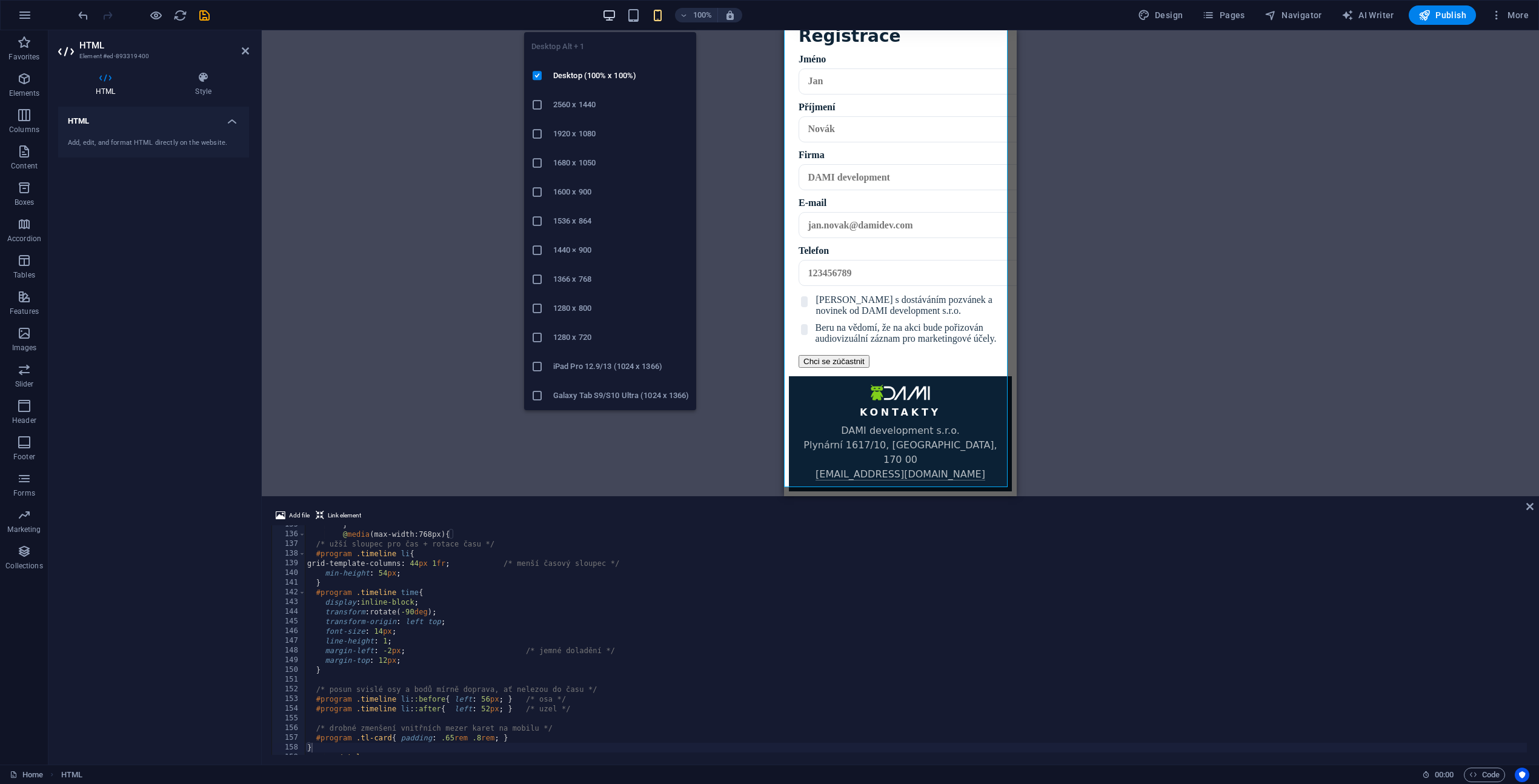
click at [611, 16] on icon "button" at bounding box center [608, 15] width 14 height 14
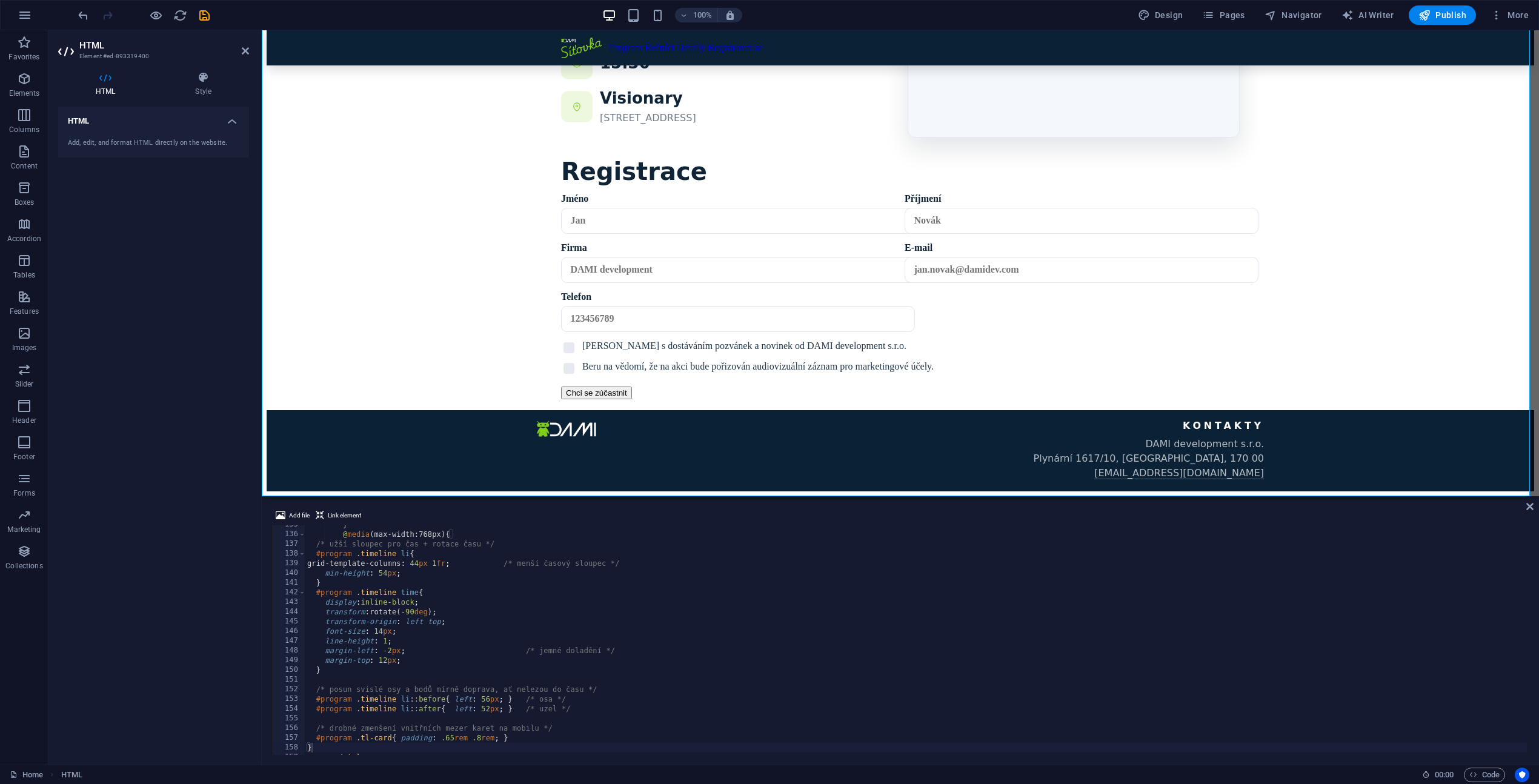
click at [539, 585] on div "} @ media (max-width:768px) { /* užší sloupec pro čas + rotace času */ #program…" at bounding box center [1134, 642] width 1659 height 246
type textarea "</footer> </div>"
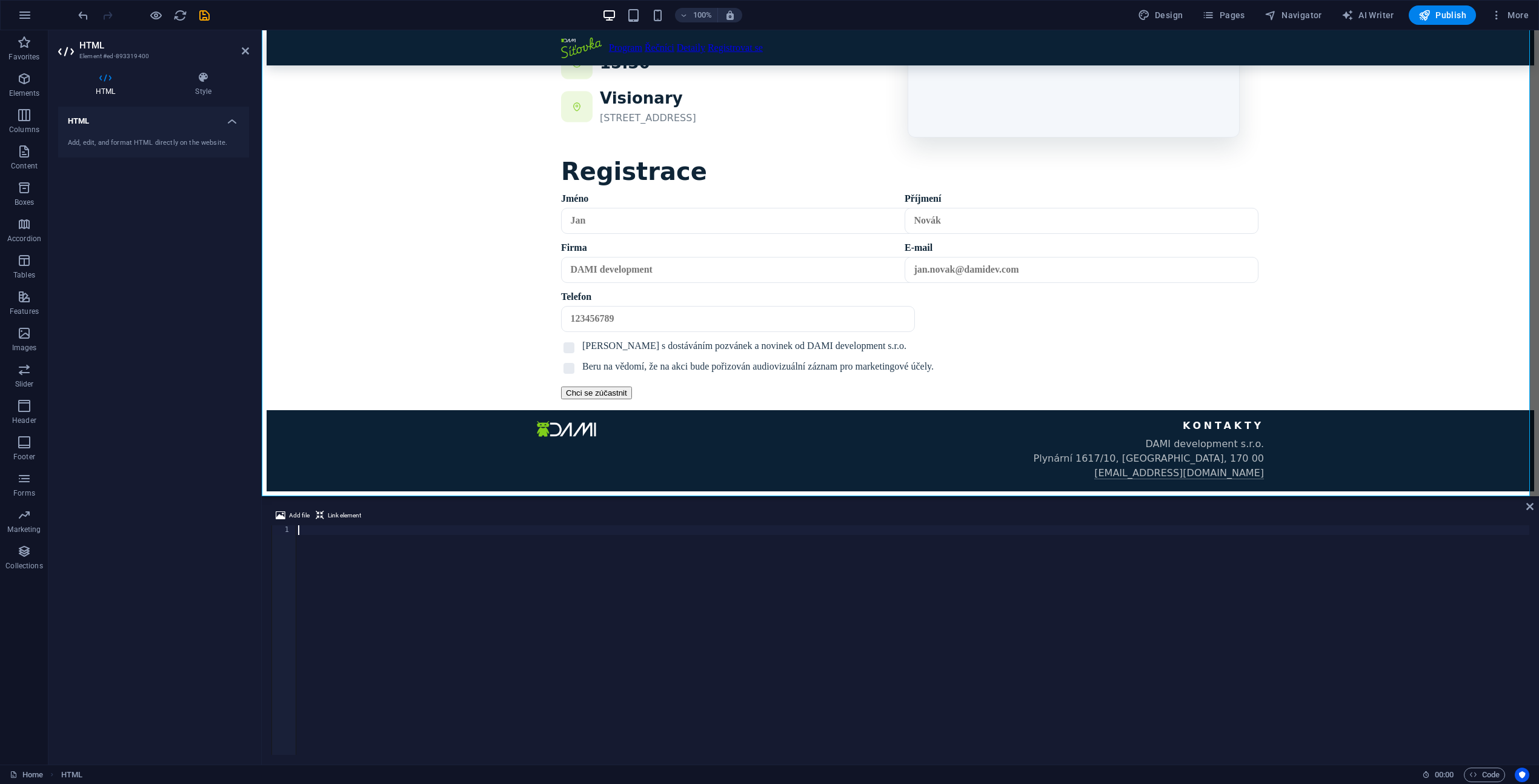
scroll to position [0, 0]
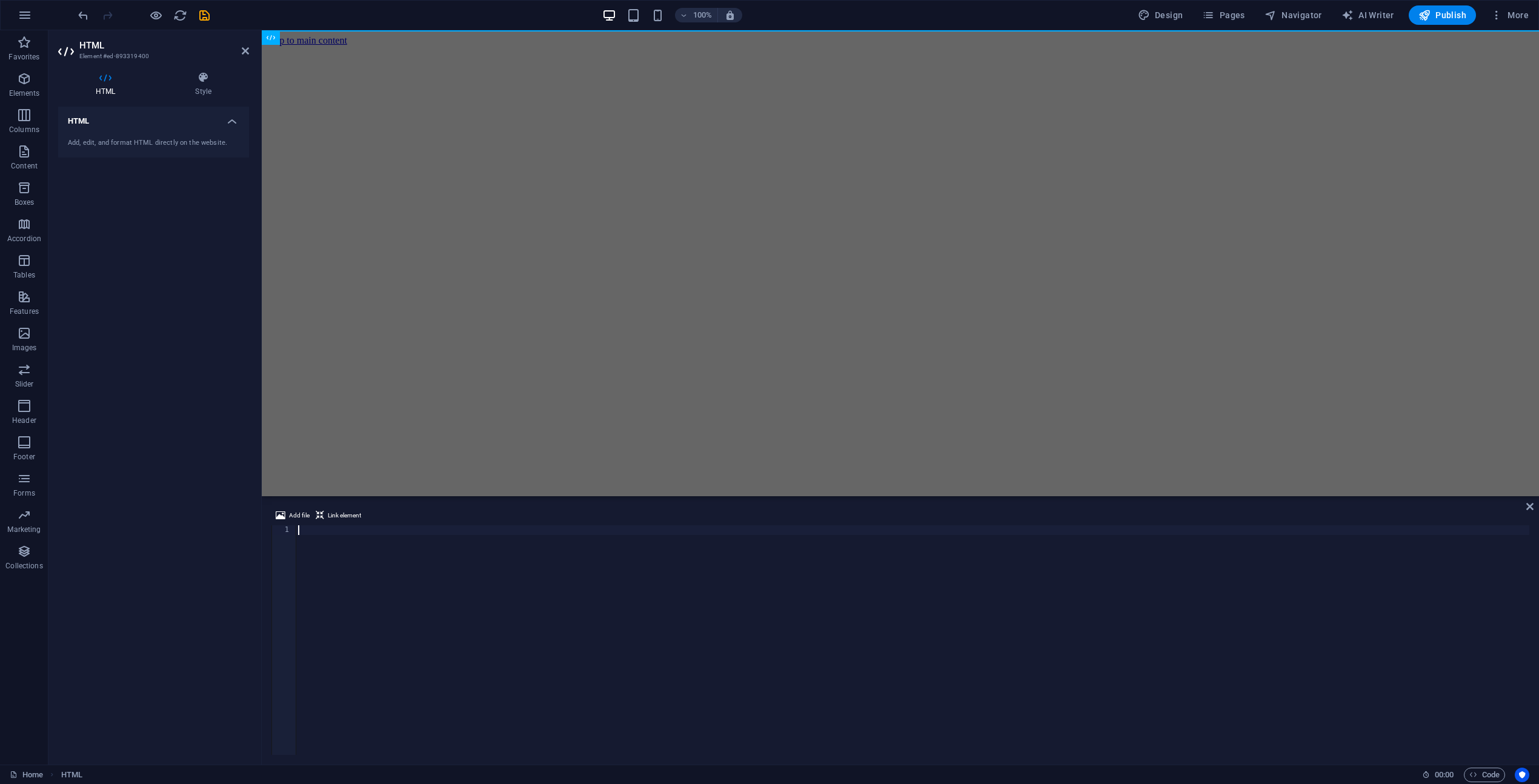
paste textarea "</div>"
type textarea "</div>"
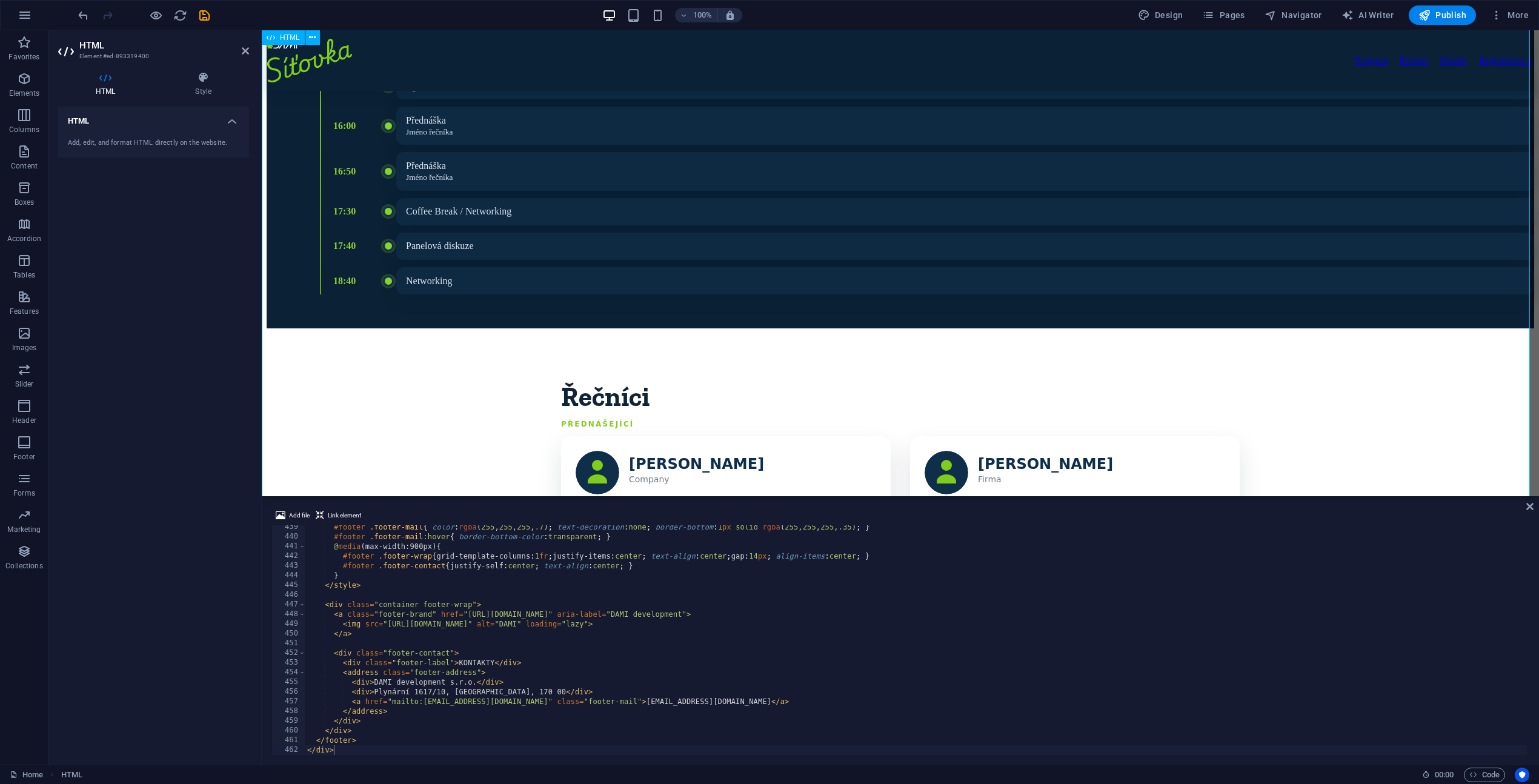
scroll to position [450, 0]
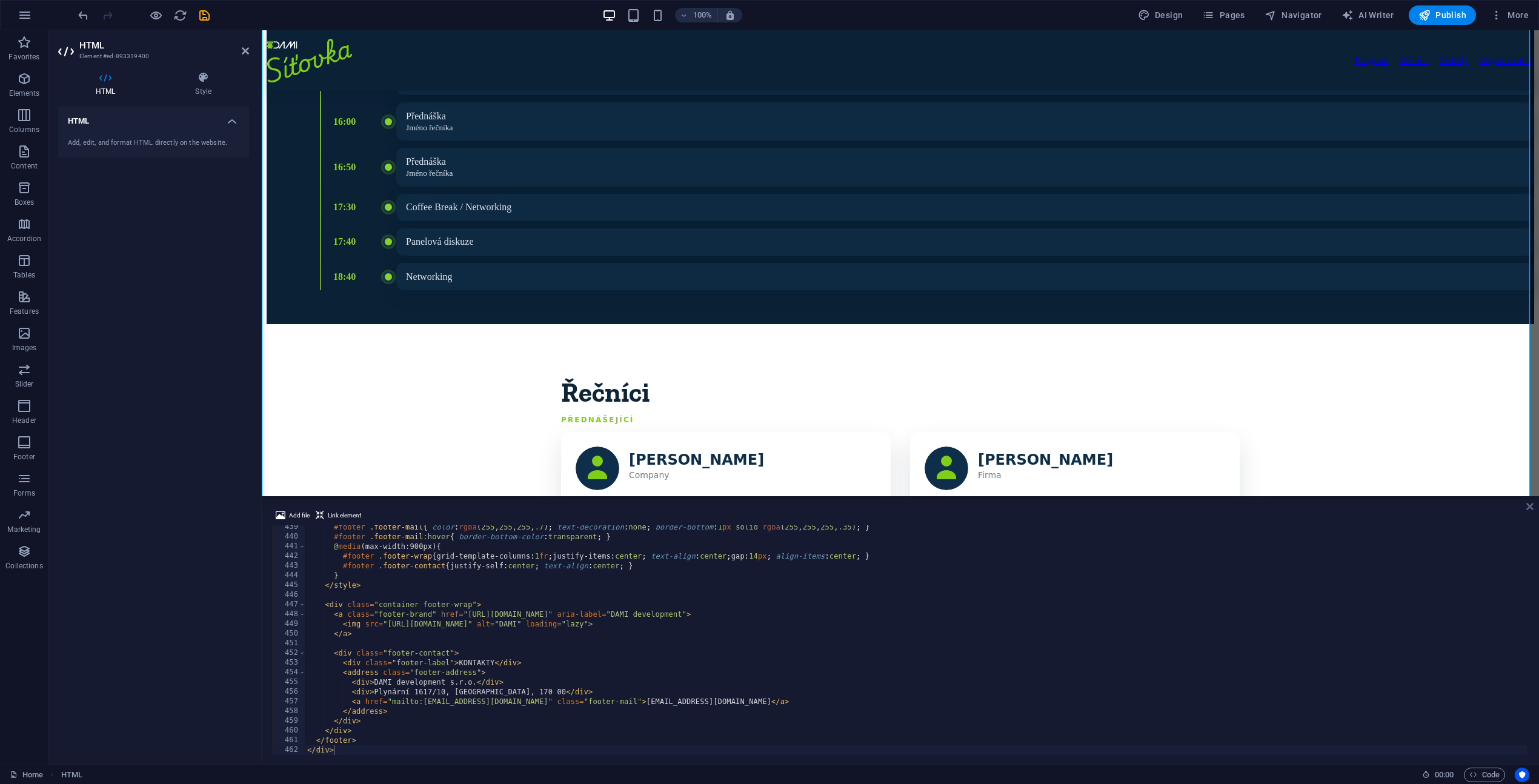
click at [1526, 507] on icon at bounding box center [1530, 506] width 7 height 10
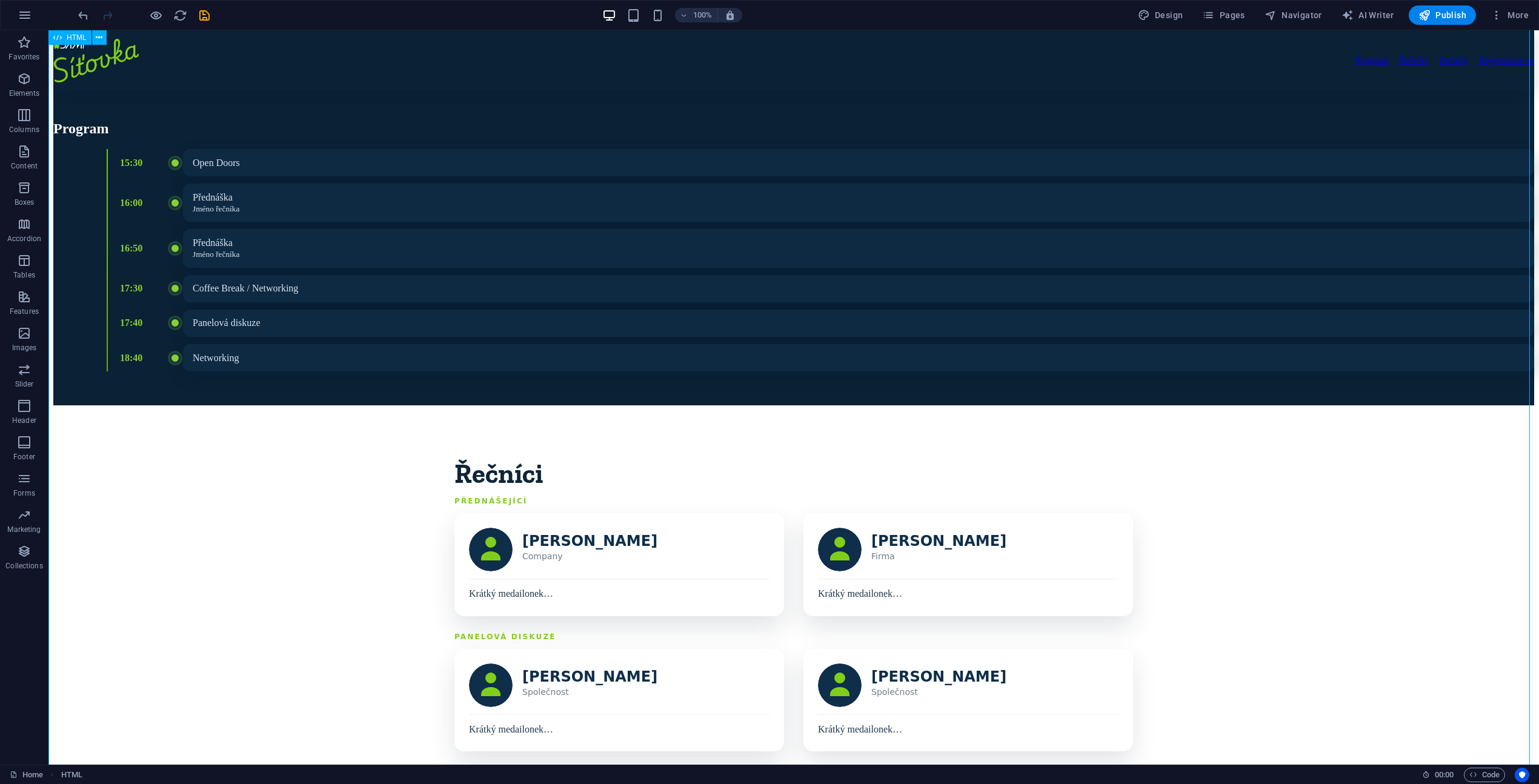
scroll to position [124, 0]
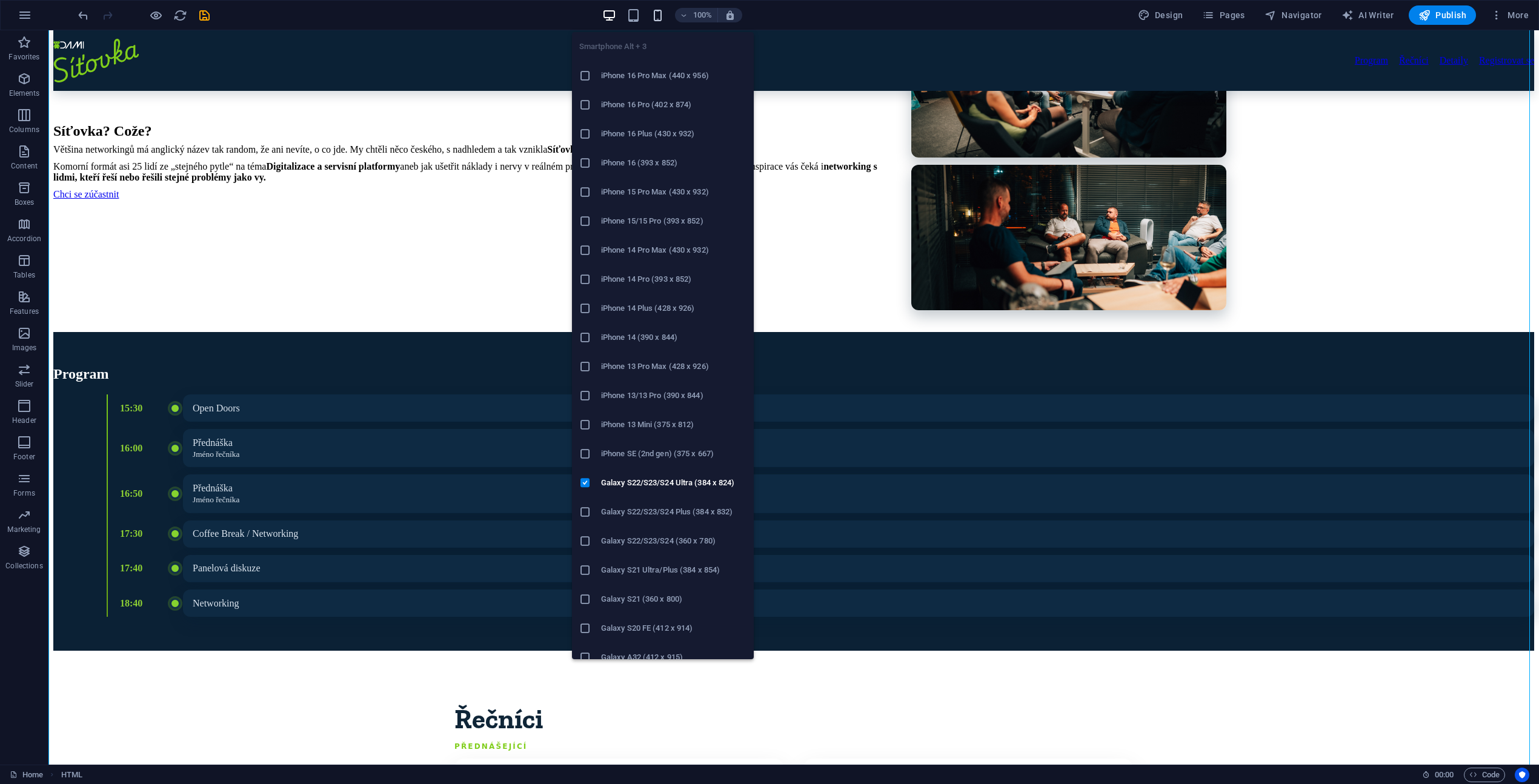
click at [663, 18] on icon "button" at bounding box center [657, 15] width 14 height 14
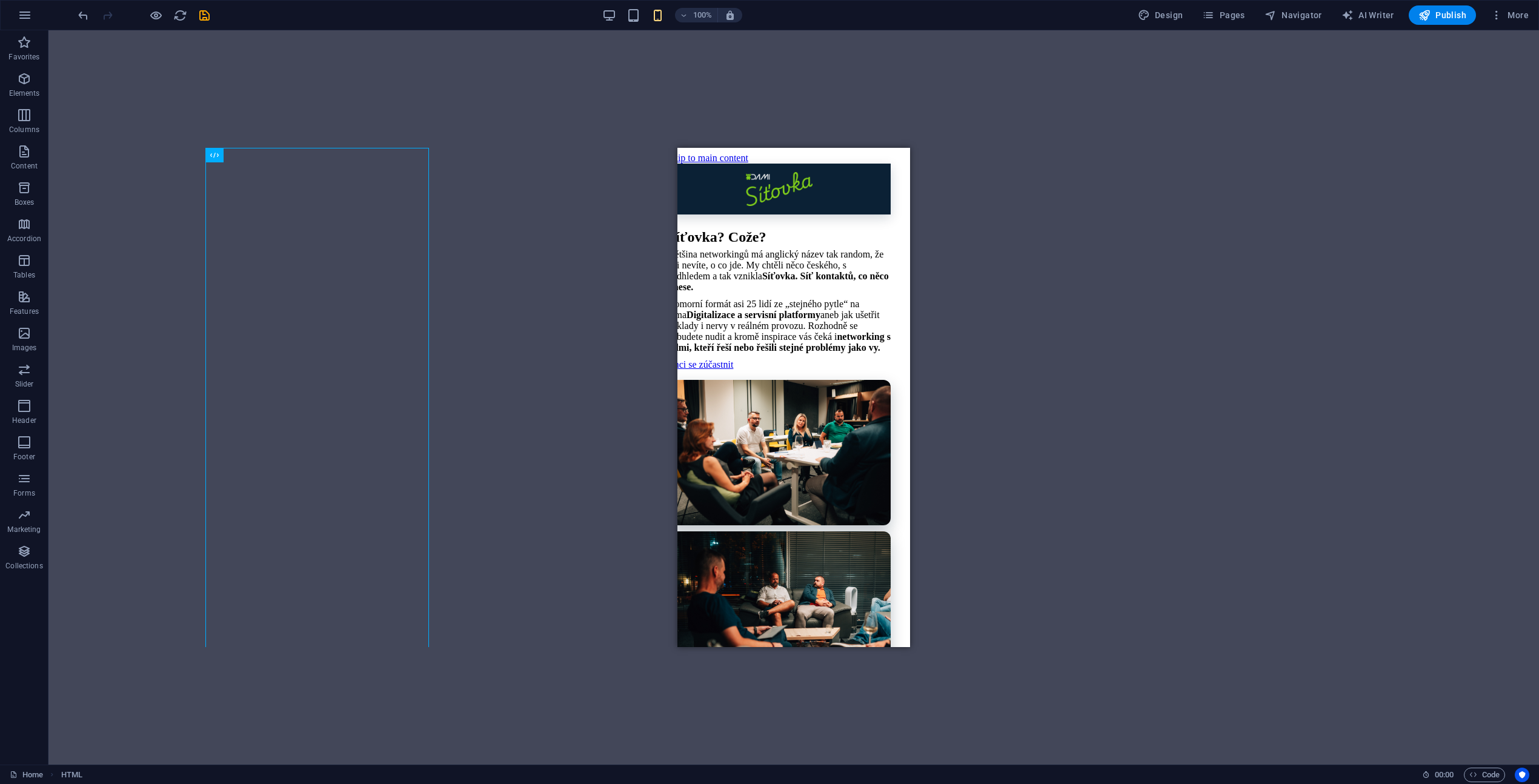
scroll to position [0, 0]
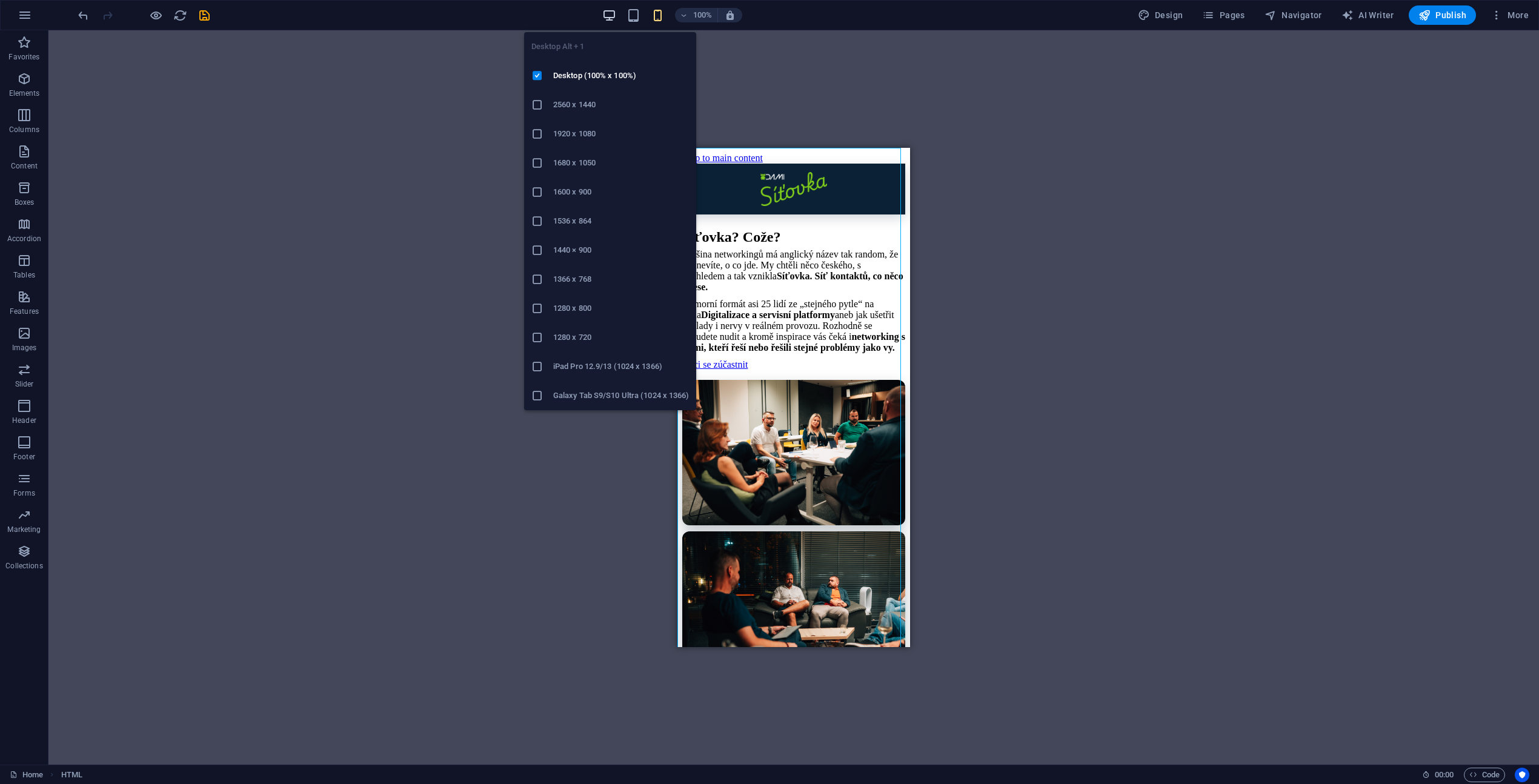
click at [615, 16] on icon "button" at bounding box center [608, 15] width 14 height 14
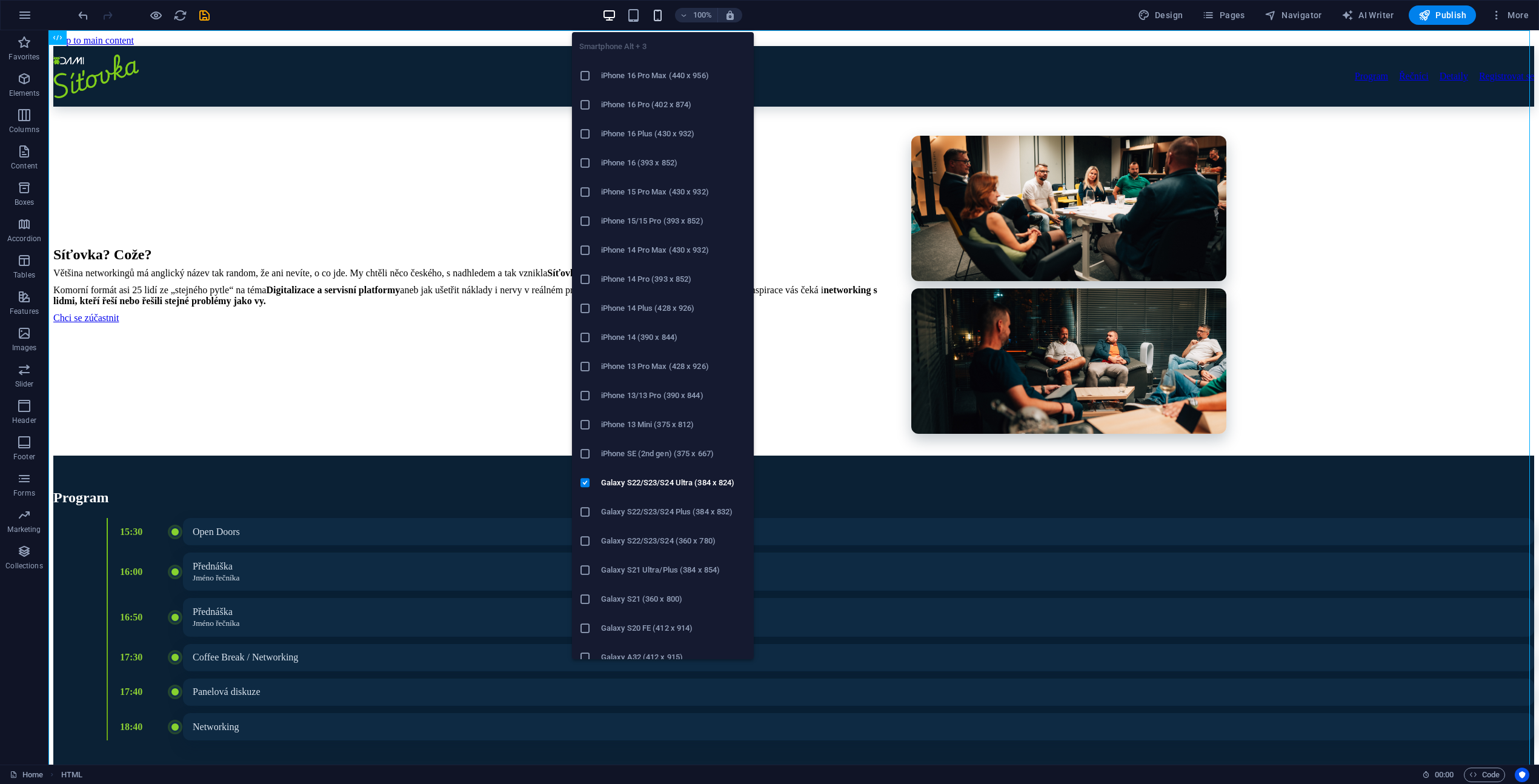
click at [660, 18] on icon "button" at bounding box center [657, 15] width 14 height 14
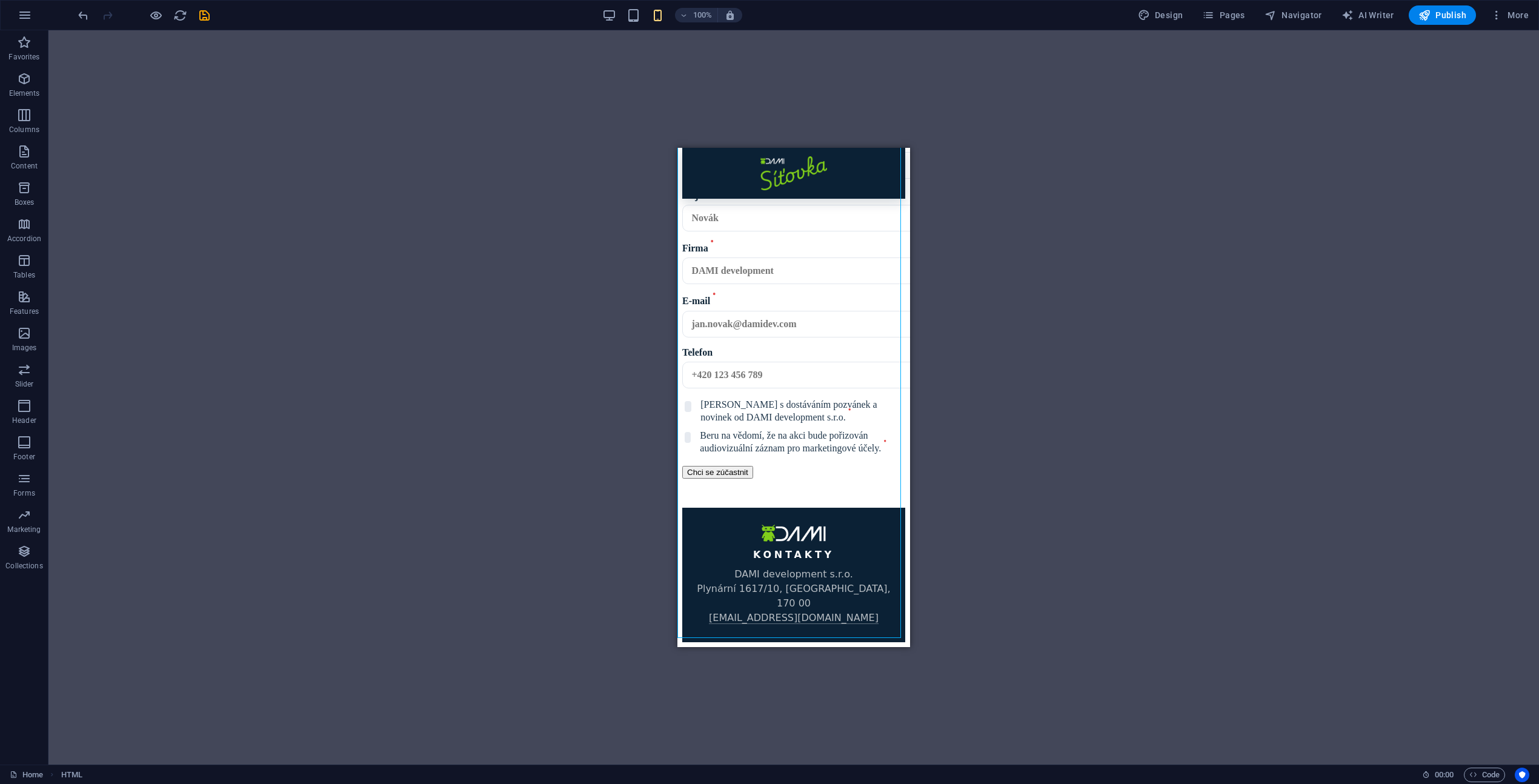
scroll to position [2234, 0]
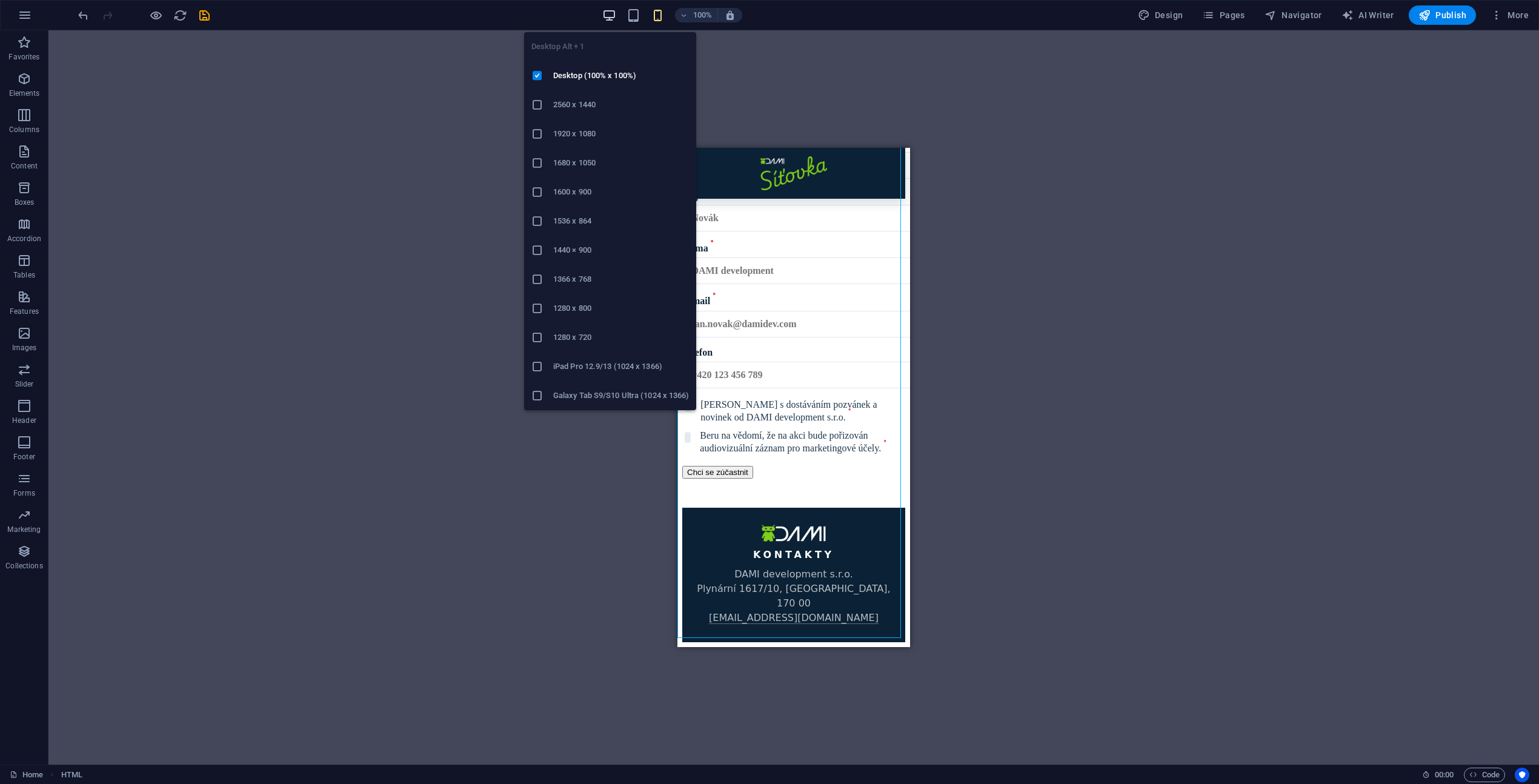
click at [617, 16] on icon "button" at bounding box center [608, 15] width 14 height 14
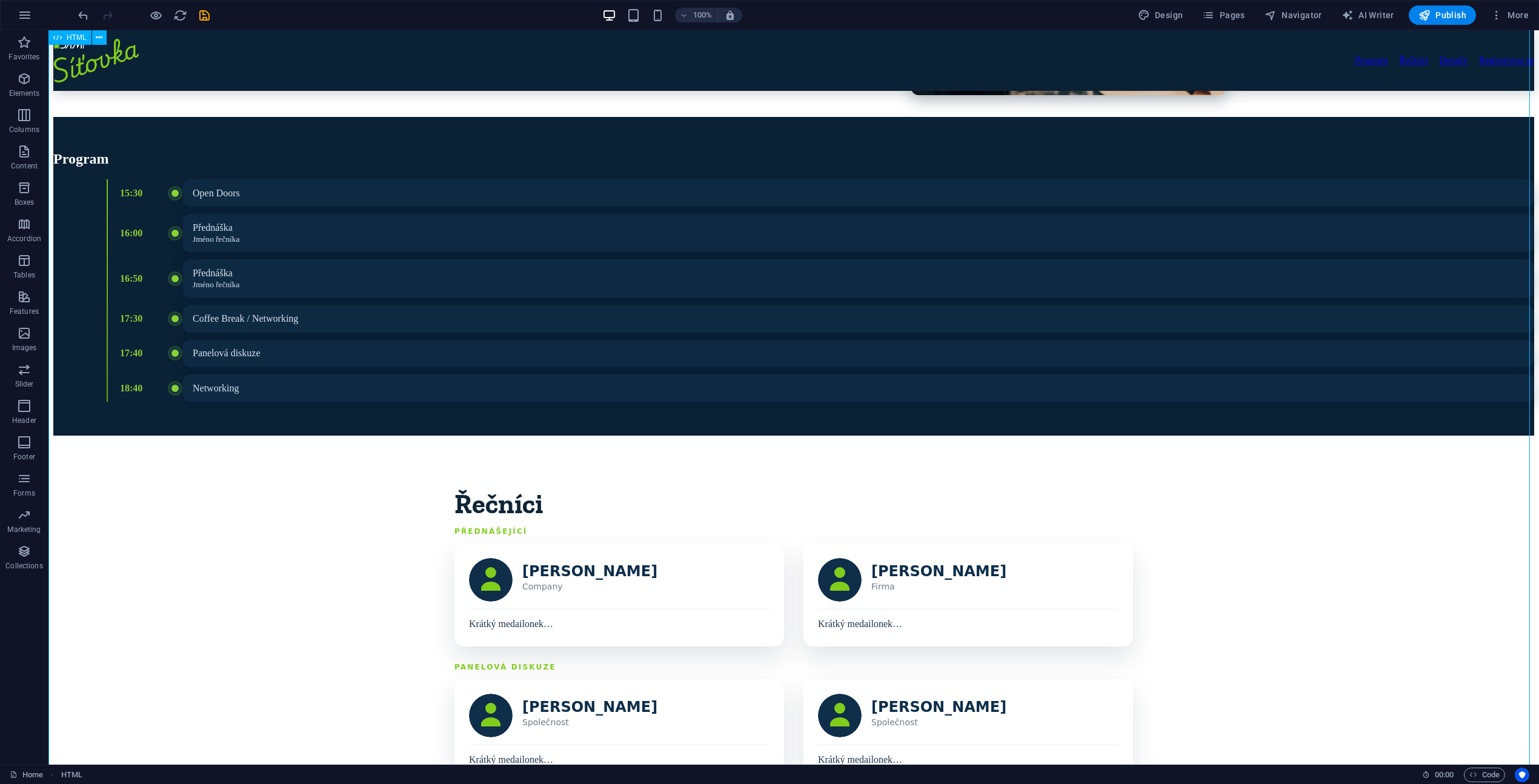
scroll to position [421, 0]
